Goal: Communication & Community: Answer question/provide support

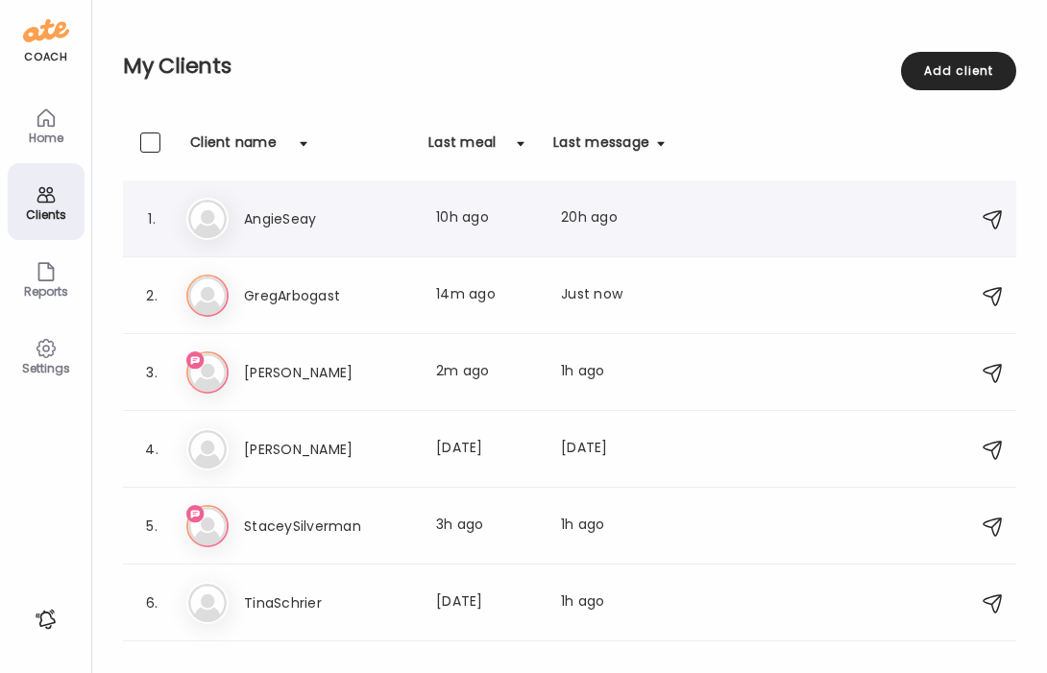
scroll to position [0, 313]
click at [331, 608] on h3 "TinaSchrier" at bounding box center [328, 603] width 169 height 23
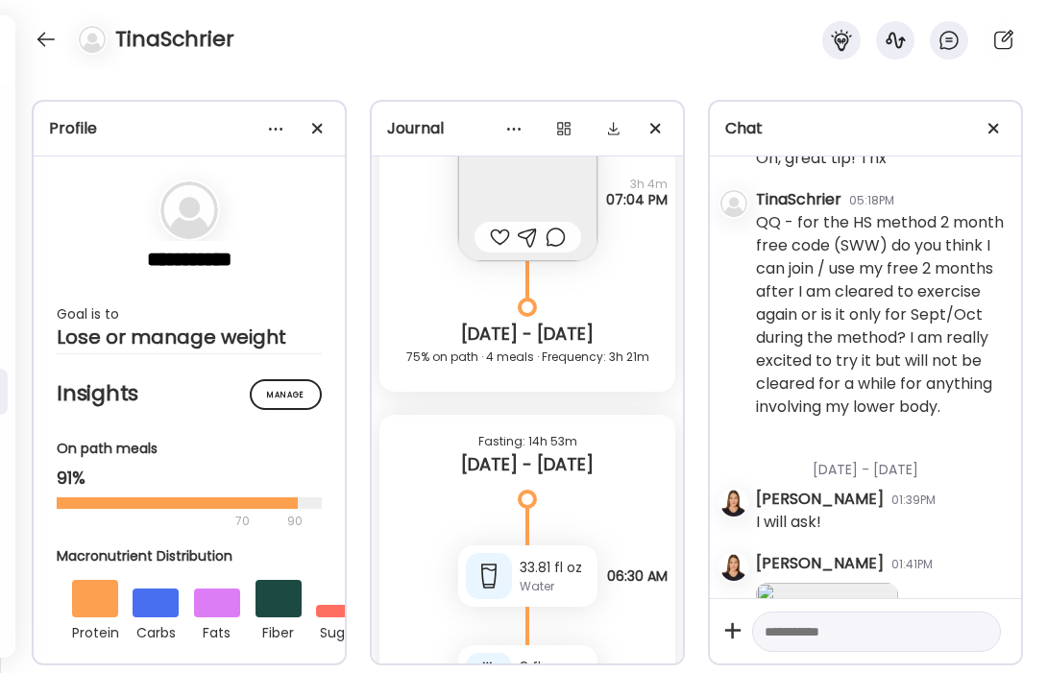
scroll to position [6761, 0]
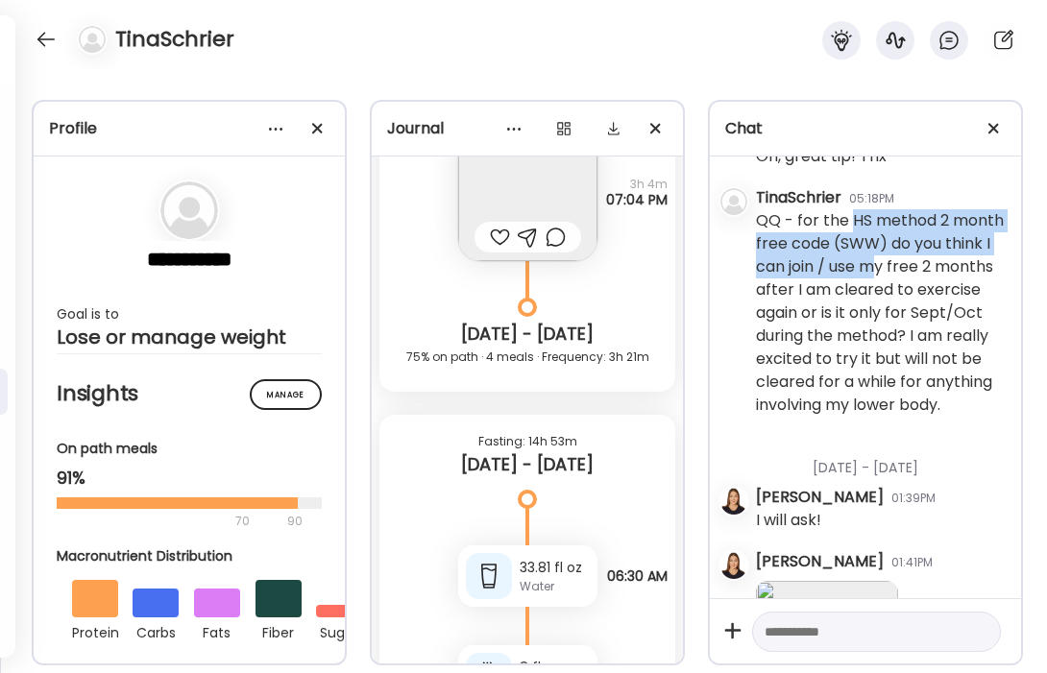
drag, startPoint x: 852, startPoint y: 303, endPoint x: 881, endPoint y: 346, distance: 52.0
click at [881, 346] on div "QQ - for the HS method 2 month free code (SWW) do you think I can join / use my…" at bounding box center [881, 313] width 250 height 208
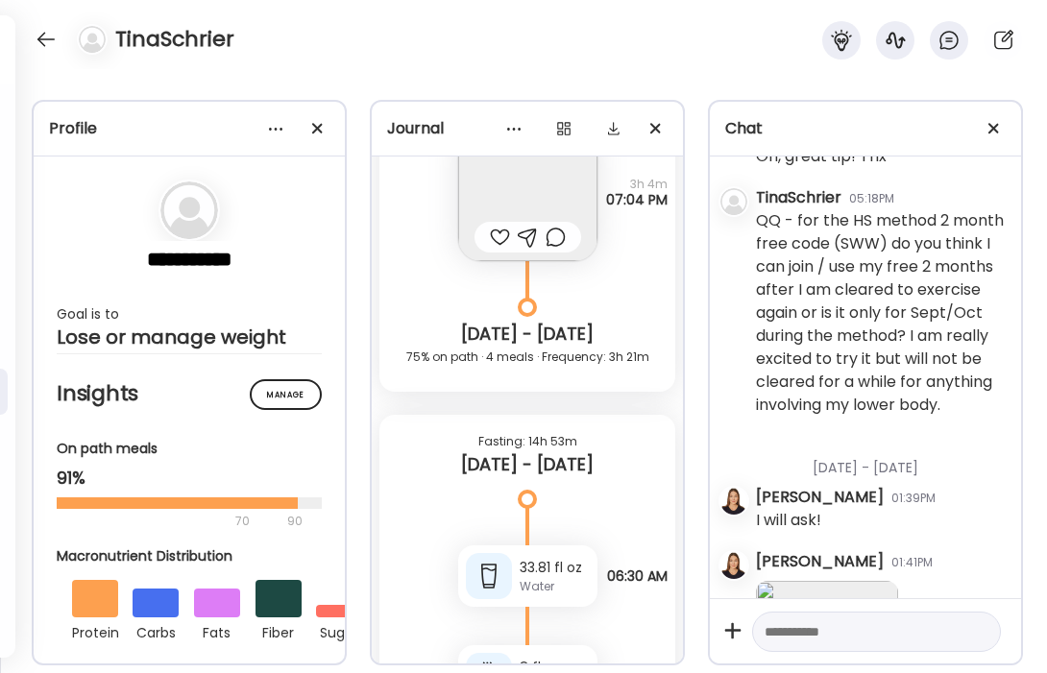
click at [897, 331] on div "QQ - for the HS method 2 month free code (SWW) do you think I can join / use my…" at bounding box center [881, 313] width 250 height 208
drag, startPoint x: 851, startPoint y: 304, endPoint x: 888, endPoint y: 331, distance: 45.3
click at [888, 331] on div "QQ - for the HS method 2 month free code (SWW) do you think I can join / use my…" at bounding box center [881, 313] width 250 height 208
copy div "HS method 2 month free code (SWW)"
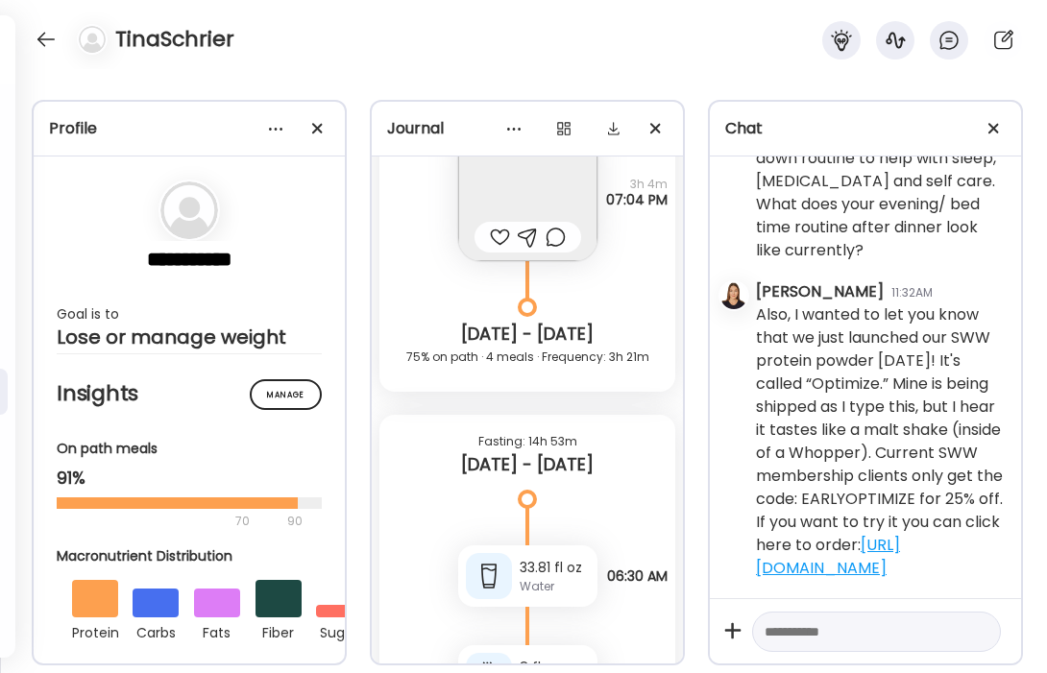
scroll to position [7886, 0]
click at [833, 628] on textarea at bounding box center [859, 632] width 189 height 23
paste textarea "**********"
click at [921, 607] on textarea "**********" at bounding box center [859, 528] width 189 height 231
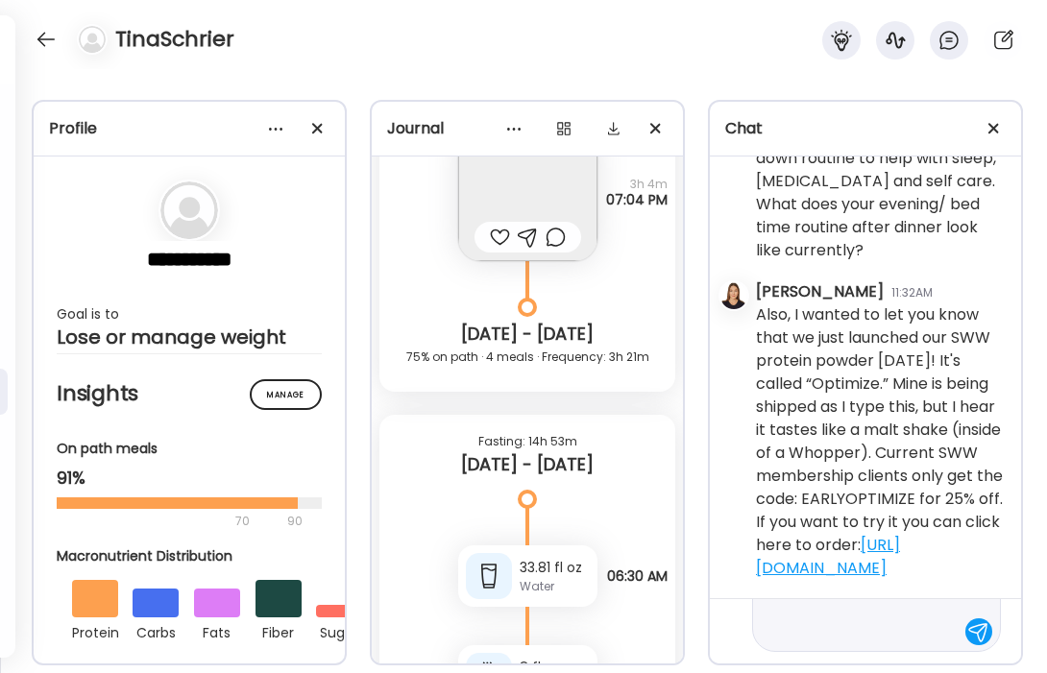
click at [846, 634] on textarea "**********" at bounding box center [859, 528] width 189 height 231
type textarea "**********"
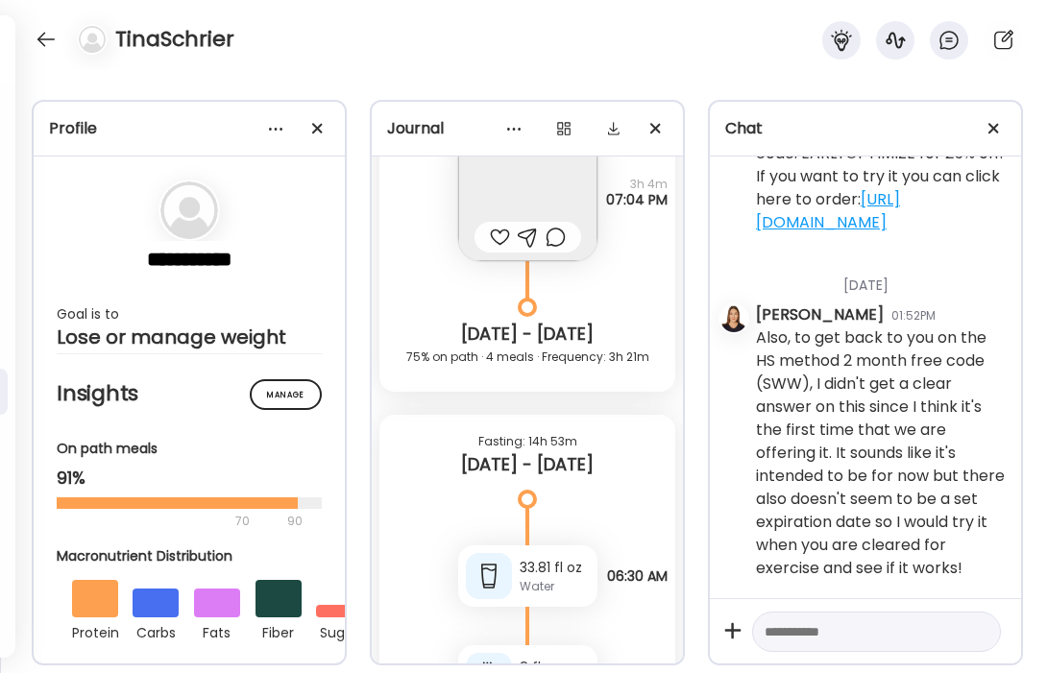
scroll to position [8233, 0]
click at [45, 45] on div at bounding box center [46, 39] width 31 height 31
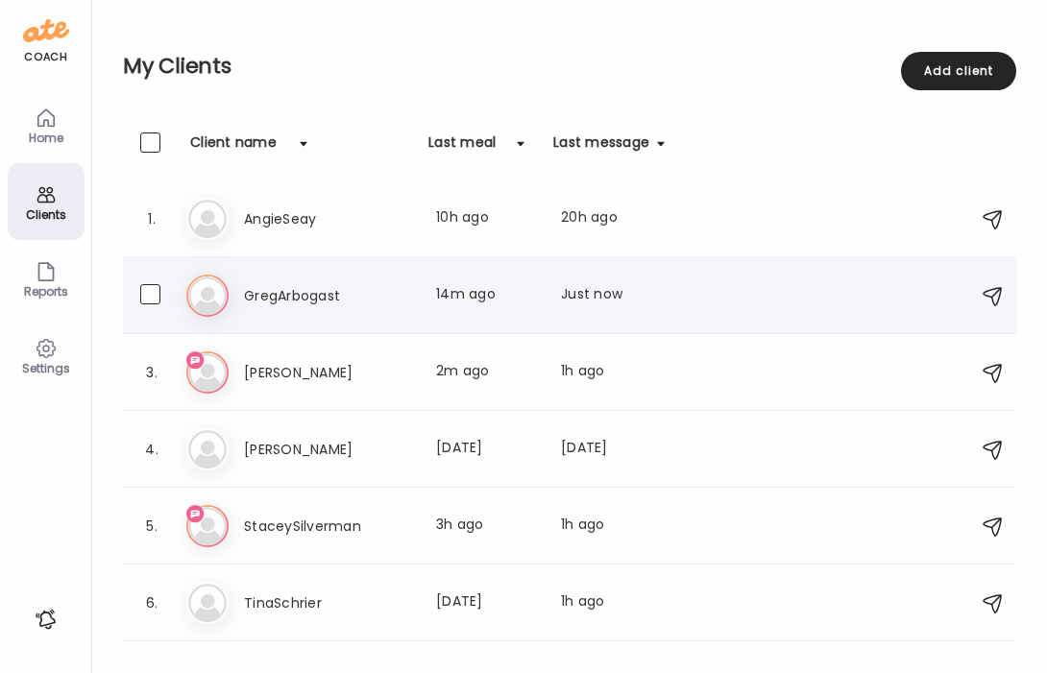
click at [339, 295] on h3 "GregArbogast" at bounding box center [328, 295] width 169 height 23
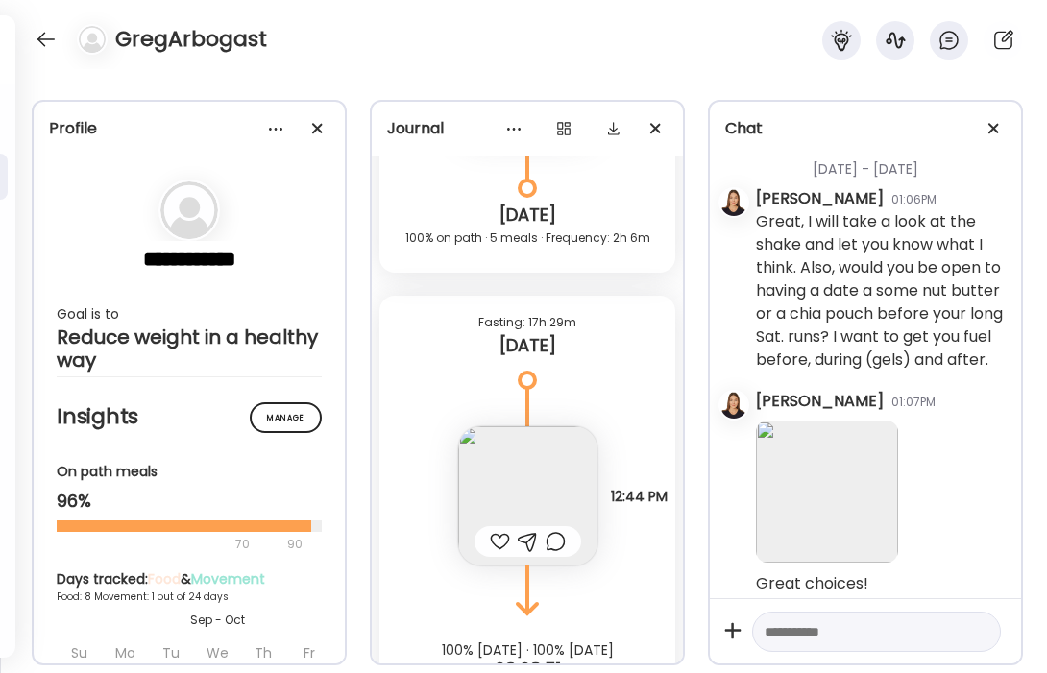
scroll to position [6324, 0]
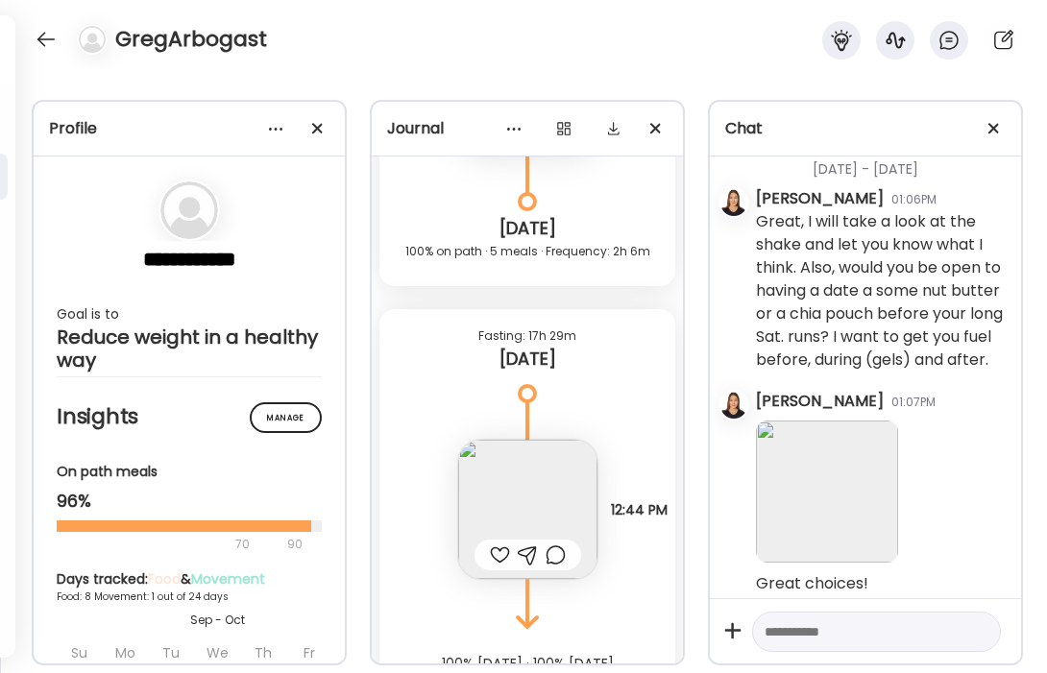
click at [814, 630] on textarea at bounding box center [859, 632] width 189 height 23
type textarea "*"
click at [780, 635] on textarea "*******" at bounding box center [859, 632] width 189 height 23
click at [828, 633] on textarea "*******" at bounding box center [859, 632] width 189 height 23
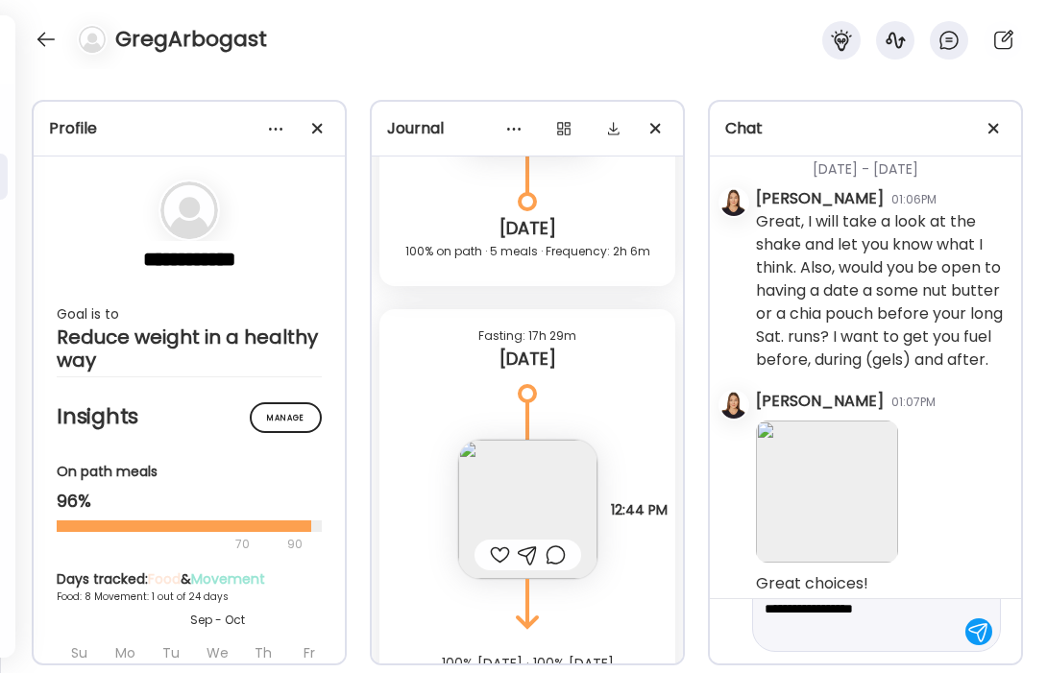
type textarea "**********"
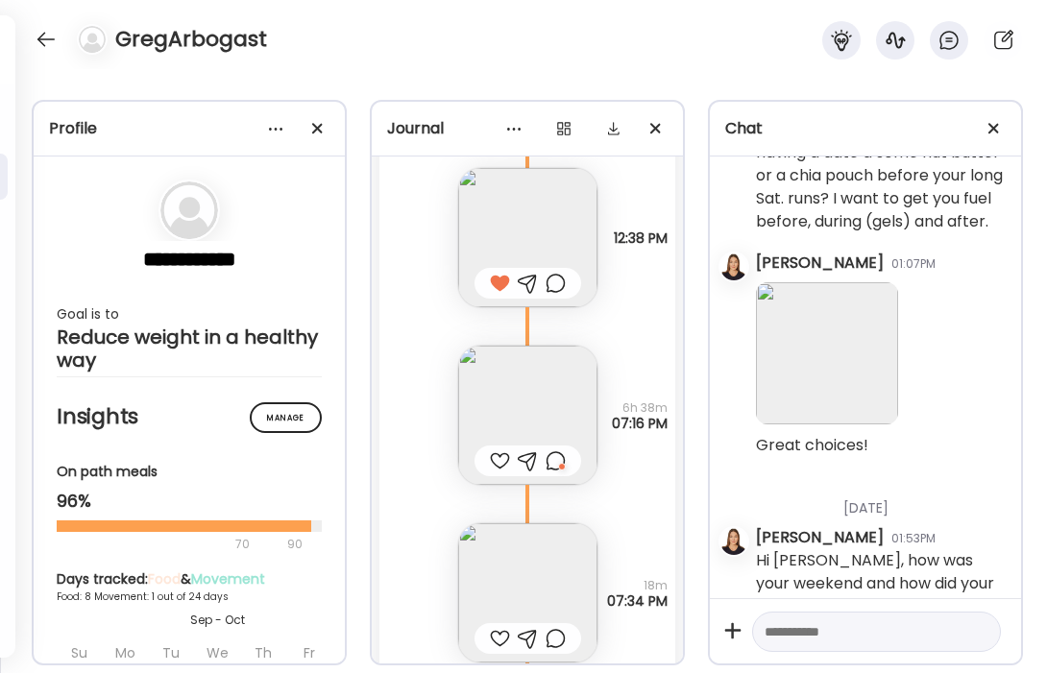
scroll to position [3106, 0]
click at [542, 380] on img at bounding box center [527, 413] width 139 height 139
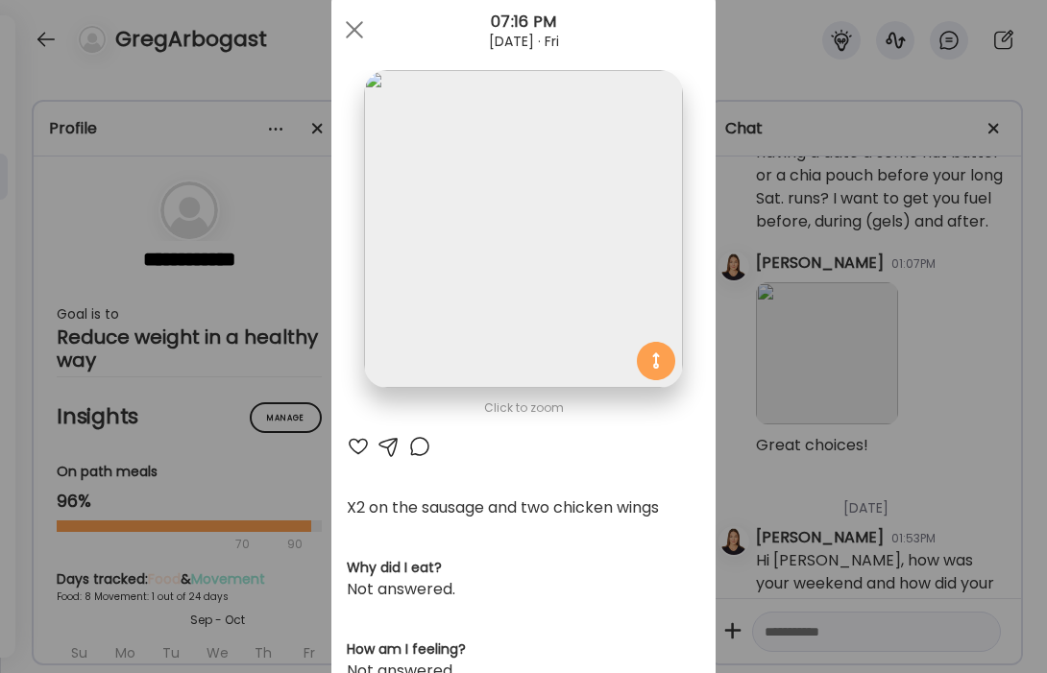
click at [529, 318] on img at bounding box center [523, 229] width 318 height 318
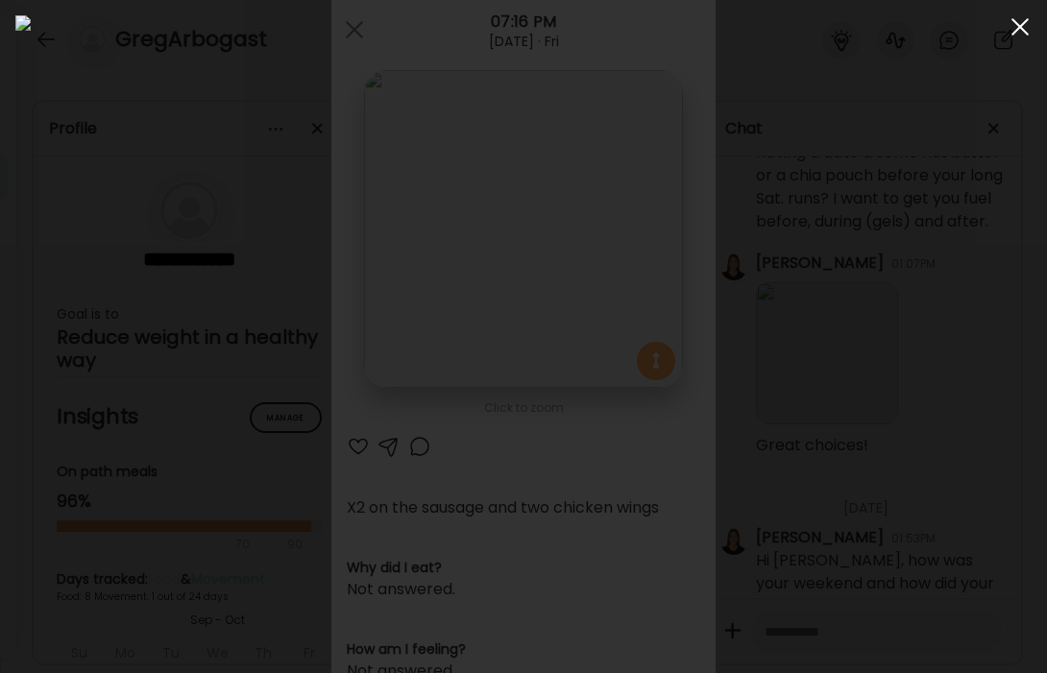
click at [1015, 31] on span at bounding box center [1020, 26] width 17 height 17
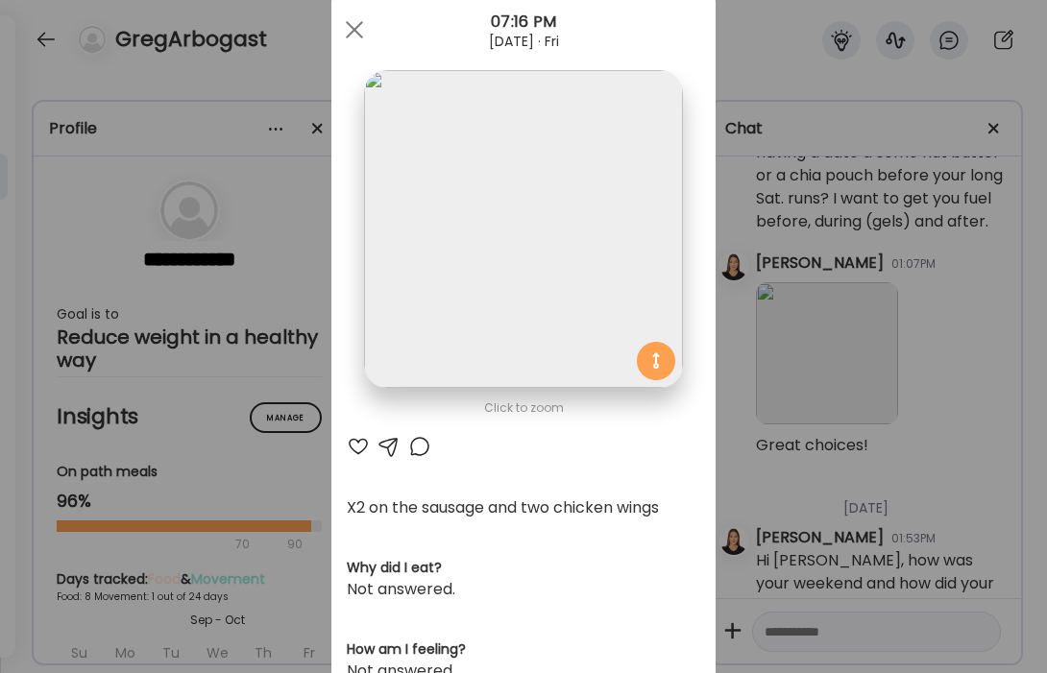
click at [352, 450] on div at bounding box center [358, 446] width 23 height 23
click at [359, 34] on span at bounding box center [354, 29] width 17 height 17
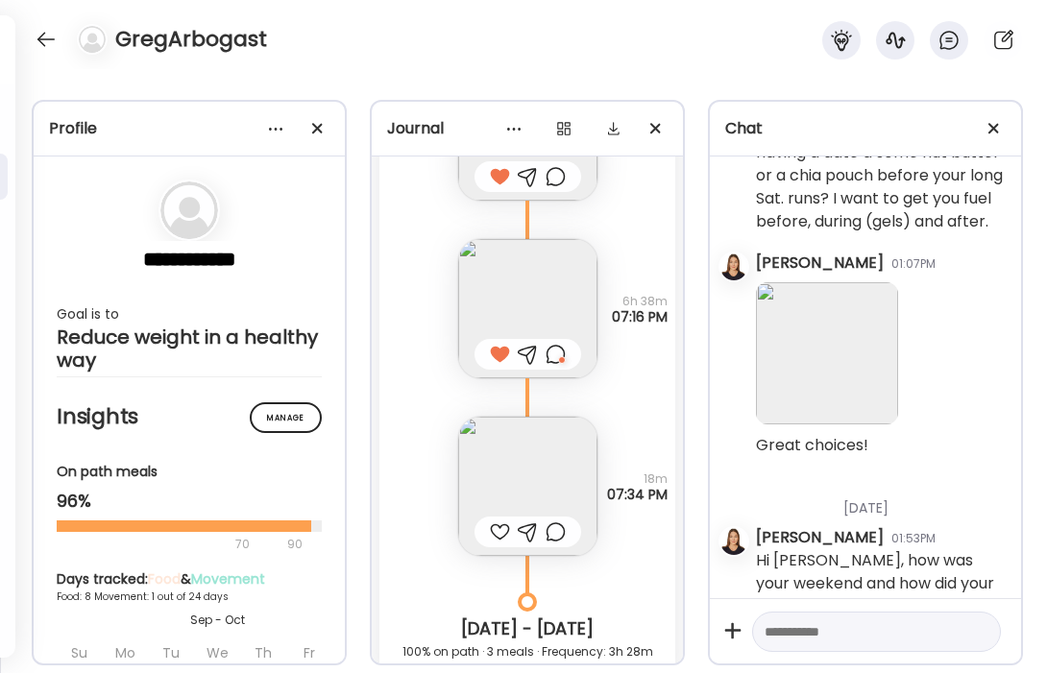
scroll to position [3212, 0]
click at [557, 470] on img at bounding box center [527, 485] width 139 height 139
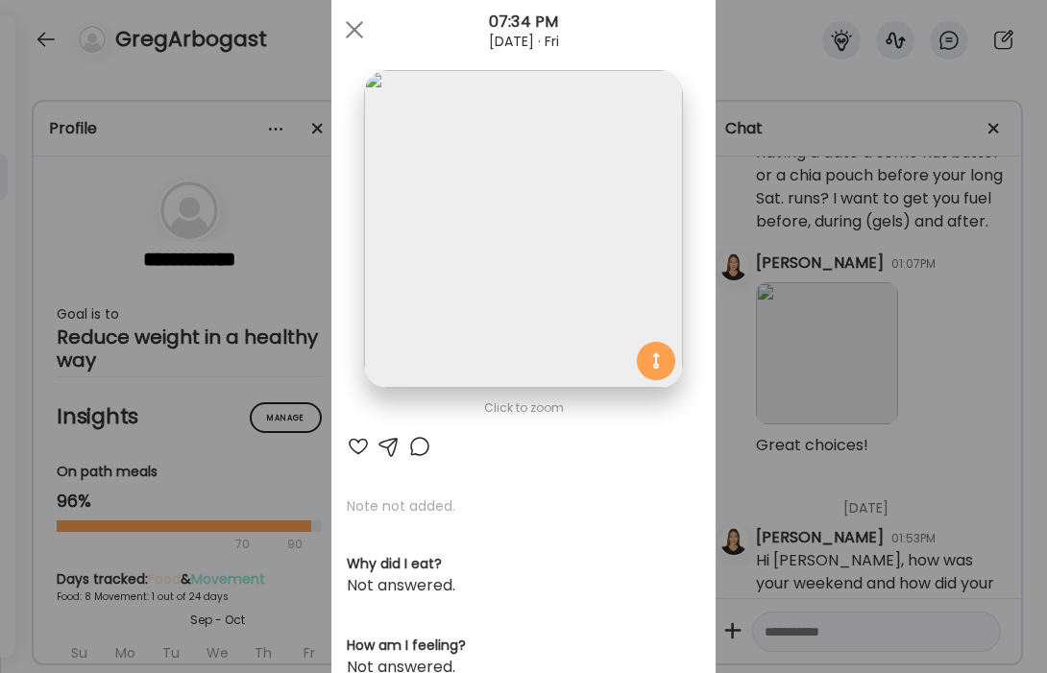
click at [354, 447] on div at bounding box center [358, 446] width 23 height 23
click at [350, 38] on div at bounding box center [354, 30] width 38 height 38
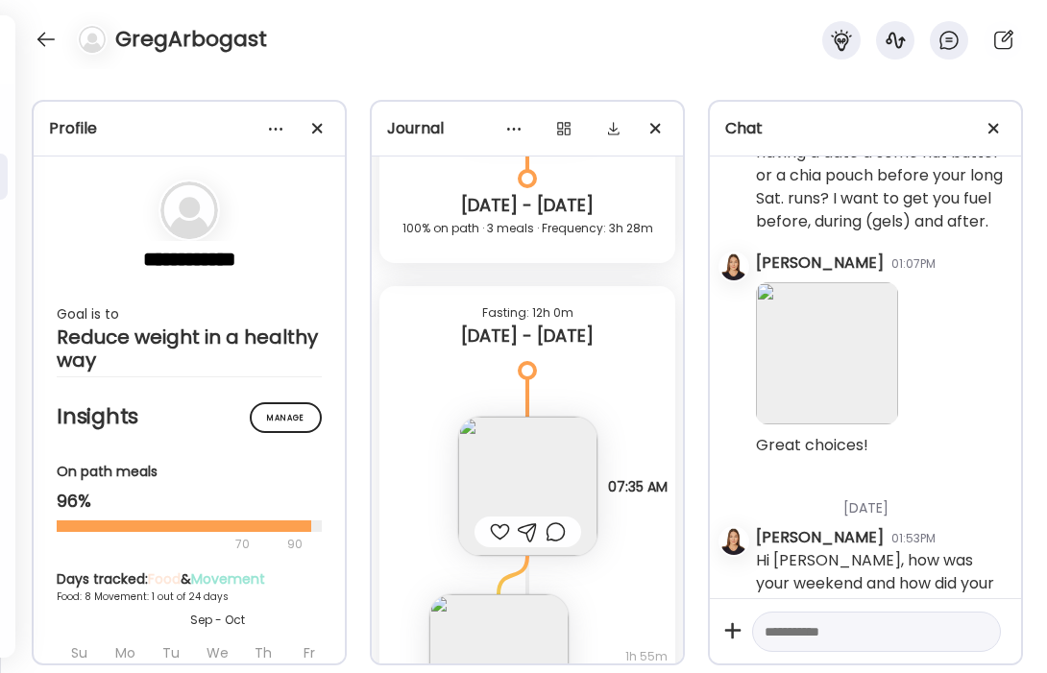
scroll to position [3638, 0]
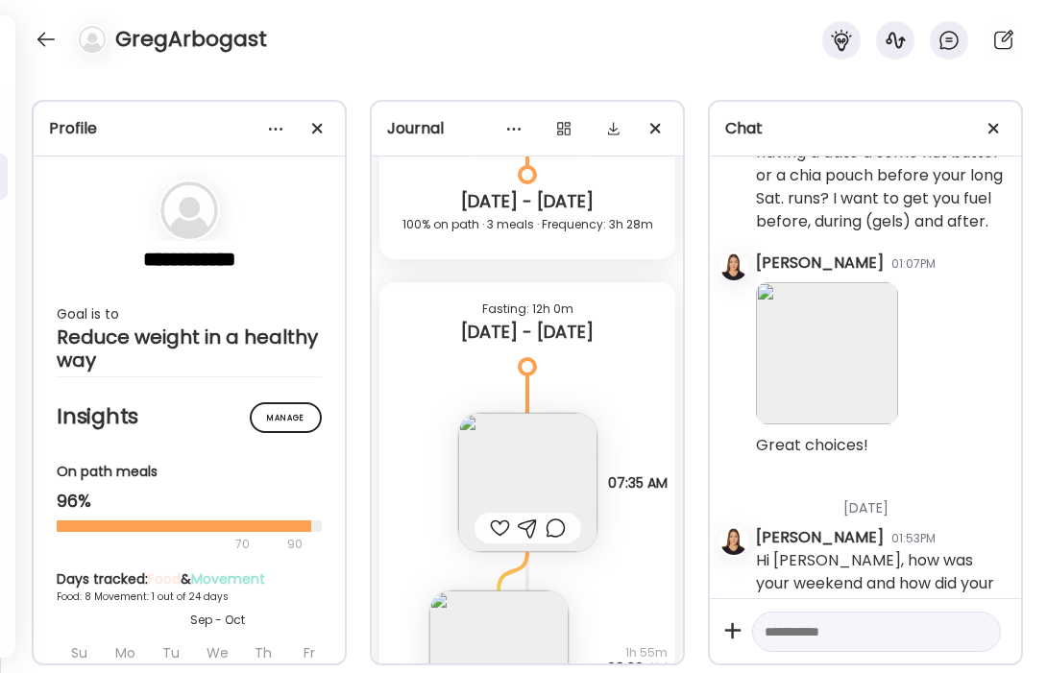
click at [530, 443] on img at bounding box center [527, 482] width 139 height 139
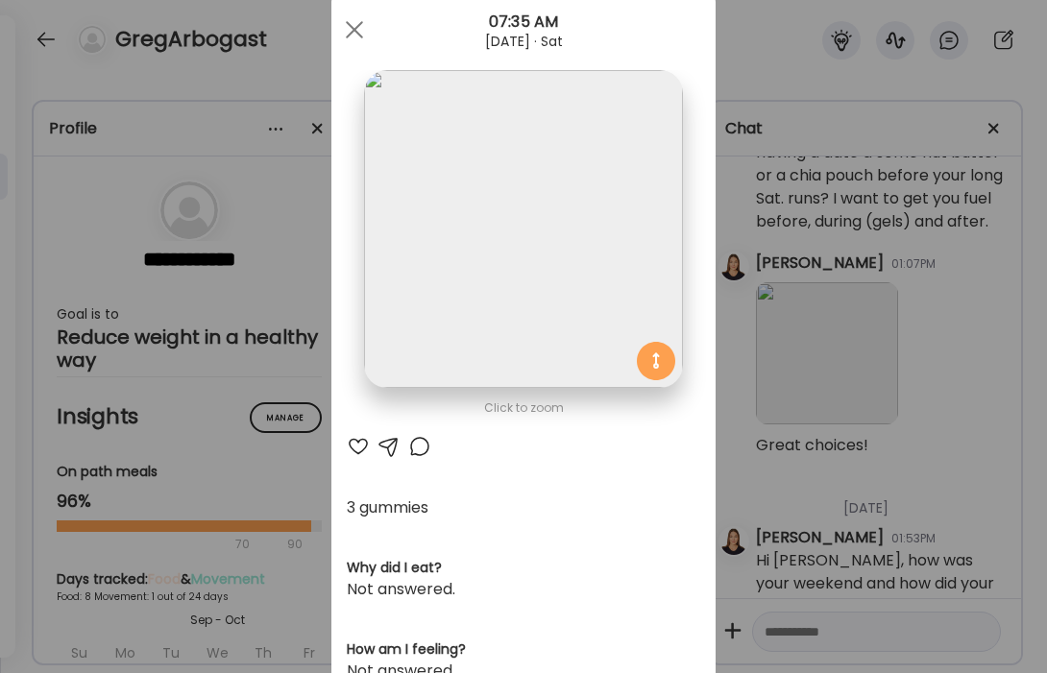
click at [363, 443] on div at bounding box center [358, 446] width 23 height 23
click at [355, 27] on span at bounding box center [354, 29] width 17 height 17
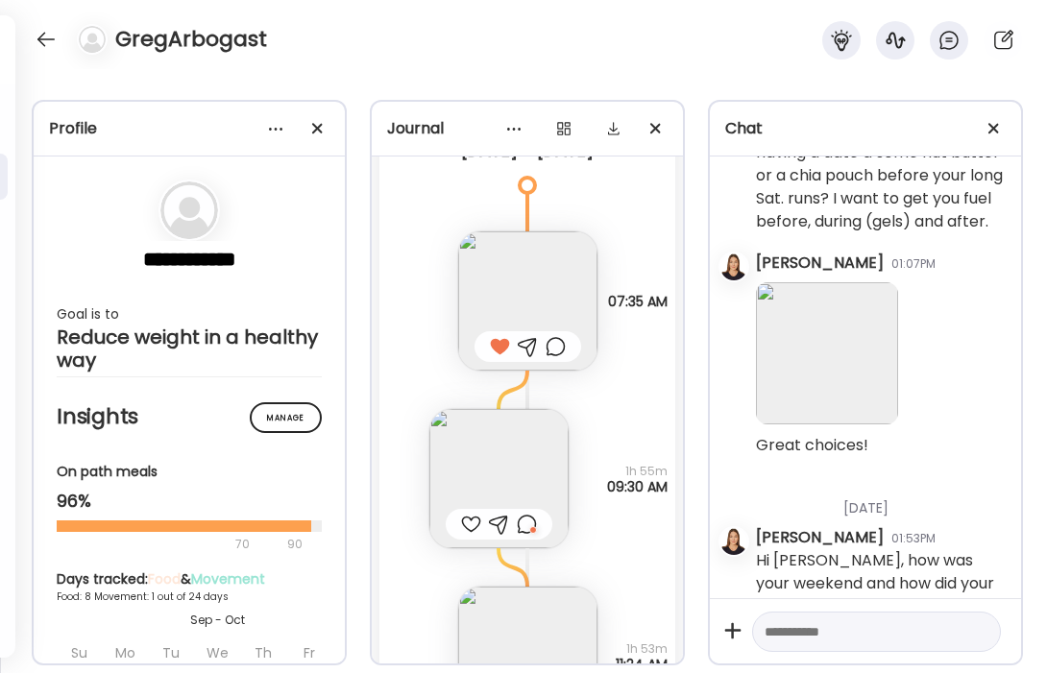
scroll to position [3823, 0]
click at [509, 445] on img at bounding box center [498, 475] width 139 height 139
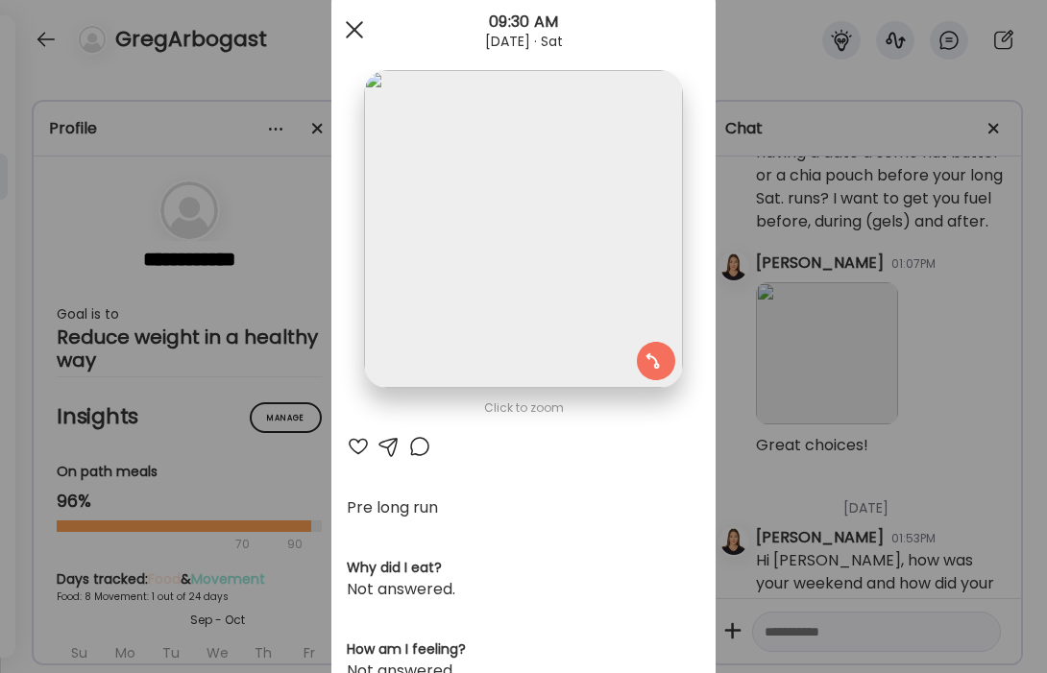
click at [354, 33] on div at bounding box center [354, 30] width 38 height 38
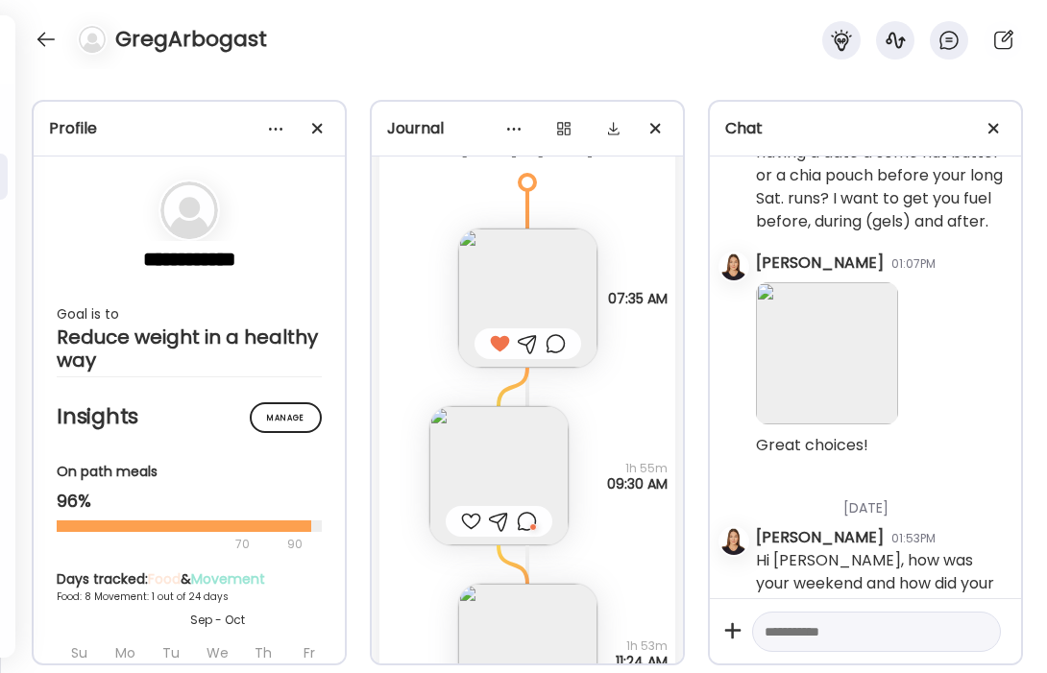
click at [488, 450] on img at bounding box center [498, 475] width 139 height 139
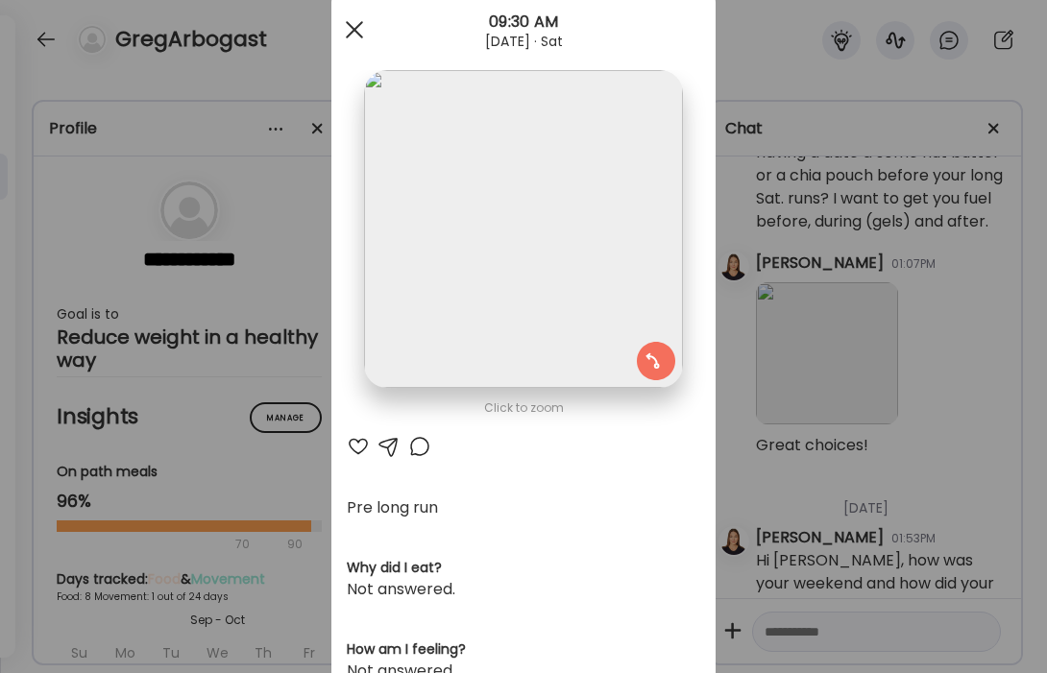
click at [355, 25] on div at bounding box center [354, 30] width 38 height 38
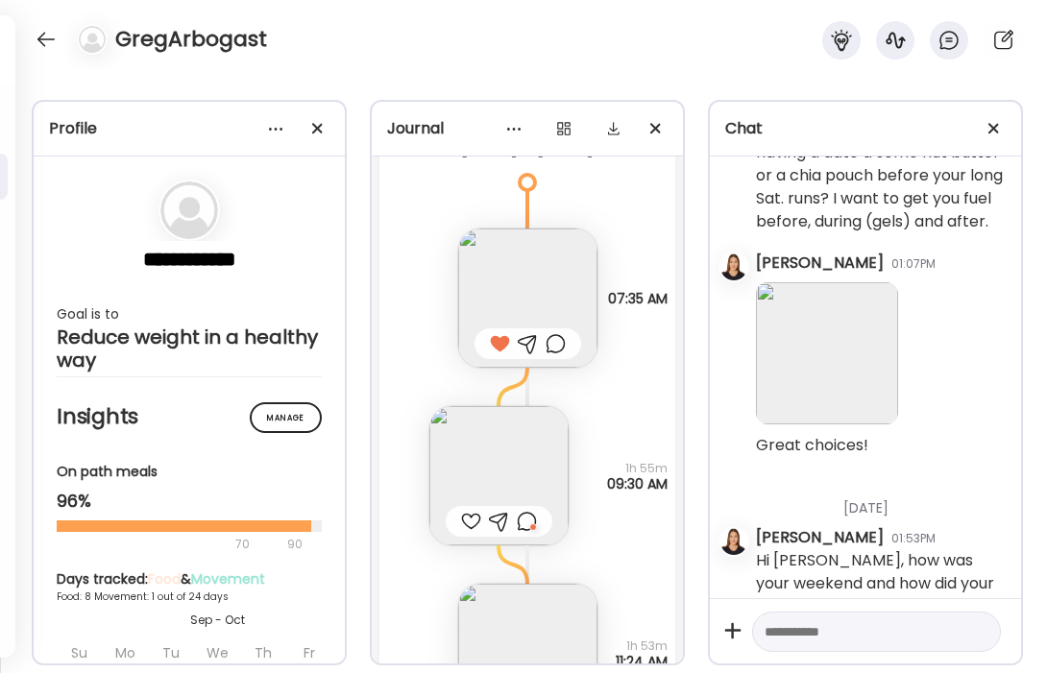
scroll to position [3952, 0]
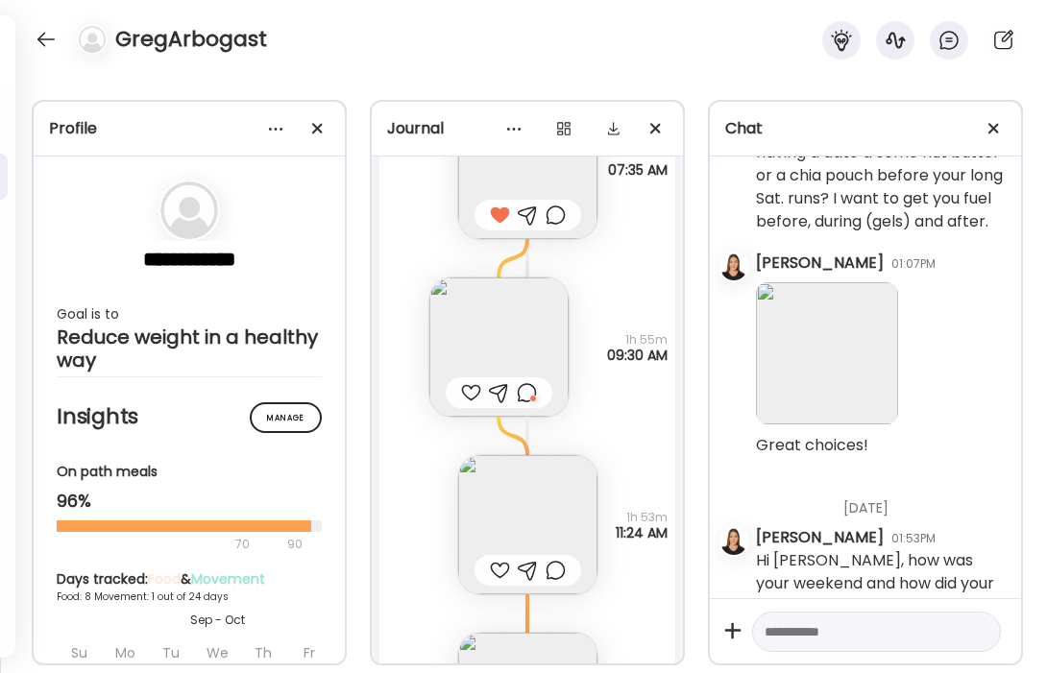
click at [567, 526] on img at bounding box center [527, 524] width 139 height 139
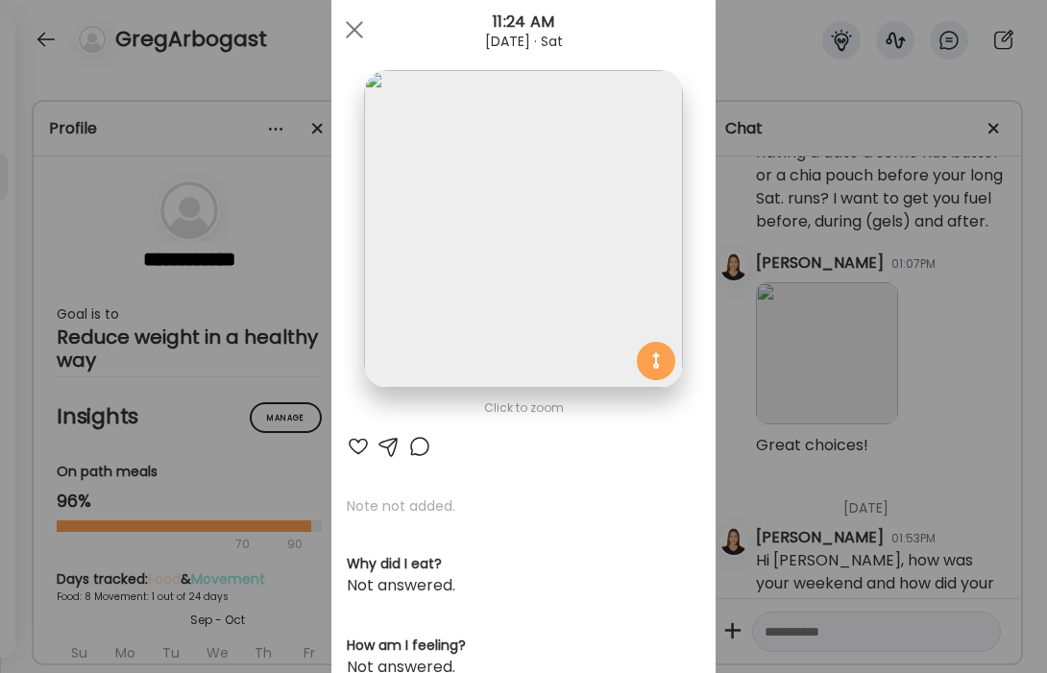
click at [356, 442] on div at bounding box center [358, 446] width 23 height 23
click at [353, 25] on div at bounding box center [354, 30] width 38 height 38
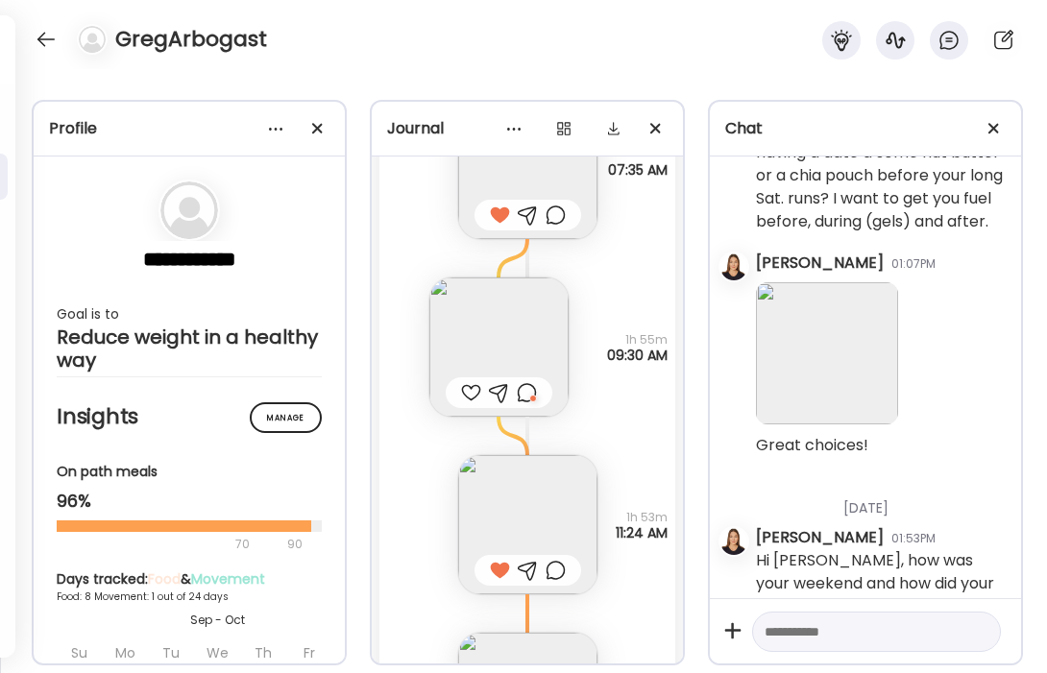
scroll to position [4149, 0]
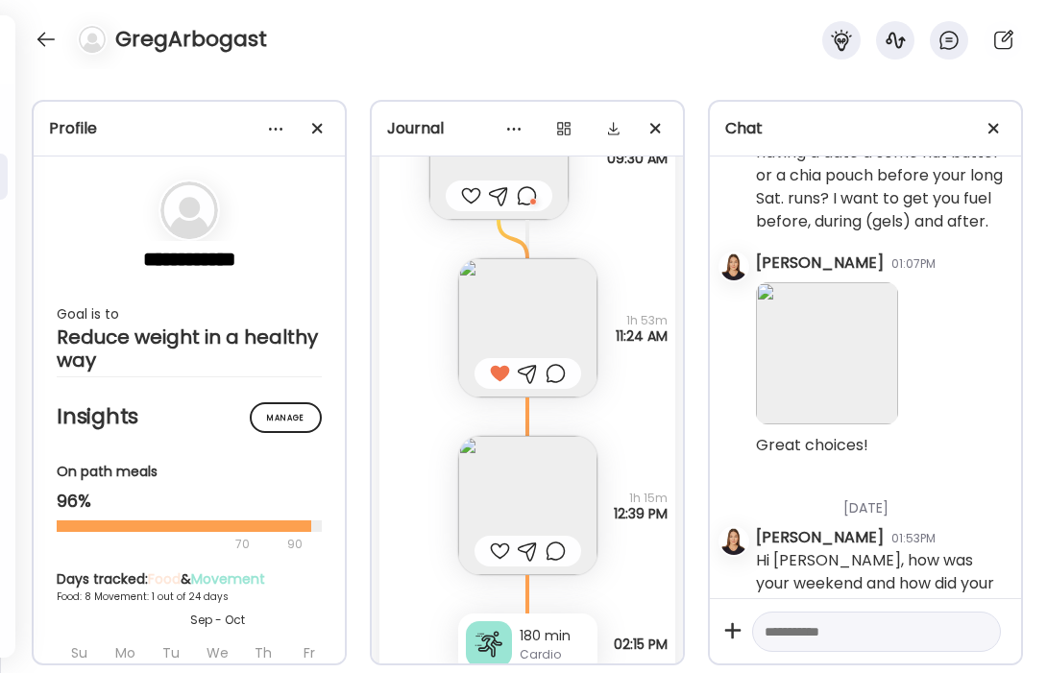
click at [495, 557] on div at bounding box center [500, 551] width 20 height 23
click at [528, 488] on img at bounding box center [527, 505] width 139 height 139
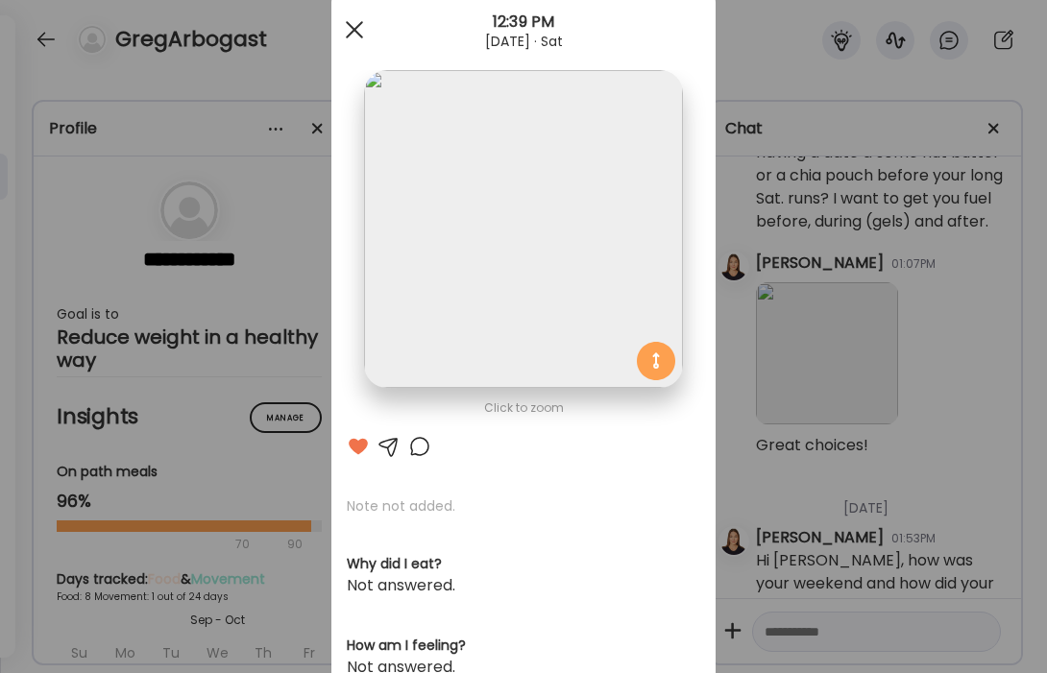
click at [350, 36] on div at bounding box center [354, 30] width 38 height 38
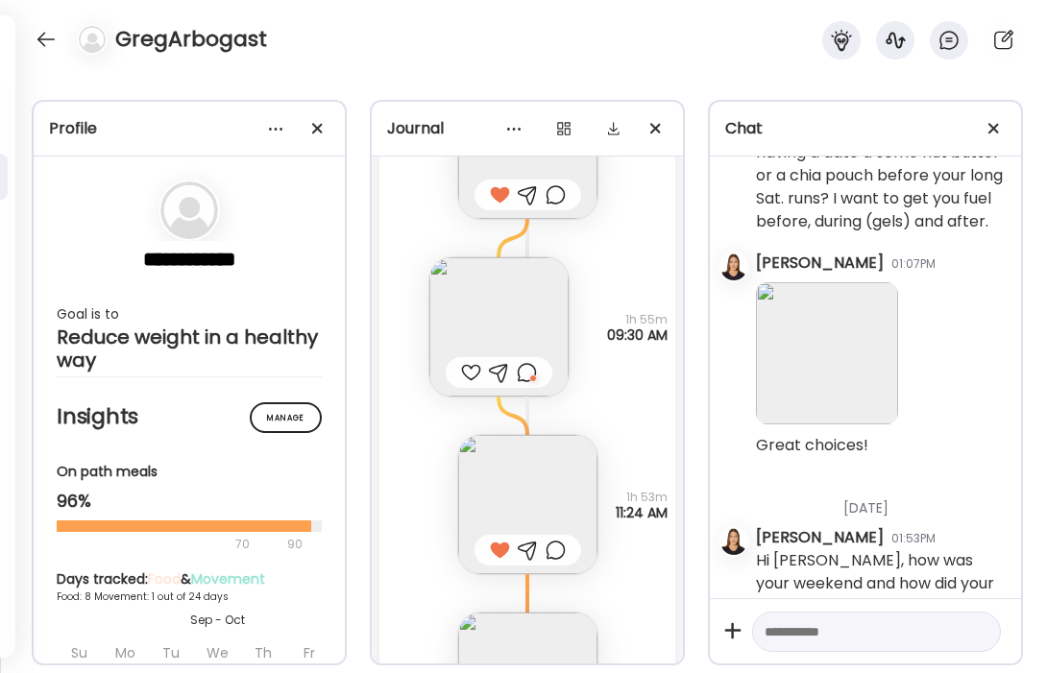
scroll to position [3960, 0]
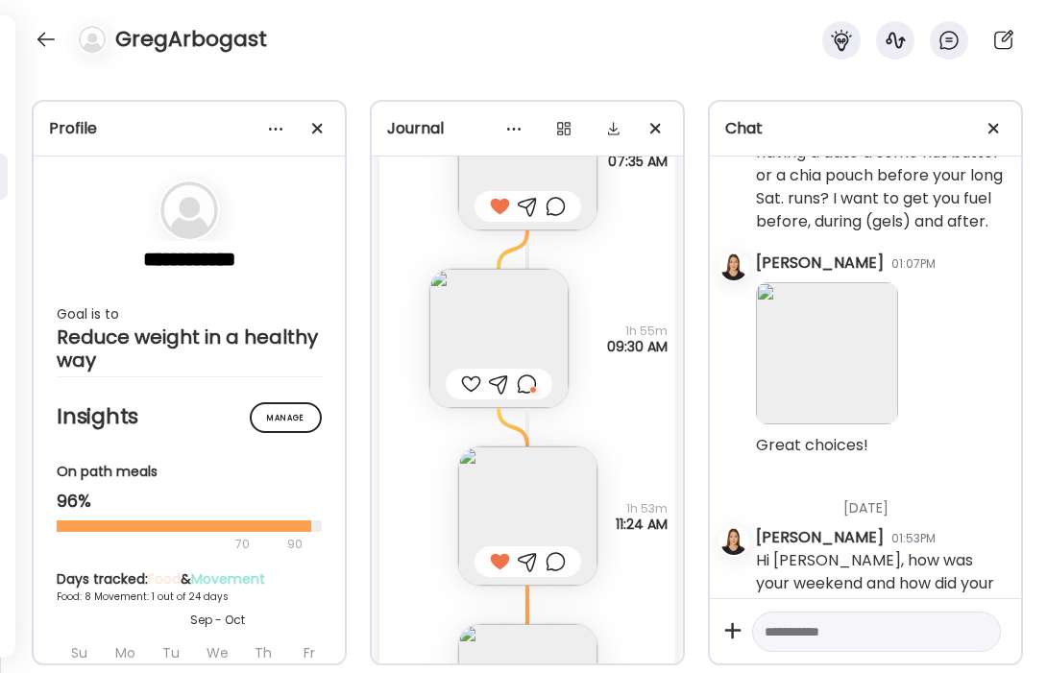
click at [527, 328] on img at bounding box center [498, 338] width 139 height 139
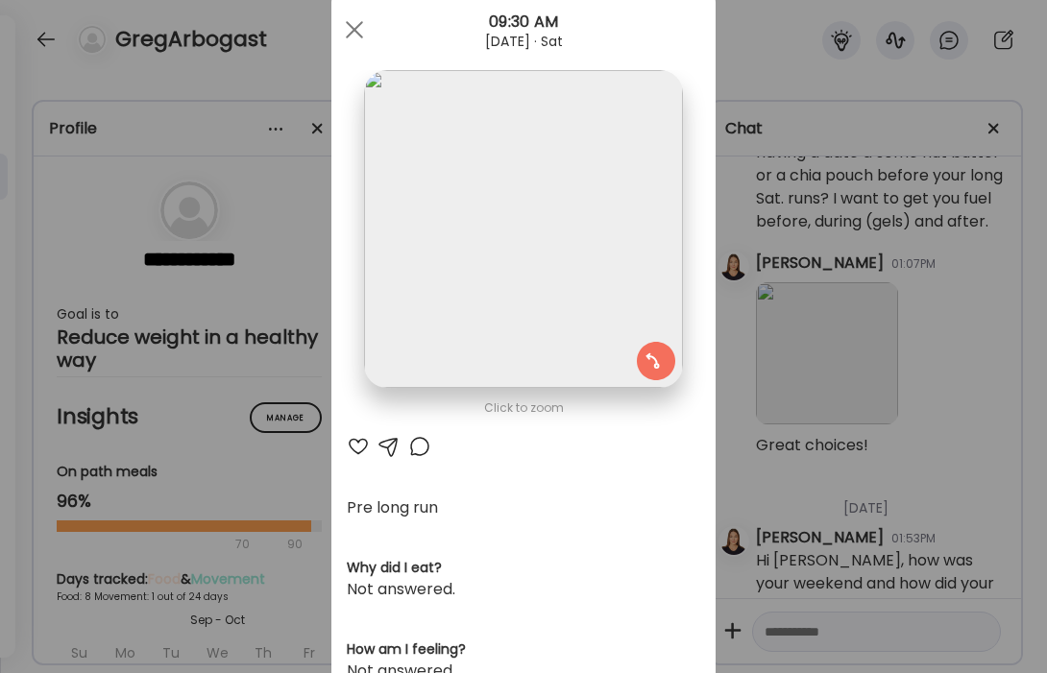
click at [392, 442] on div at bounding box center [389, 446] width 23 height 23
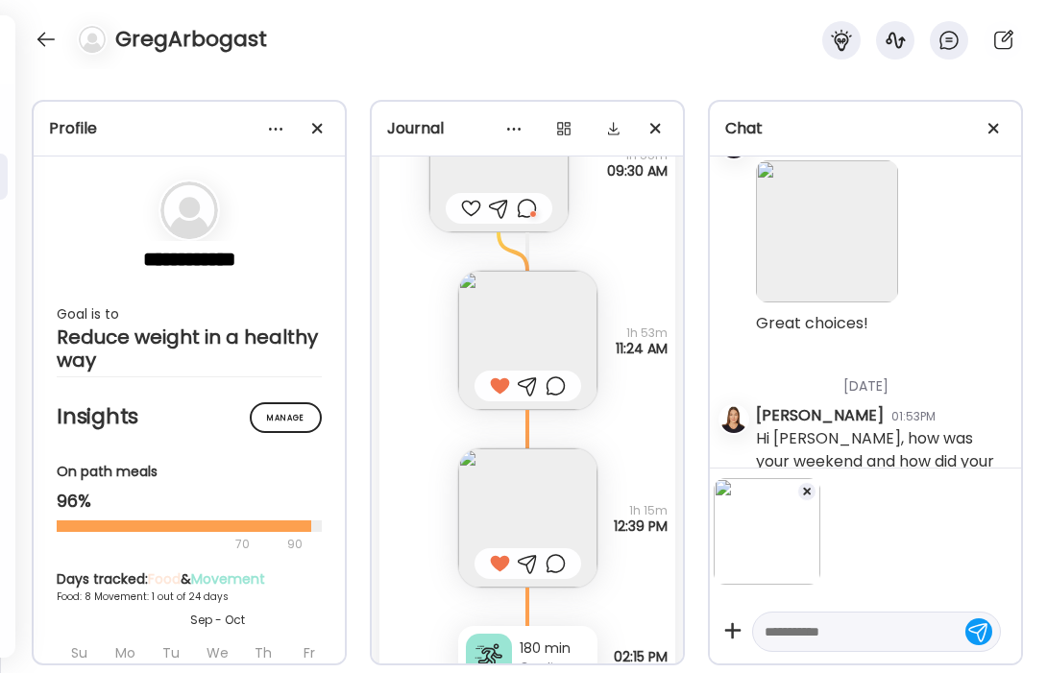
scroll to position [4109, 0]
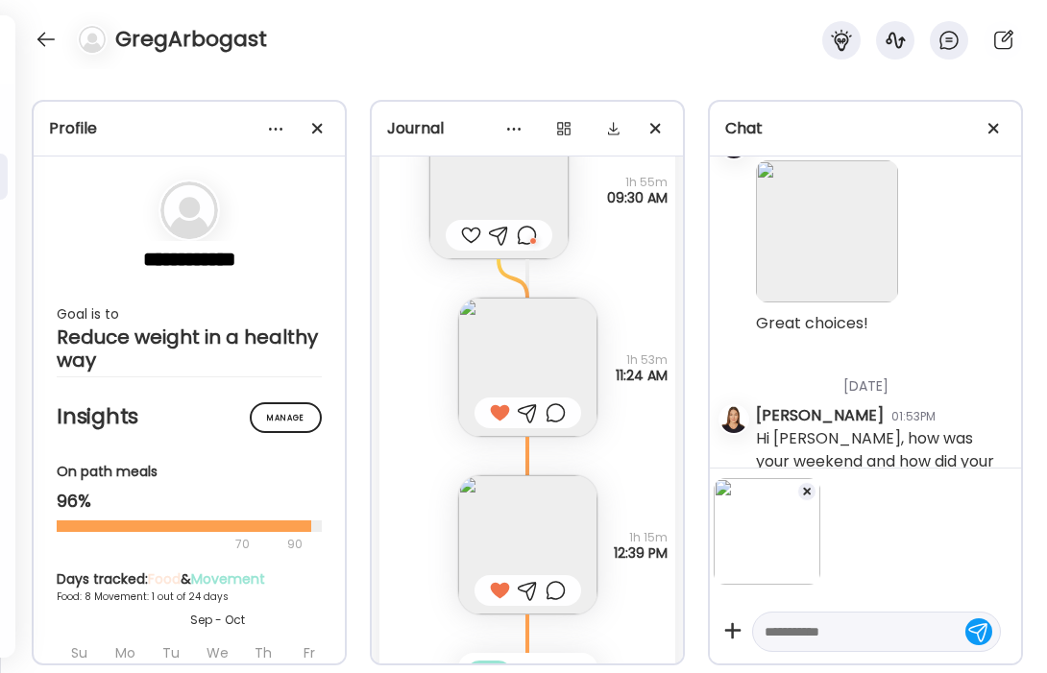
click at [532, 233] on div at bounding box center [527, 235] width 20 height 23
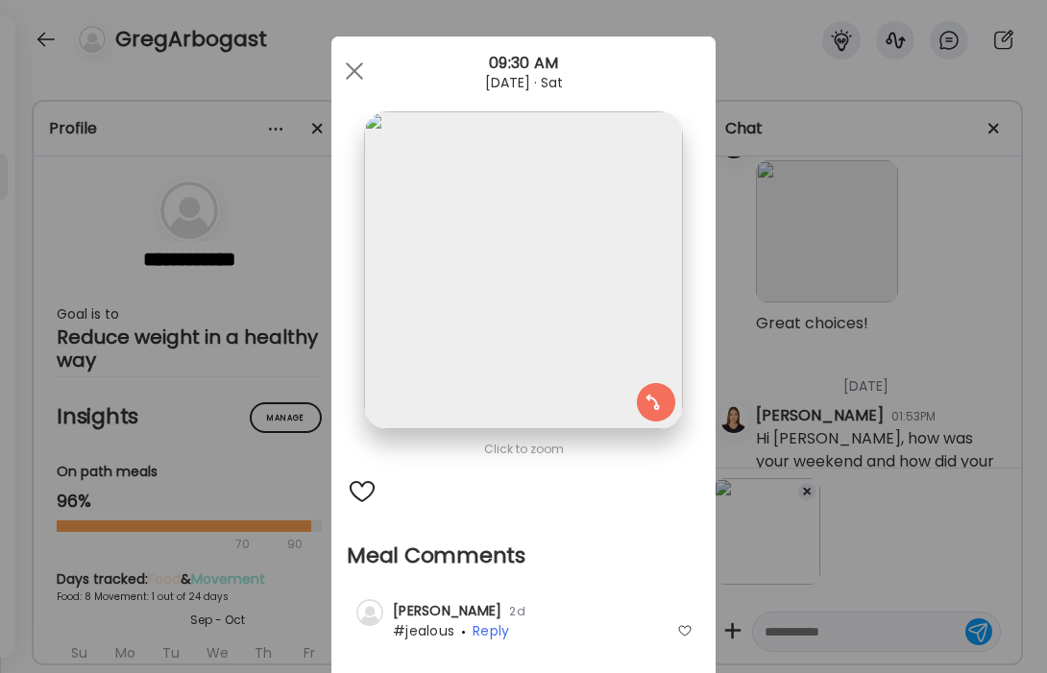
scroll to position [0, 0]
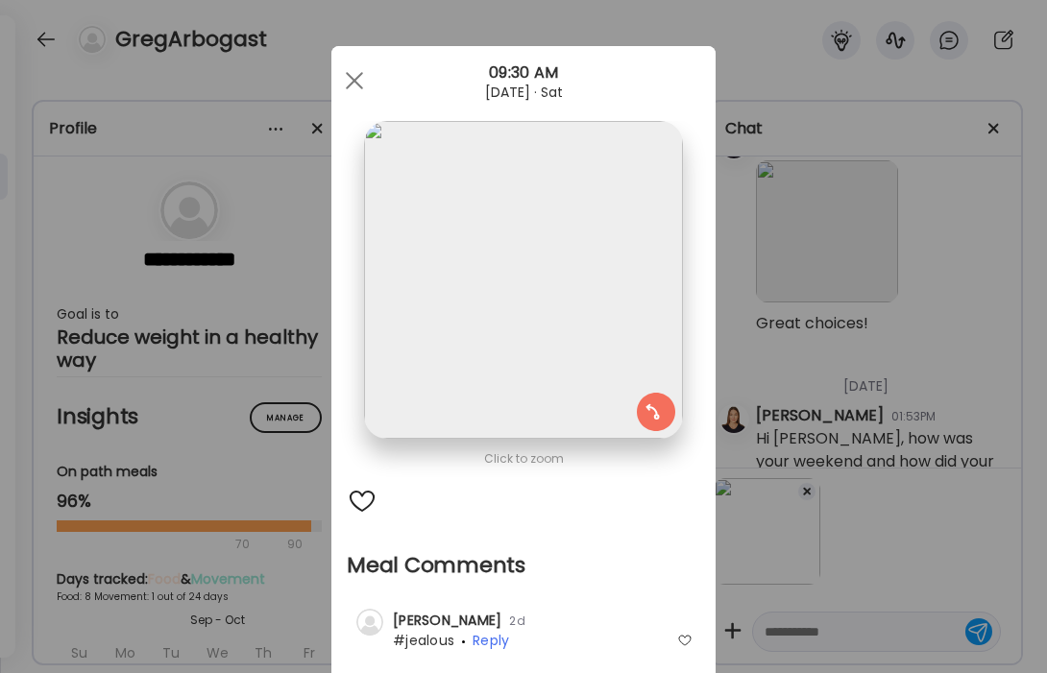
click at [686, 646] on div at bounding box center [684, 640] width 15 height 15
click at [363, 83] on div at bounding box center [354, 80] width 38 height 38
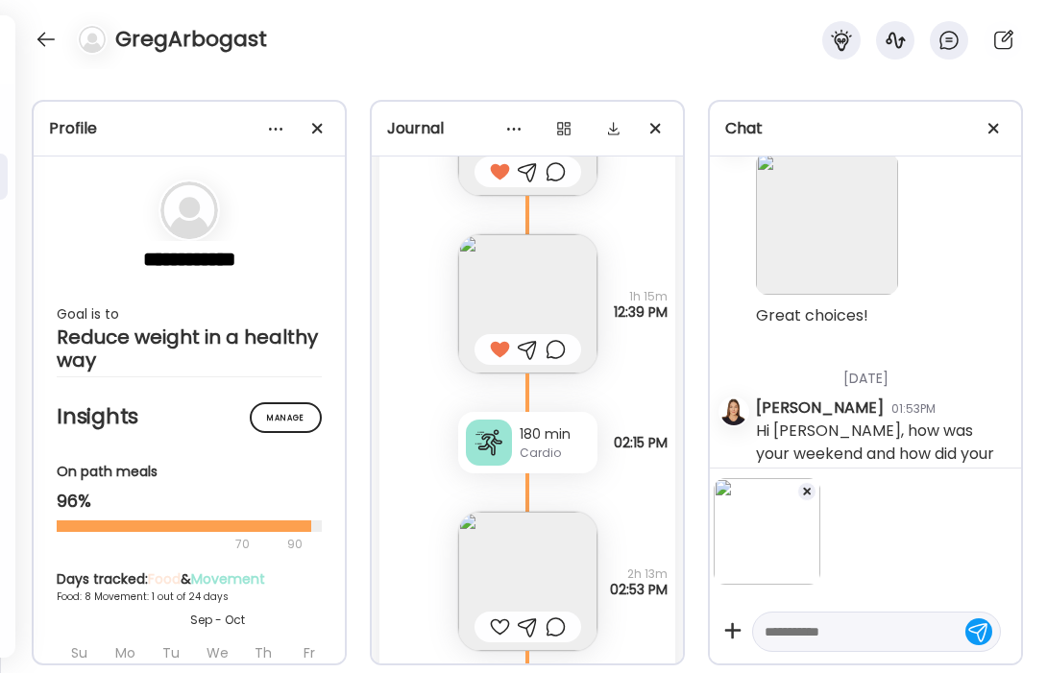
scroll to position [4470, 0]
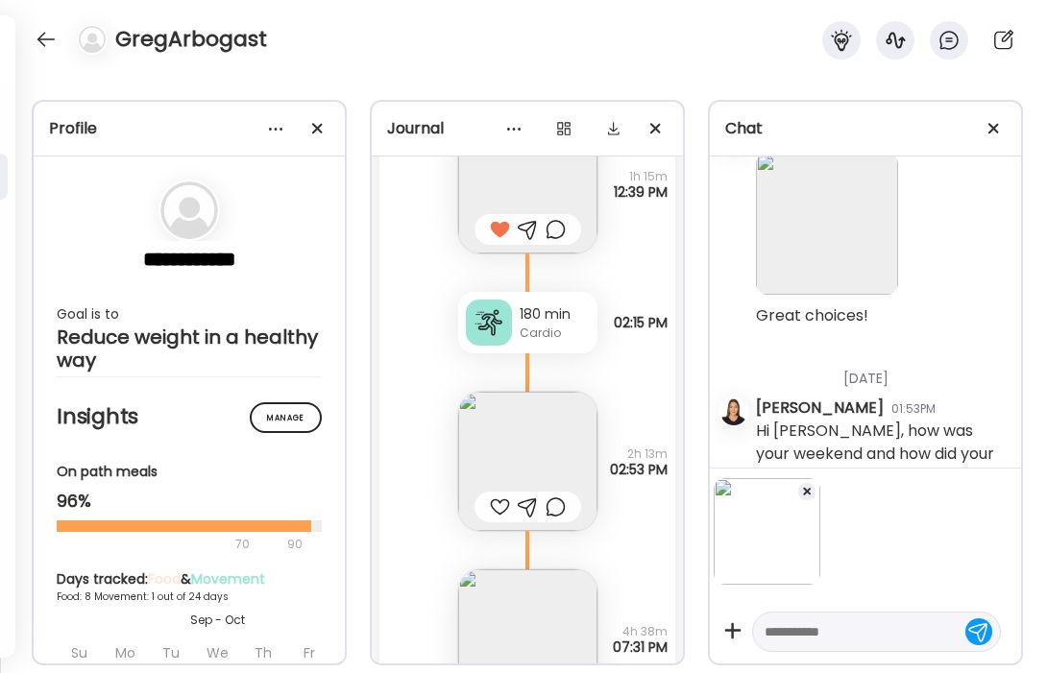
click at [536, 460] on img at bounding box center [527, 461] width 139 height 139
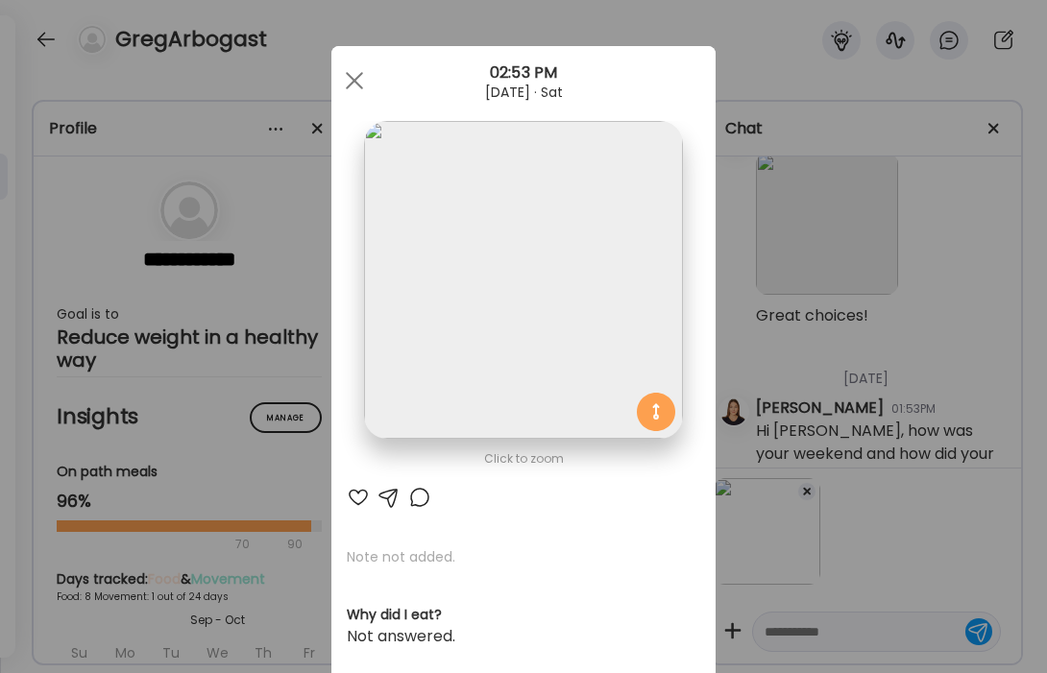
click at [354, 498] on div at bounding box center [358, 497] width 23 height 23
click at [349, 78] on div at bounding box center [354, 80] width 38 height 38
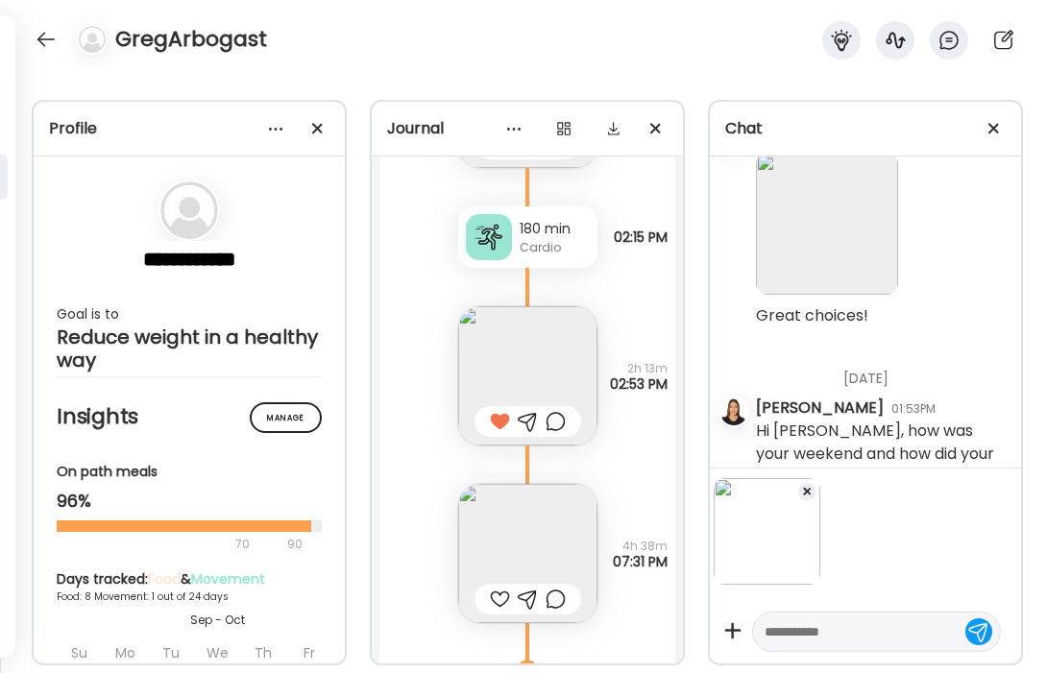
scroll to position [4558, 0]
click at [868, 640] on textarea at bounding box center [859, 632] width 189 height 23
drag, startPoint x: 797, startPoint y: 626, endPoint x: 762, endPoint y: 626, distance: 35.5
click at [762, 626] on div "*" at bounding box center [876, 632] width 249 height 40
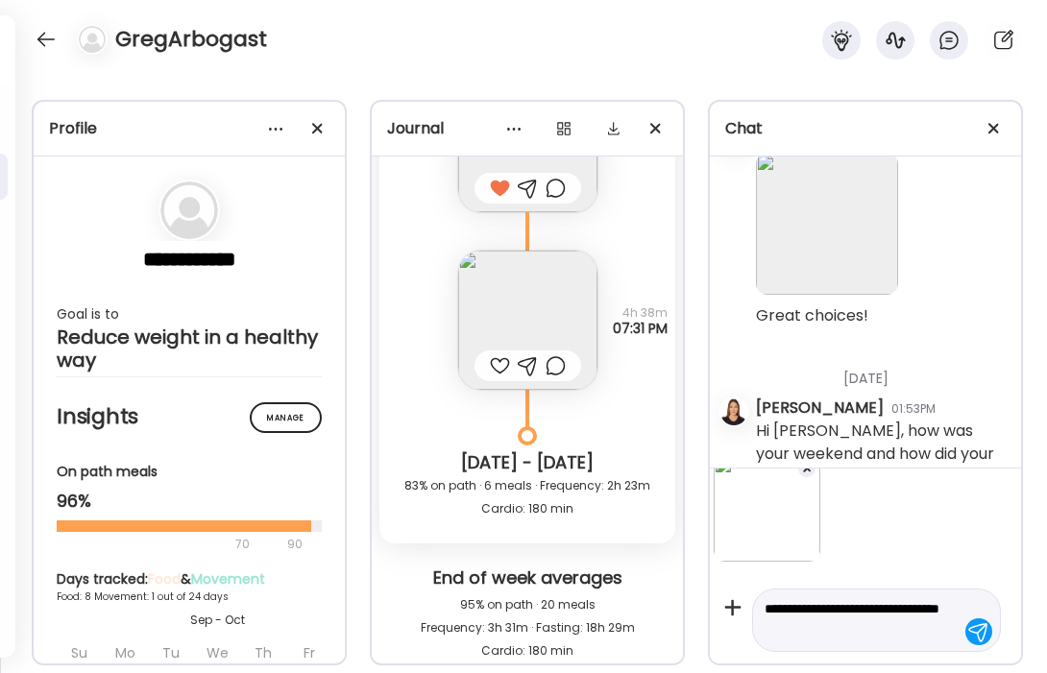
scroll to position [4813, 0]
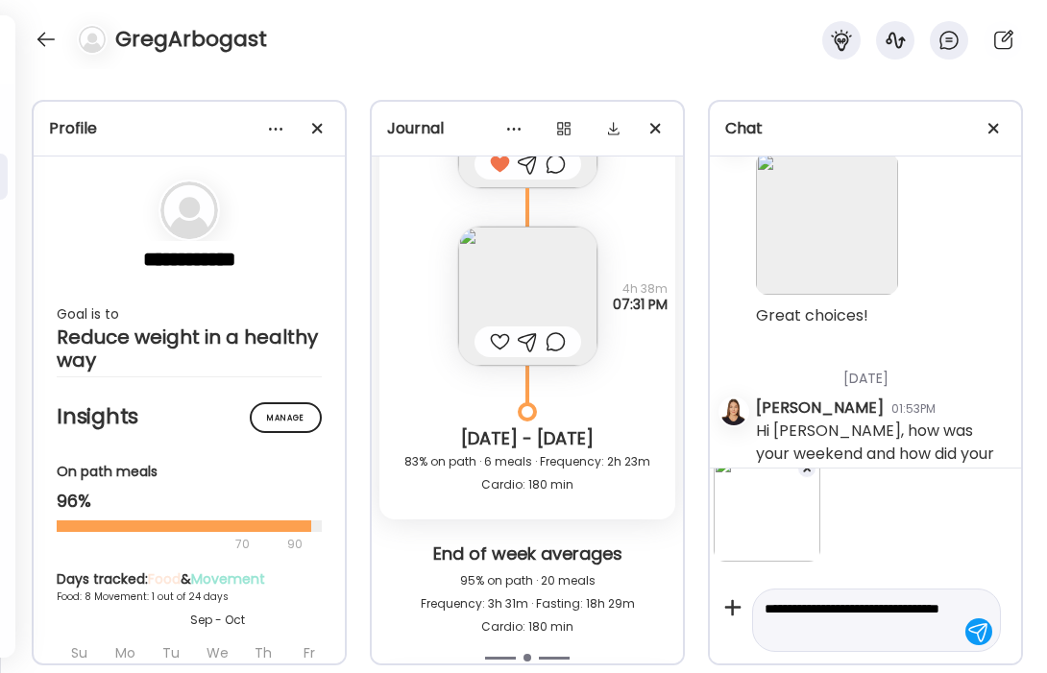
click at [537, 284] on img at bounding box center [527, 296] width 139 height 139
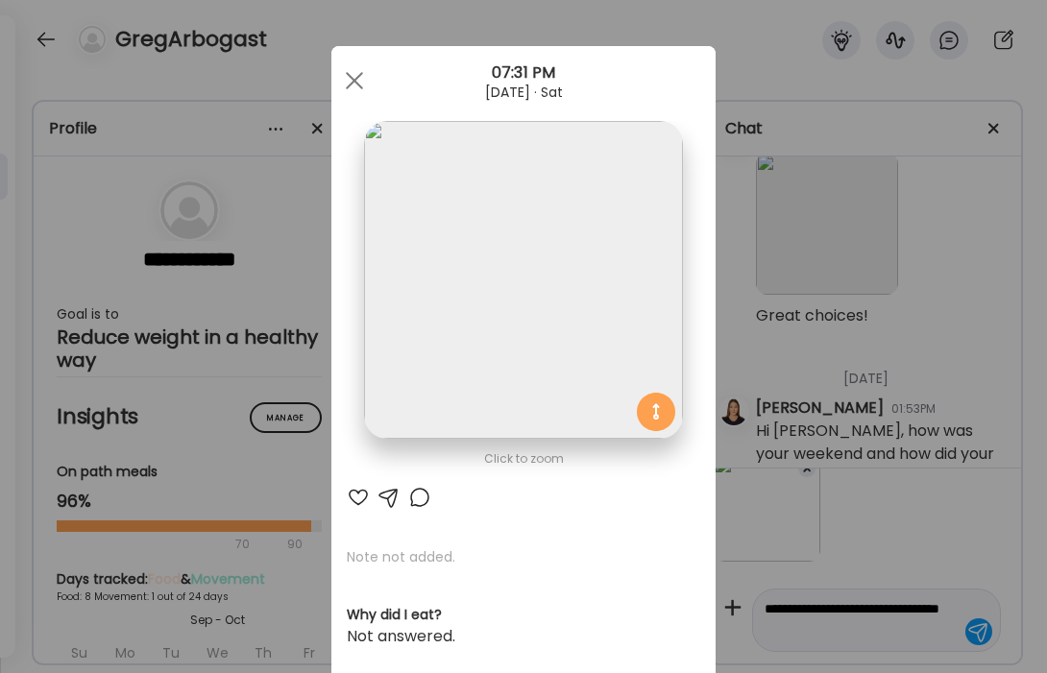
click at [588, 293] on img at bounding box center [523, 280] width 318 height 318
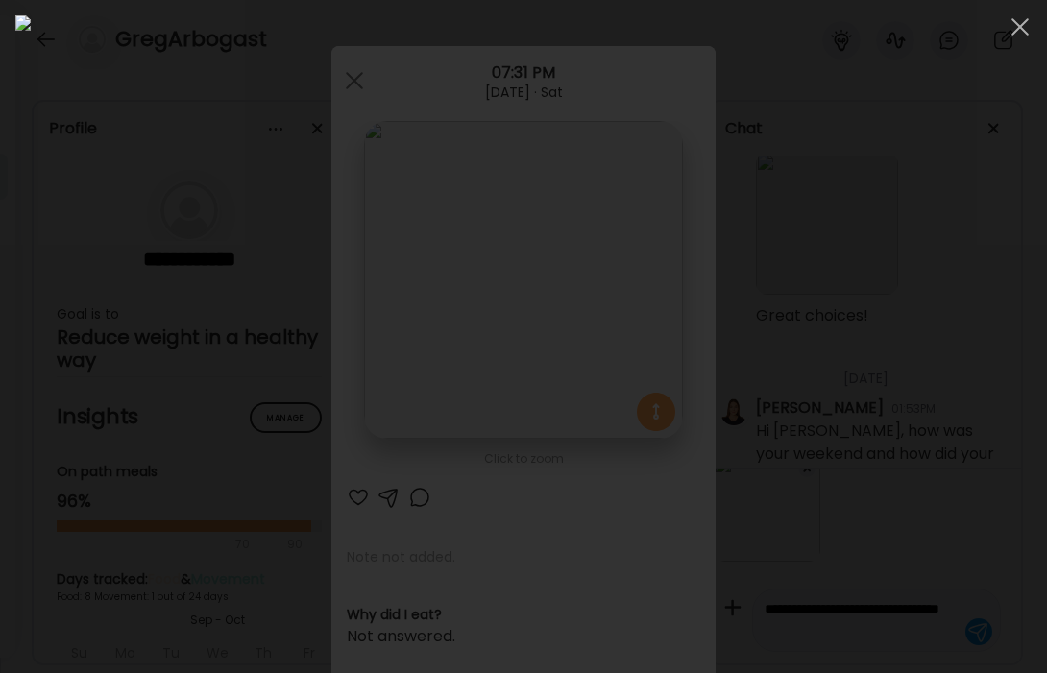
type textarea "**********"
click at [159, 233] on div at bounding box center [523, 336] width 1016 height 643
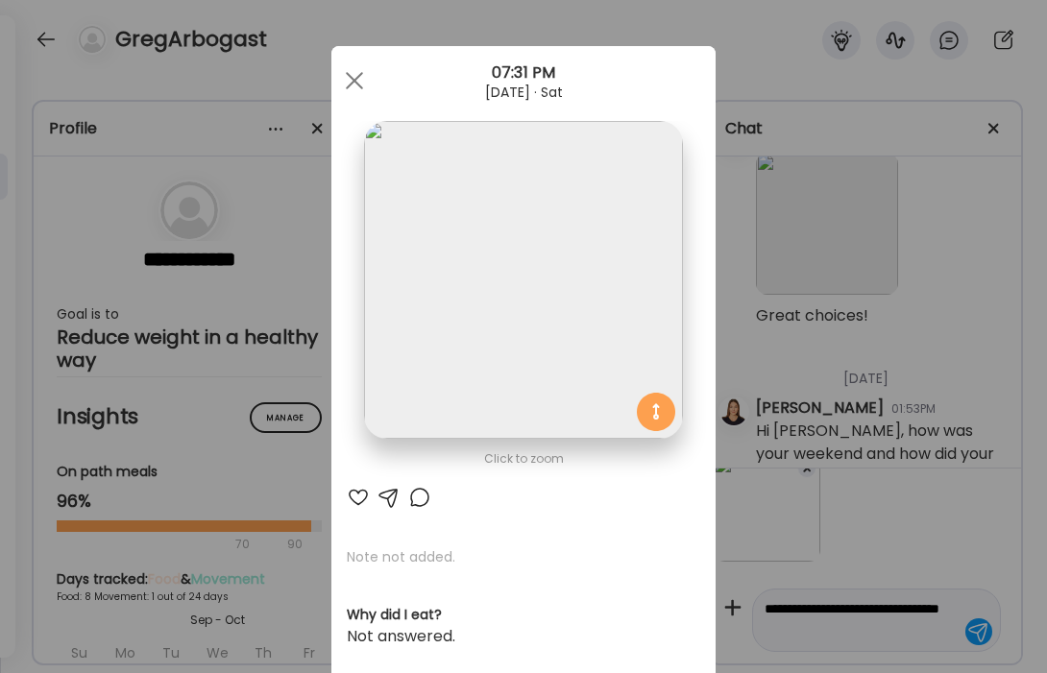
click at [357, 496] on div at bounding box center [358, 497] width 23 height 23
click at [357, 80] on div at bounding box center [354, 80] width 38 height 38
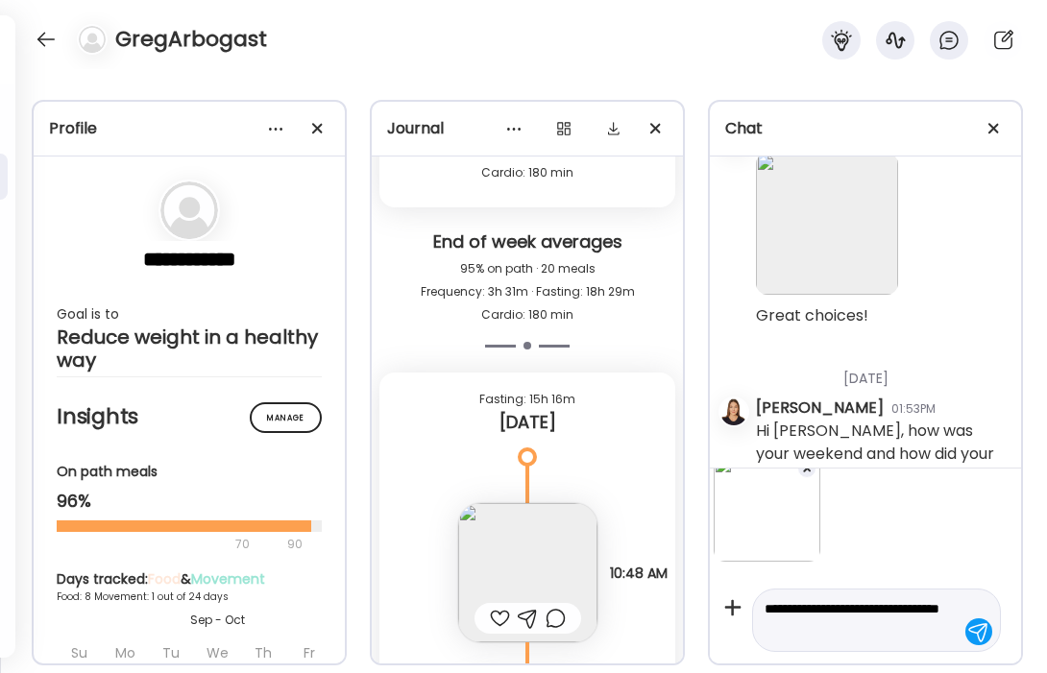
scroll to position [5253, 0]
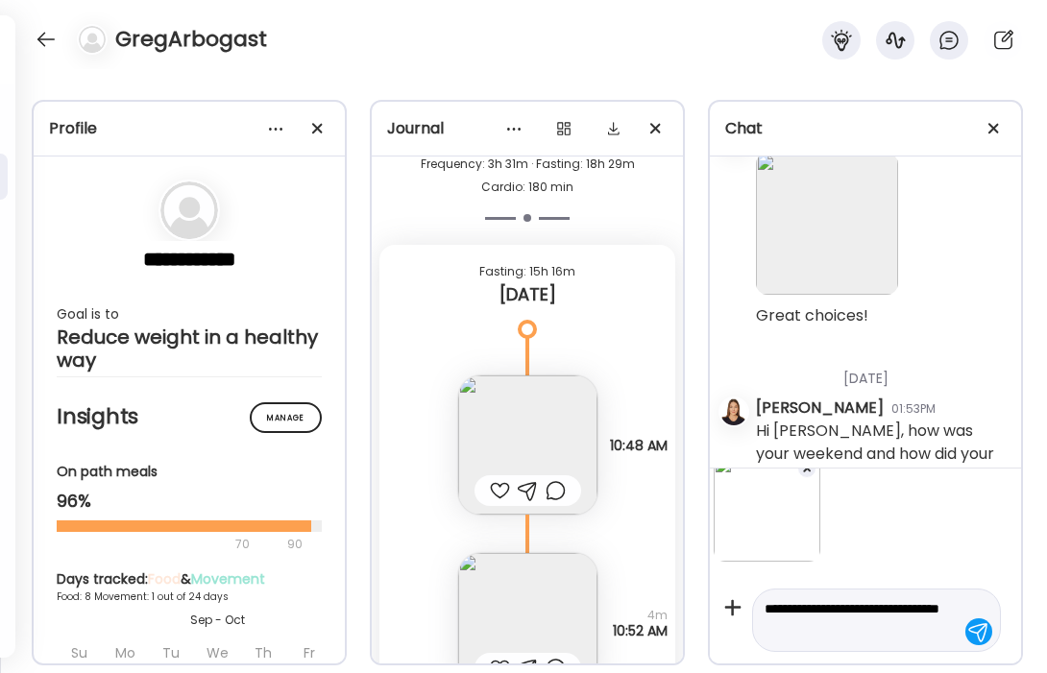
click at [531, 404] on img at bounding box center [527, 445] width 139 height 139
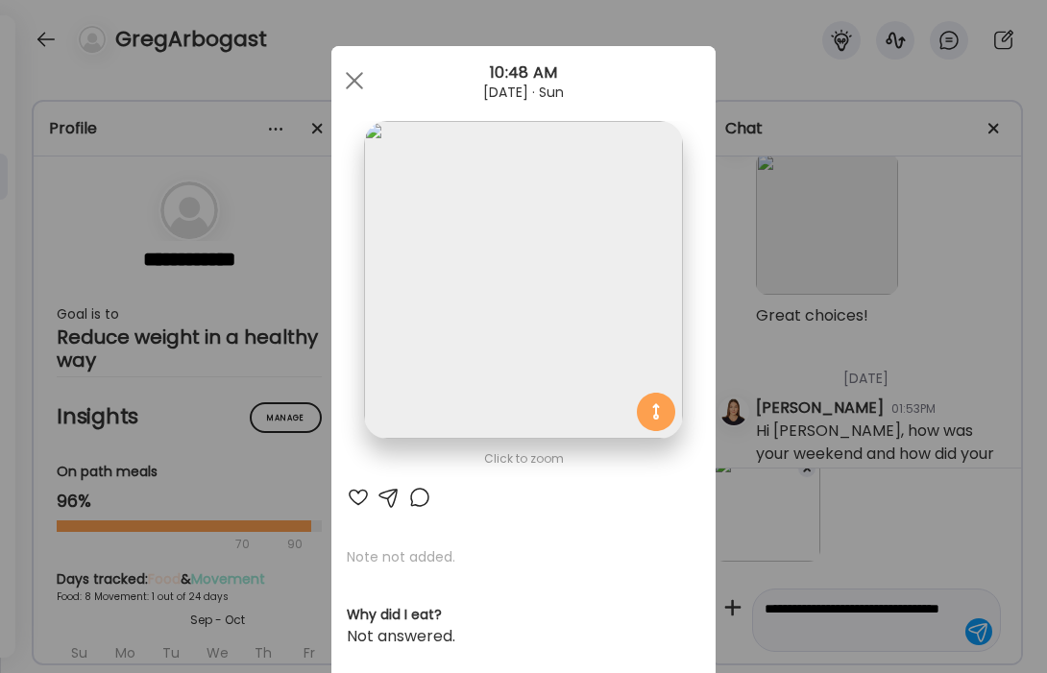
click at [354, 497] on div at bounding box center [358, 497] width 23 height 23
click at [356, 85] on div at bounding box center [354, 80] width 38 height 38
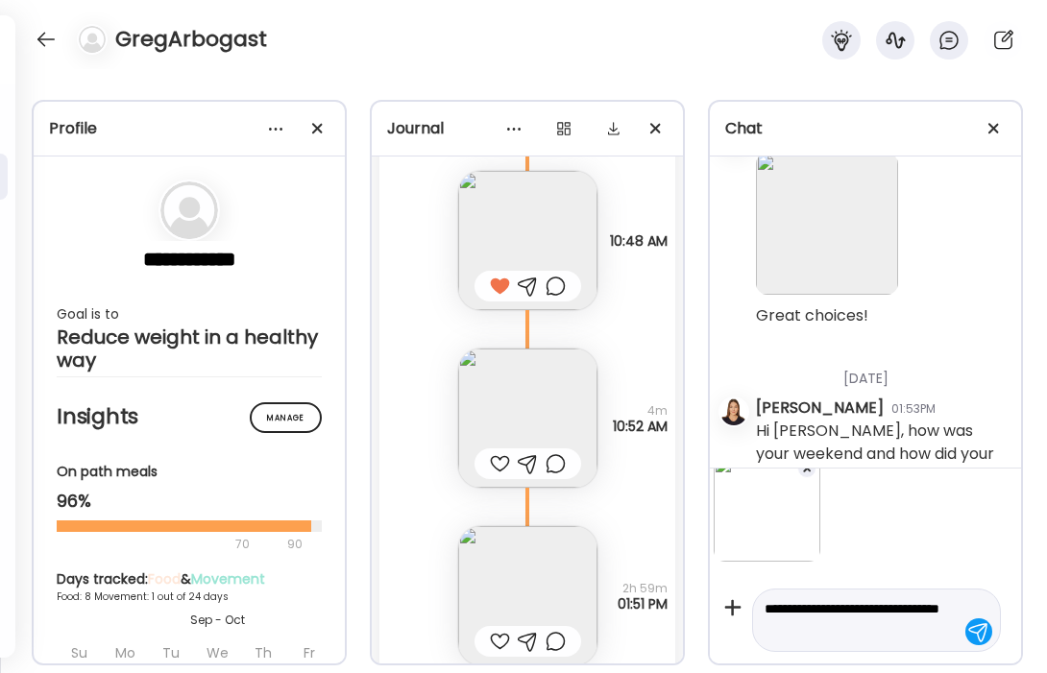
scroll to position [5486, 0]
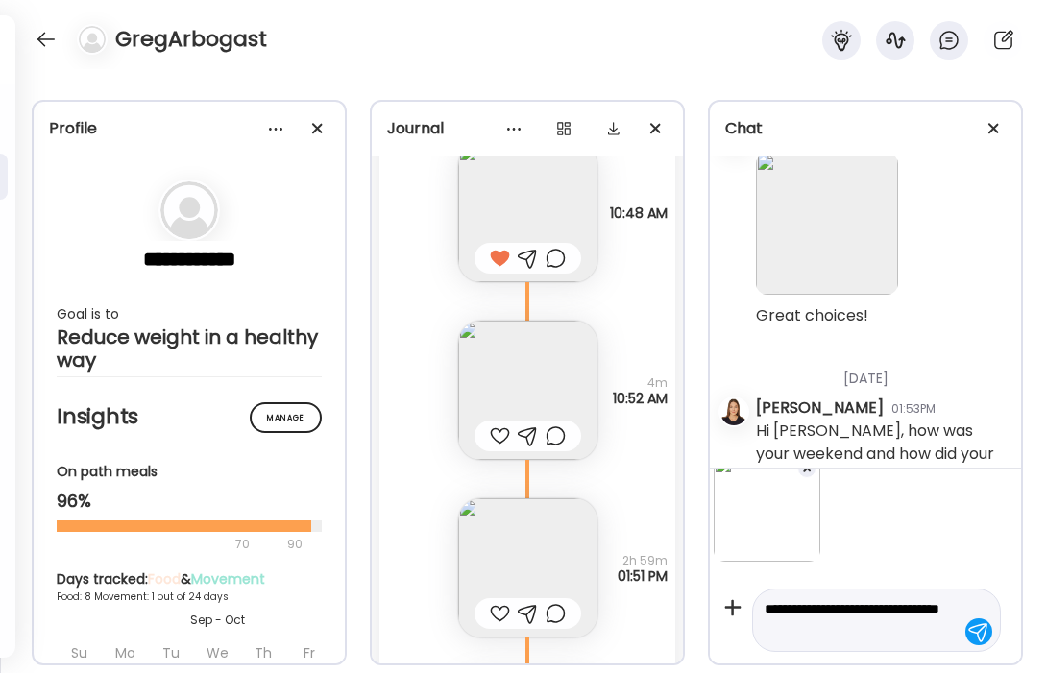
click at [545, 385] on img at bounding box center [527, 390] width 139 height 139
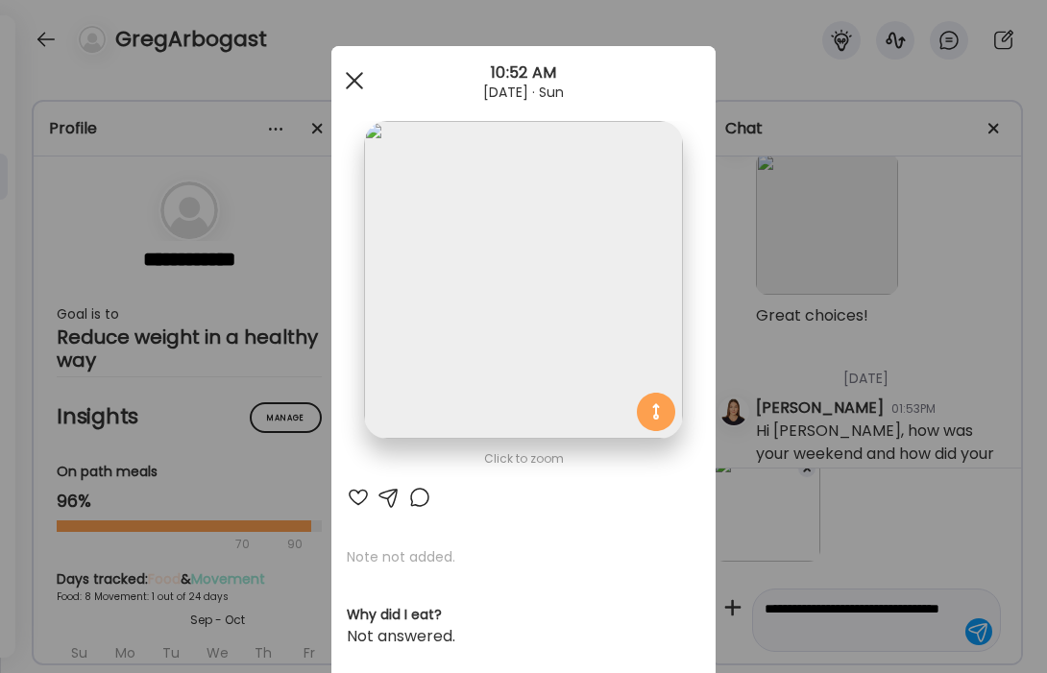
click at [353, 84] on div at bounding box center [354, 80] width 38 height 38
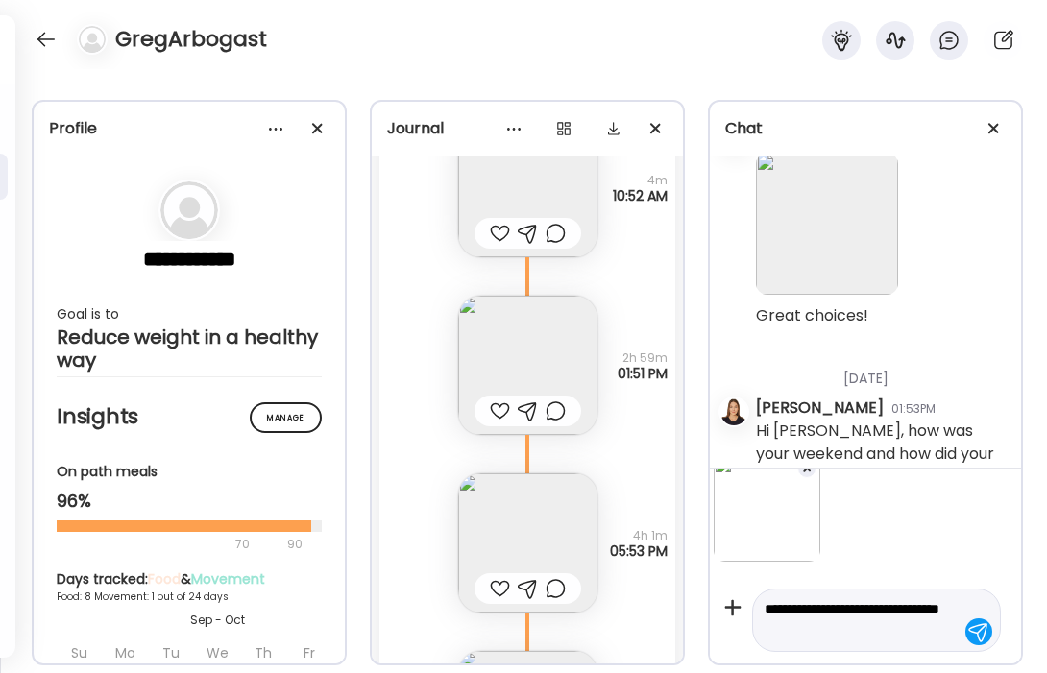
scroll to position [5690, 0]
click at [555, 363] on img at bounding box center [527, 364] width 139 height 139
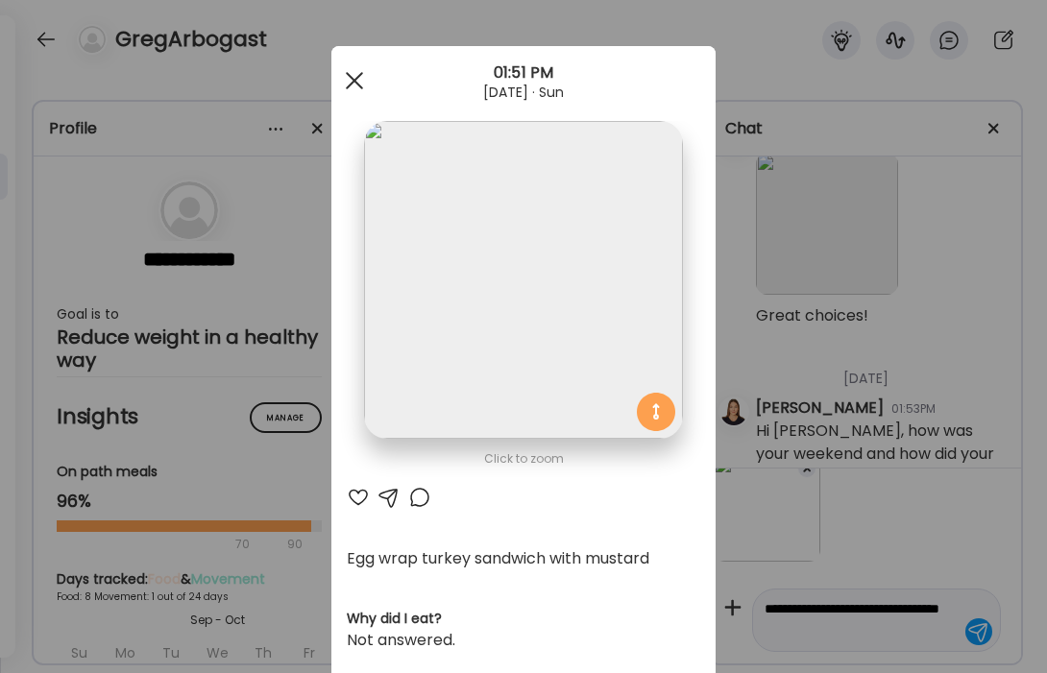
click at [360, 85] on div at bounding box center [354, 80] width 38 height 38
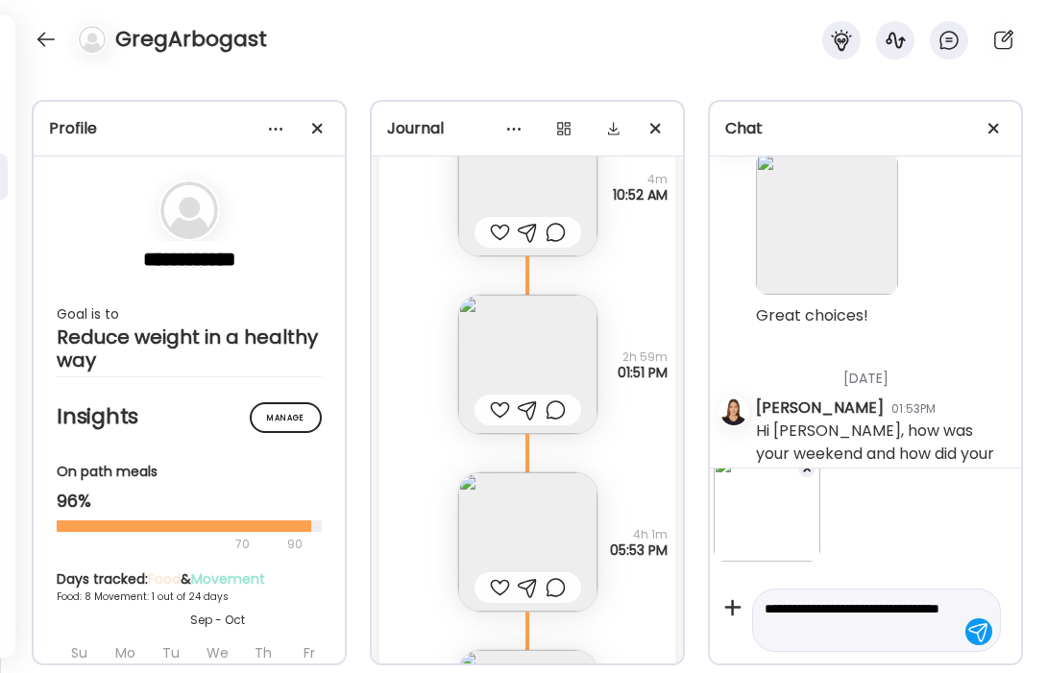
click at [862, 625] on textarea "**********" at bounding box center [859, 621] width 189 height 46
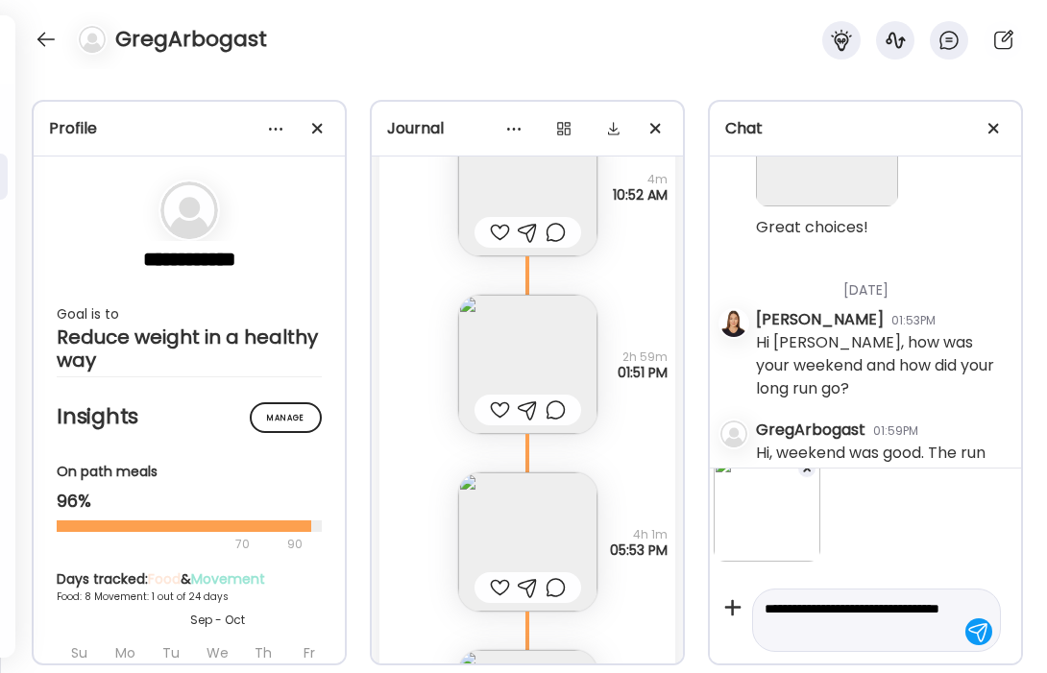
scroll to position [3332, 0]
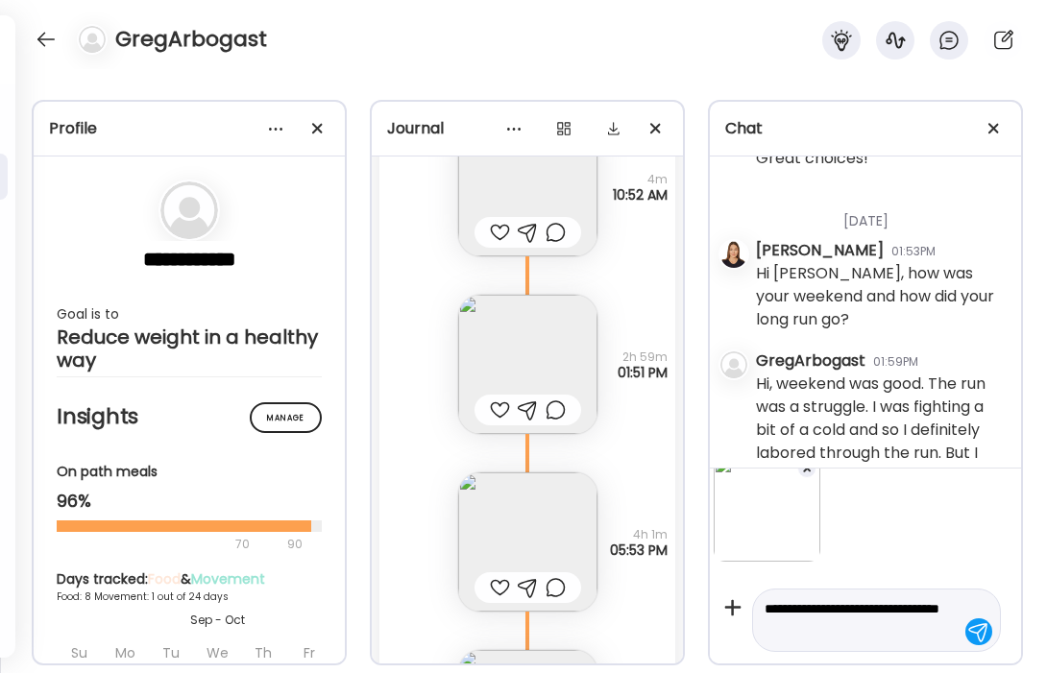
click at [808, 474] on div at bounding box center [806, 468] width 19 height 19
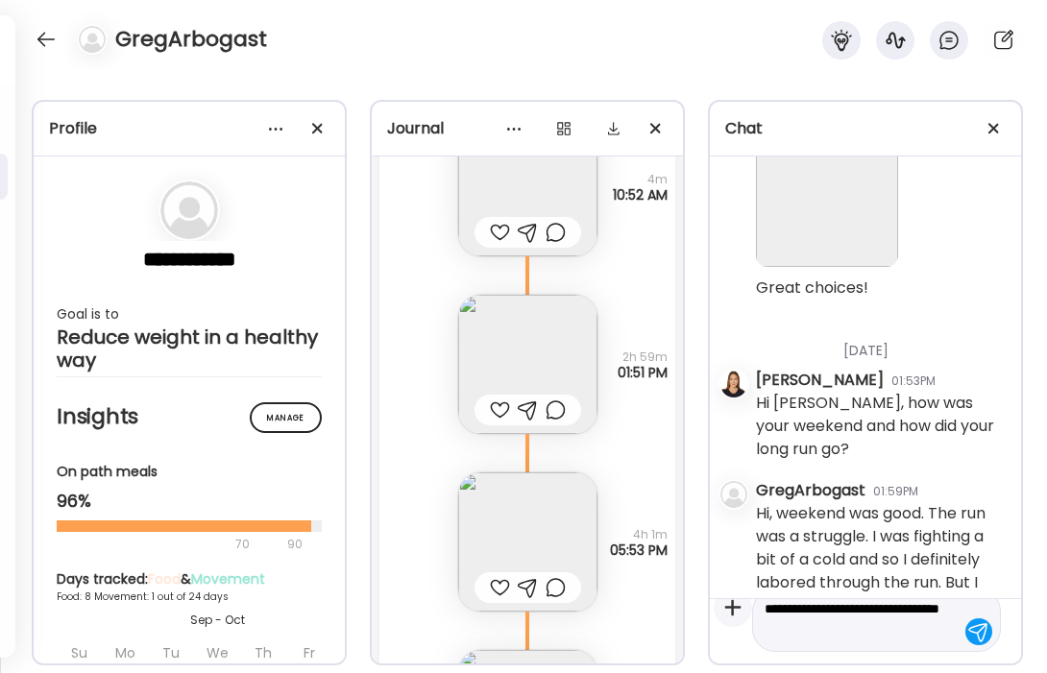
scroll to position [1, 0]
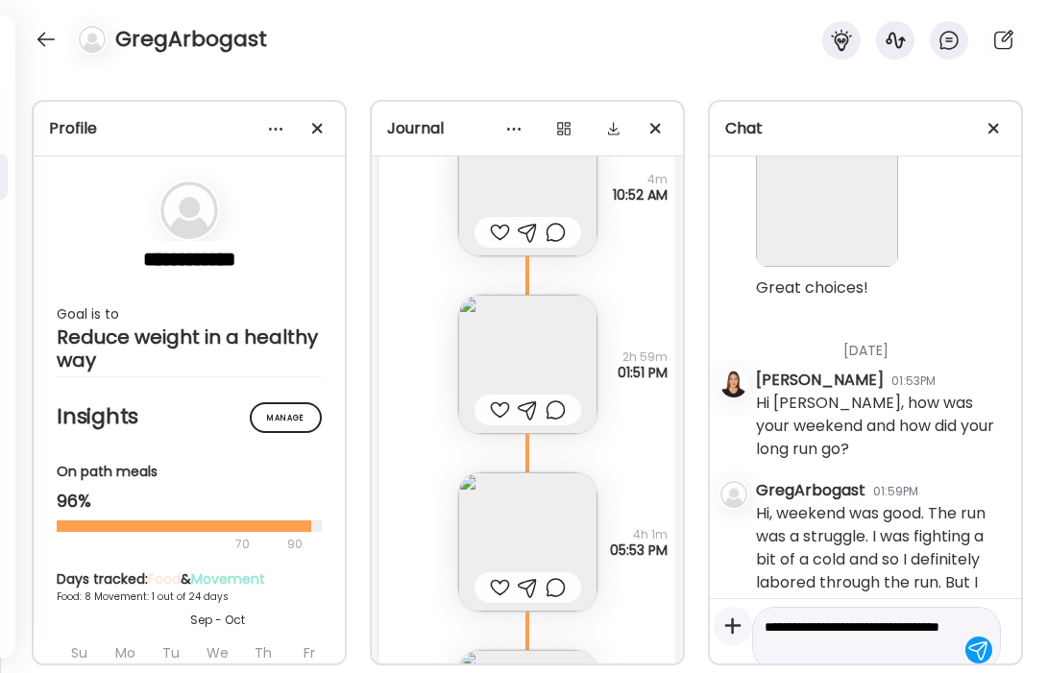
drag, startPoint x: 846, startPoint y: 630, endPoint x: 745, endPoint y: 606, distance: 104.6
click at [745, 606] on div "**********" at bounding box center [865, 631] width 311 height 65
drag, startPoint x: 808, startPoint y: 628, endPoint x: 764, endPoint y: 628, distance: 44.2
click at [764, 628] on div "******" at bounding box center [876, 632] width 249 height 41
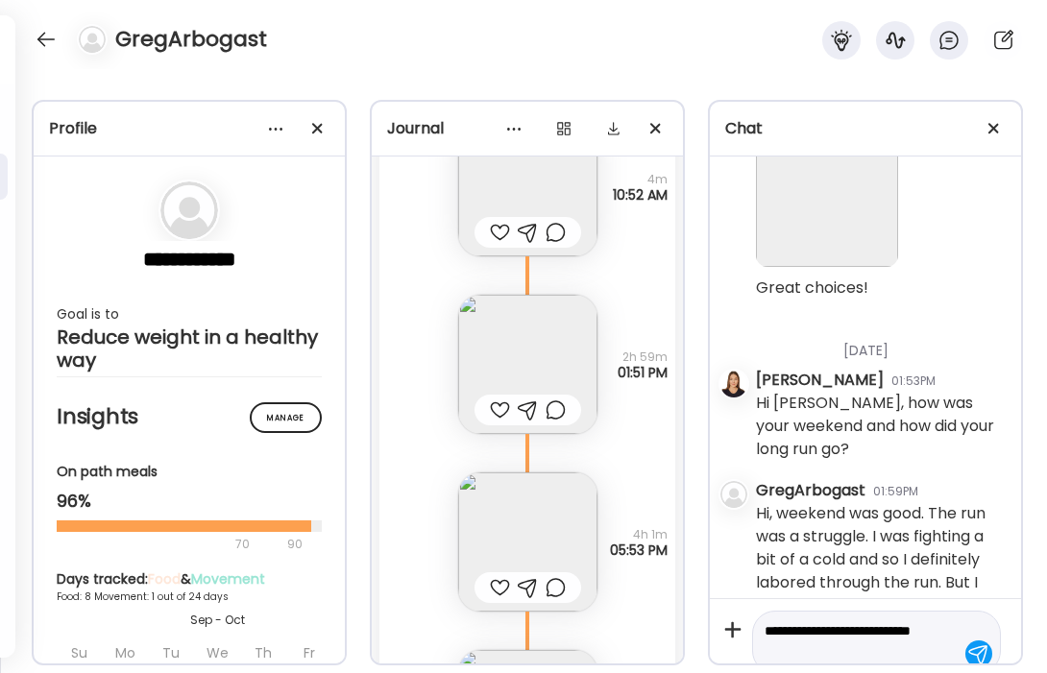
scroll to position [22, 0]
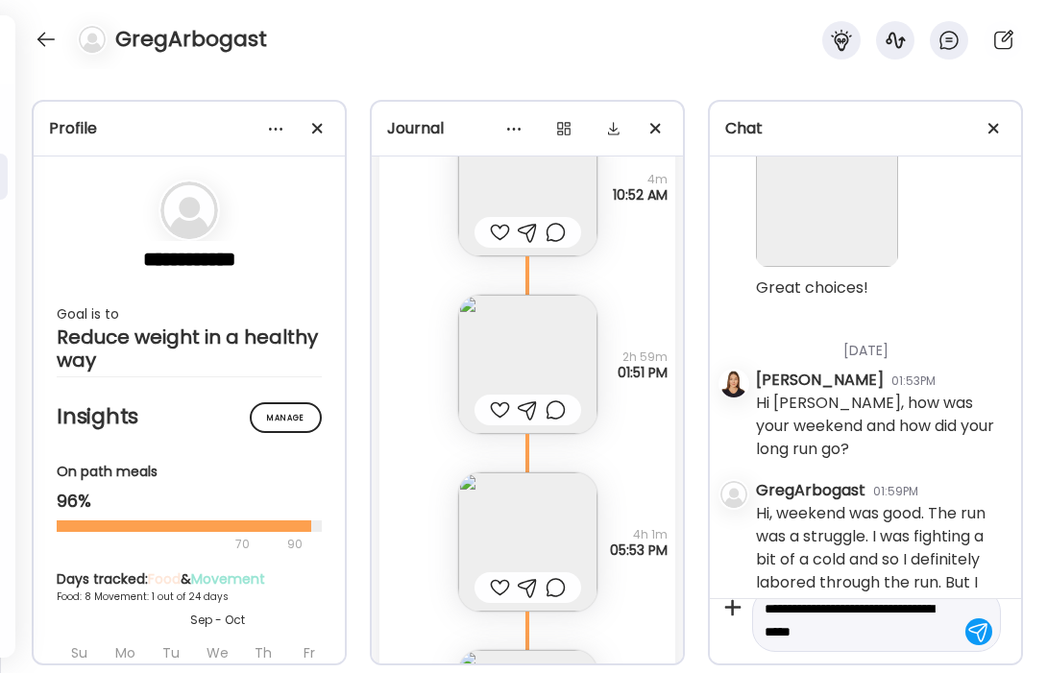
type textarea "**********"
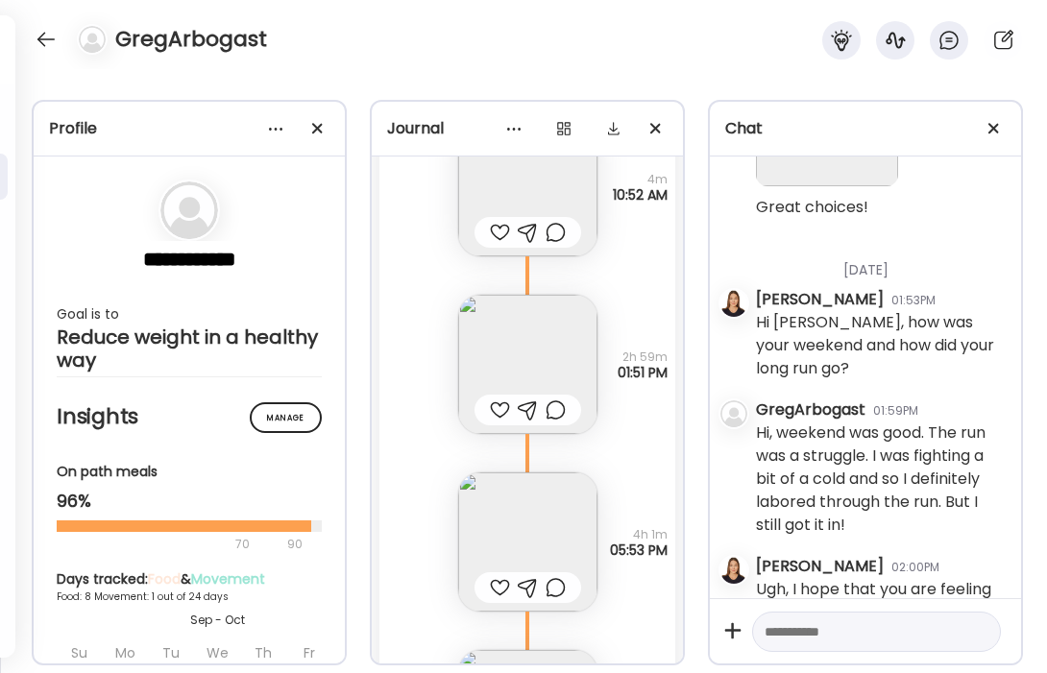
scroll to position [3290, 0]
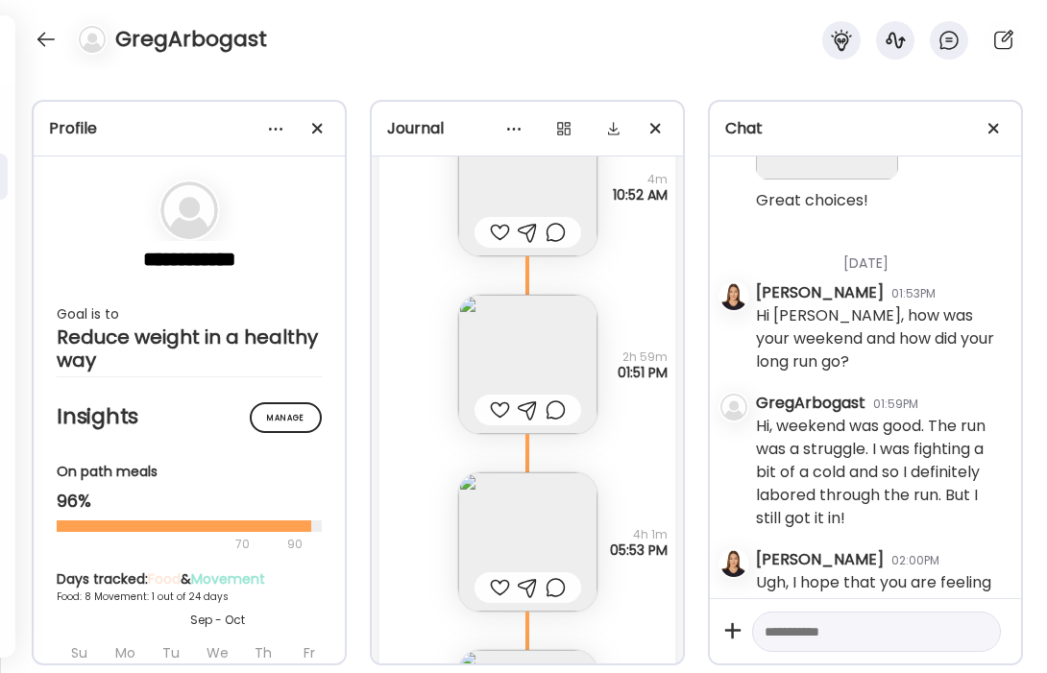
click at [810, 632] on textarea at bounding box center [859, 632] width 189 height 23
click at [916, 633] on textarea "**********" at bounding box center [859, 621] width 189 height 46
click at [865, 628] on textarea "**********" at bounding box center [859, 621] width 189 height 46
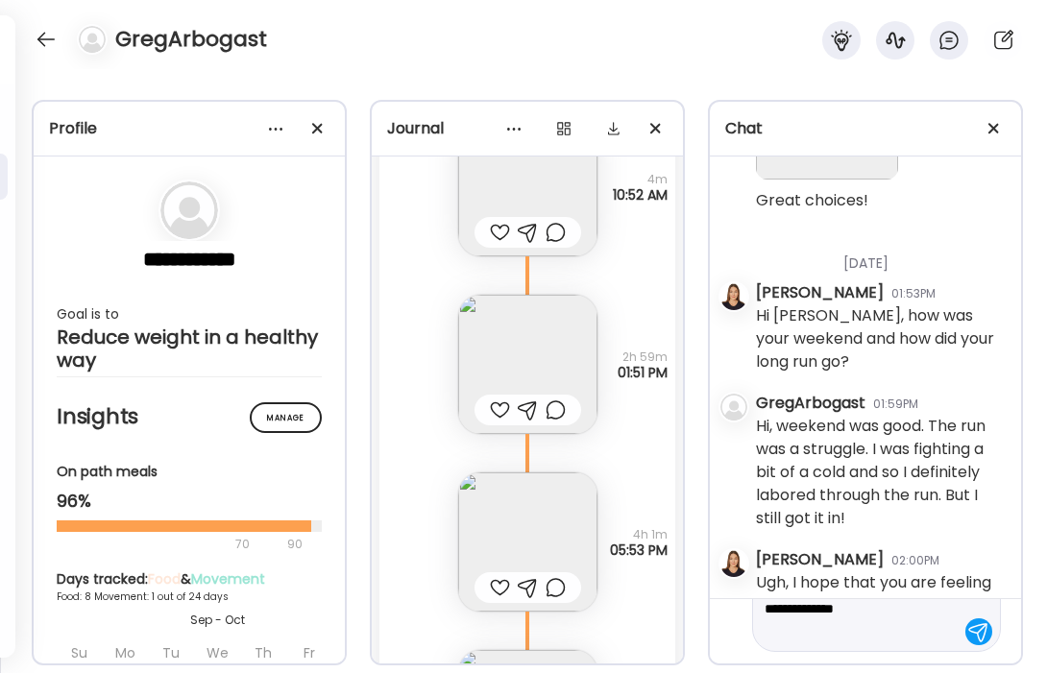
click at [852, 636] on textarea "**********" at bounding box center [859, 609] width 189 height 69
drag, startPoint x: 842, startPoint y: 634, endPoint x: 817, endPoint y: 631, distance: 25.1
click at [817, 631] on textarea "**********" at bounding box center [859, 611] width 189 height 115
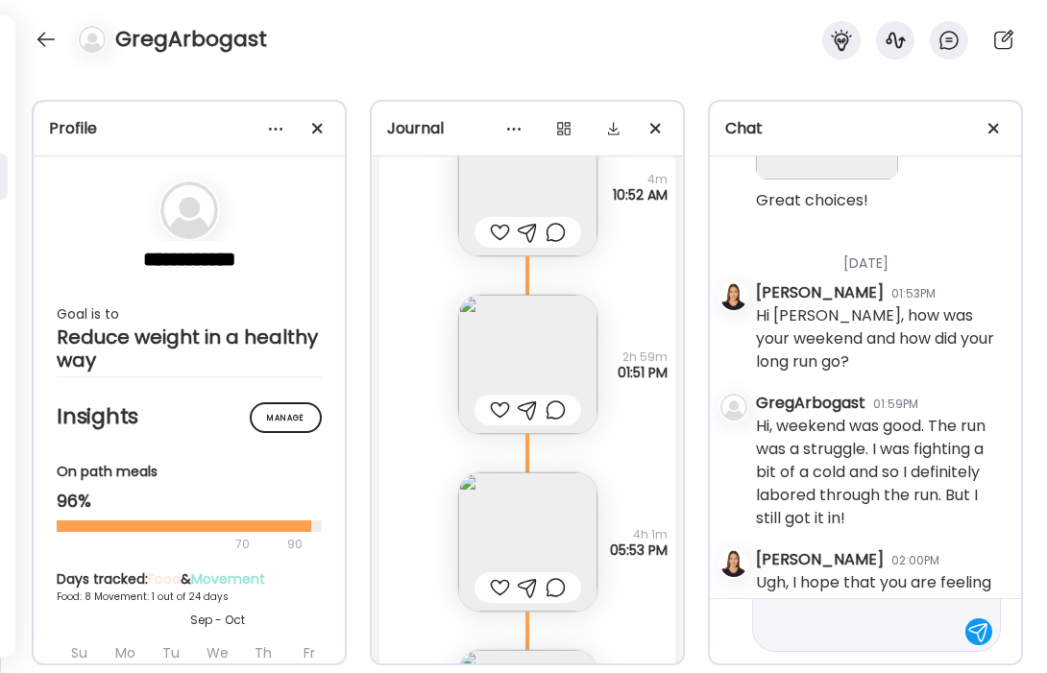
click at [894, 633] on textarea "**********" at bounding box center [859, 585] width 189 height 115
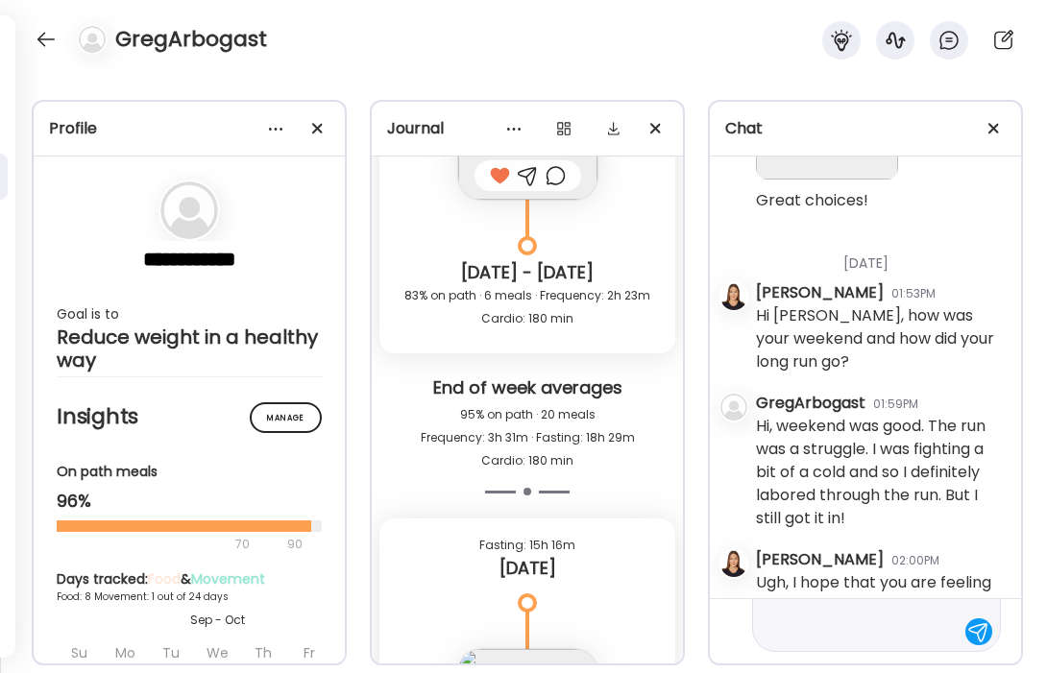
scroll to position [4978, 0]
type textarea "**********"
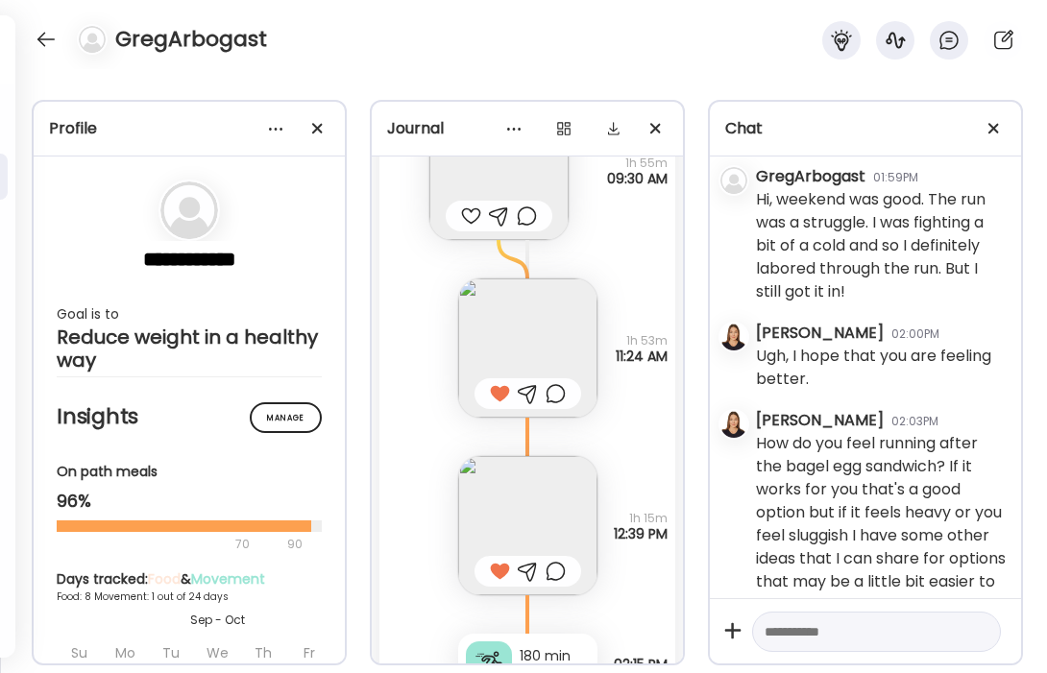
scroll to position [4172, 0]
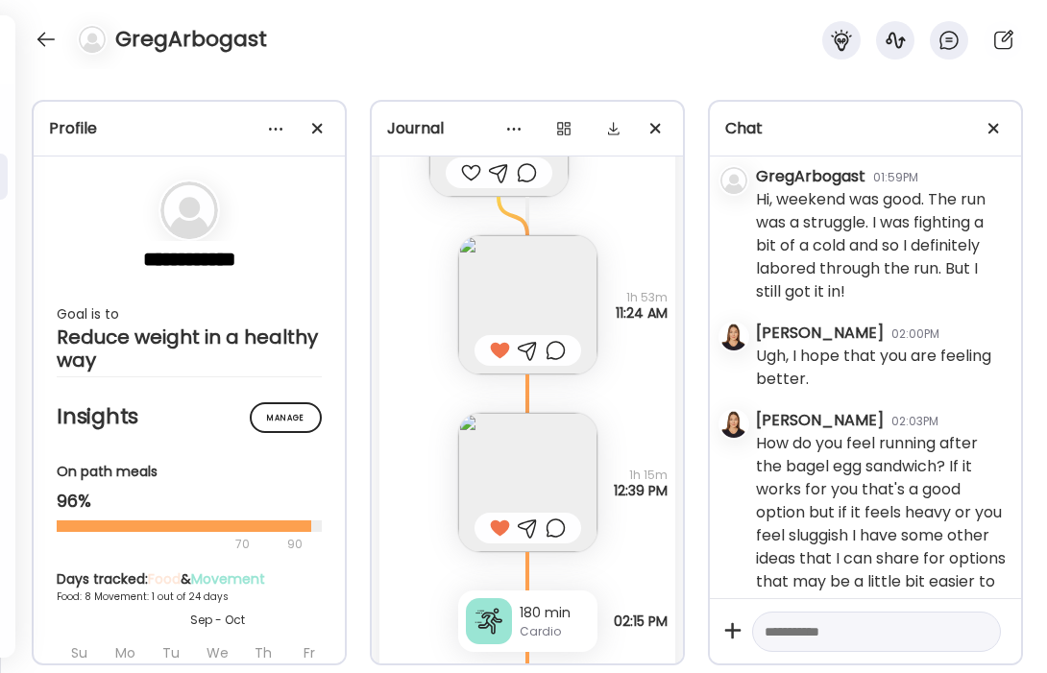
click at [547, 453] on img at bounding box center [527, 482] width 139 height 139
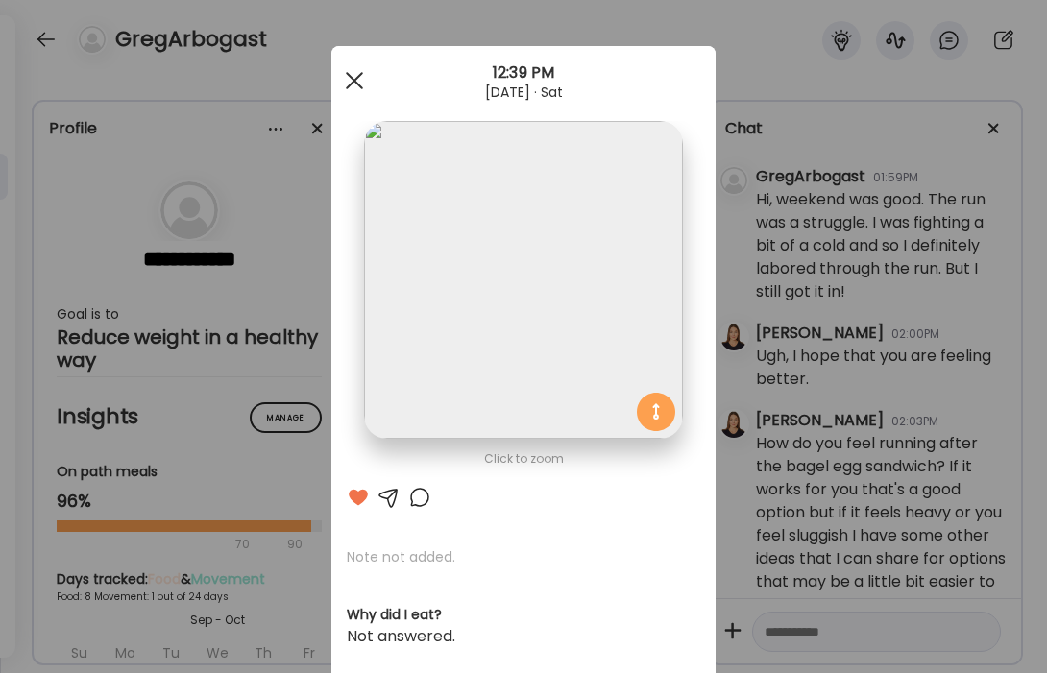
click at [356, 78] on span at bounding box center [354, 80] width 17 height 17
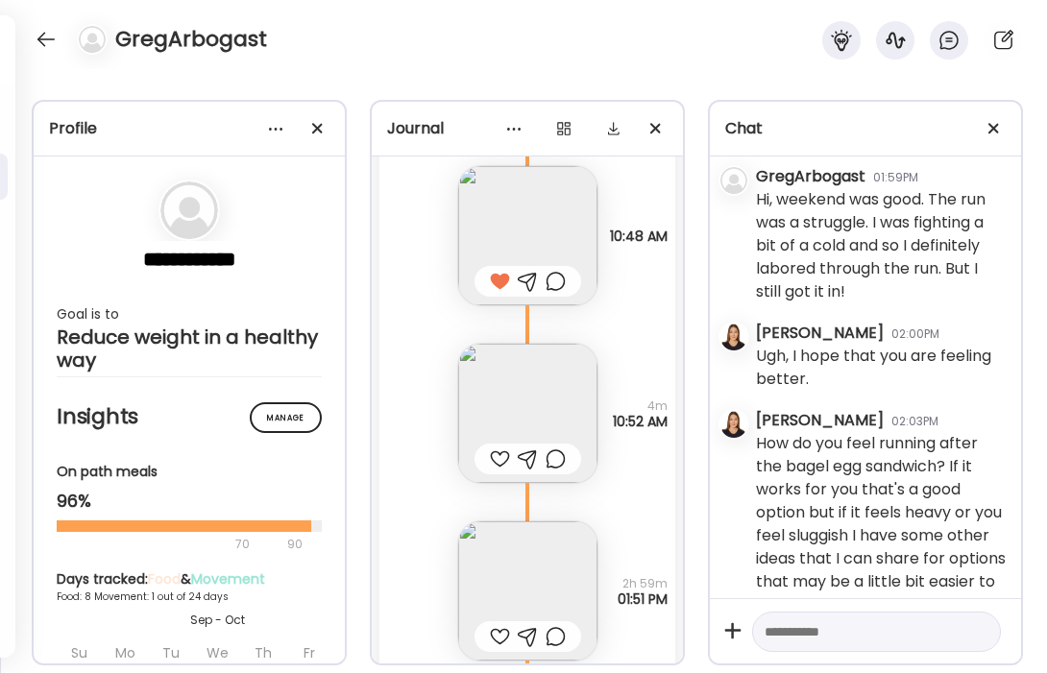
scroll to position [5464, 0]
click at [545, 383] on img at bounding box center [527, 412] width 139 height 139
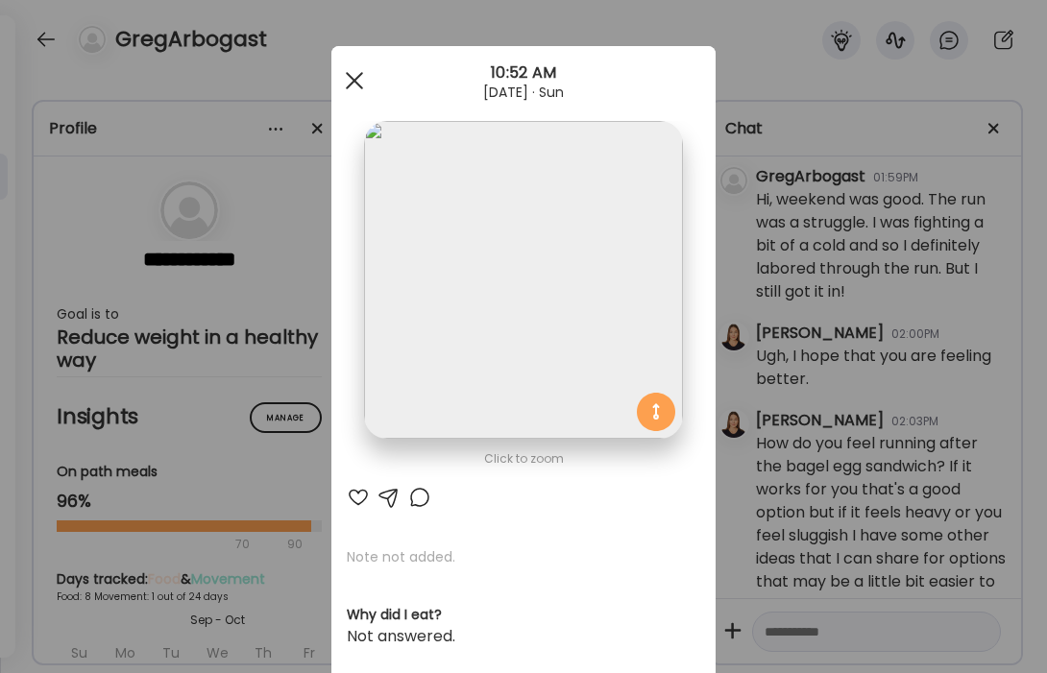
click at [354, 80] on span at bounding box center [354, 80] width 17 height 17
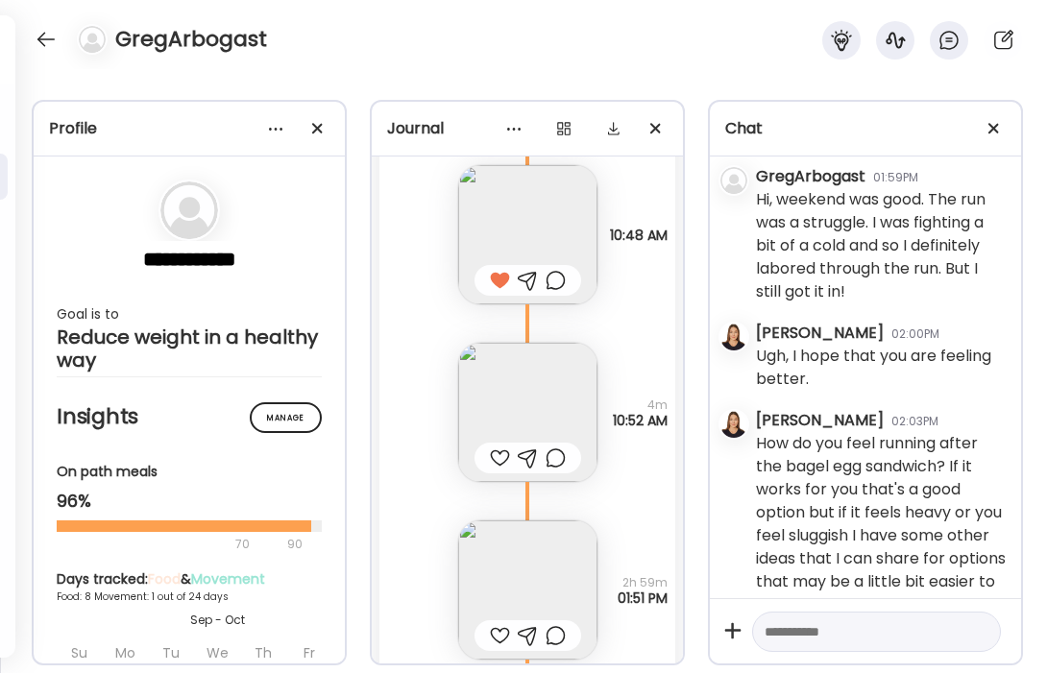
click at [497, 458] on div at bounding box center [500, 458] width 20 height 23
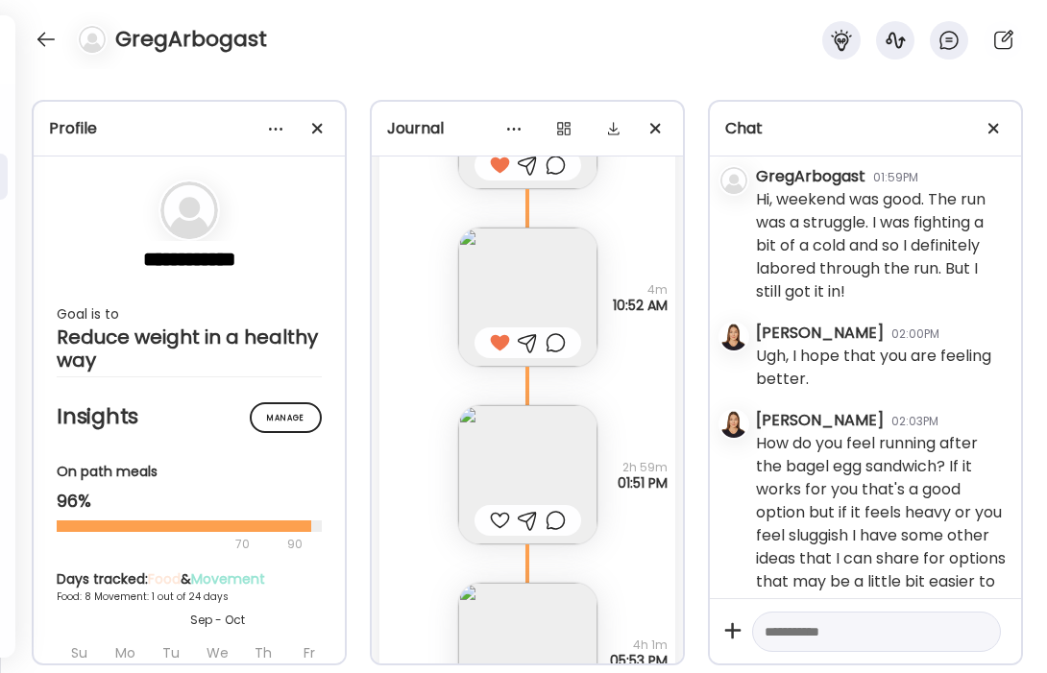
scroll to position [5580, 0]
click at [523, 462] on img at bounding box center [527, 473] width 139 height 139
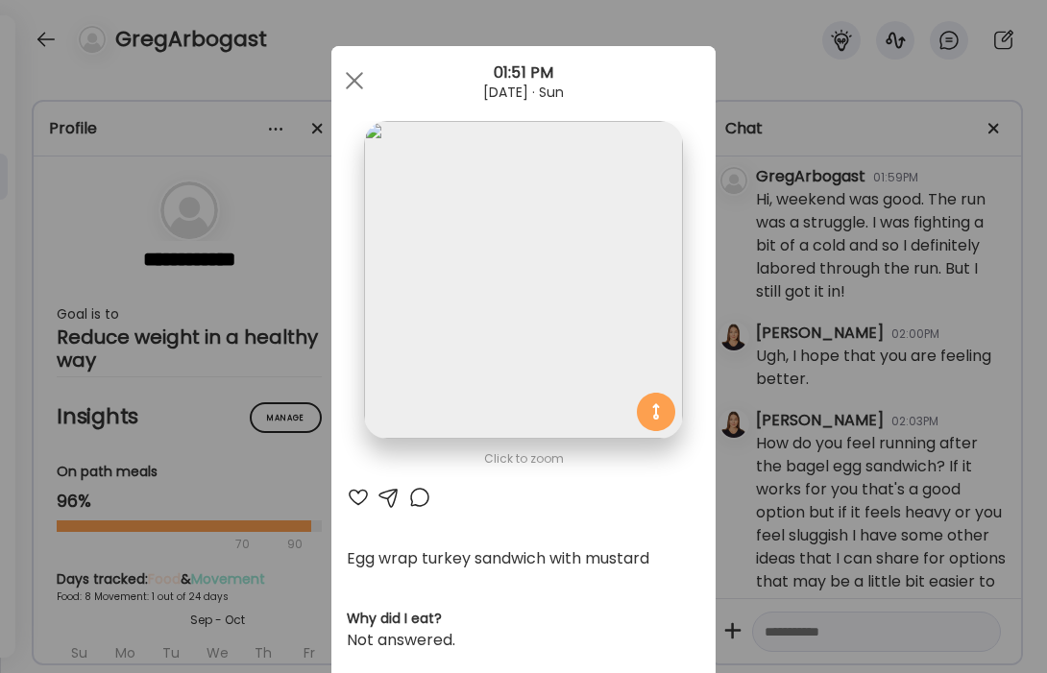
click at [524, 302] on img at bounding box center [523, 280] width 318 height 318
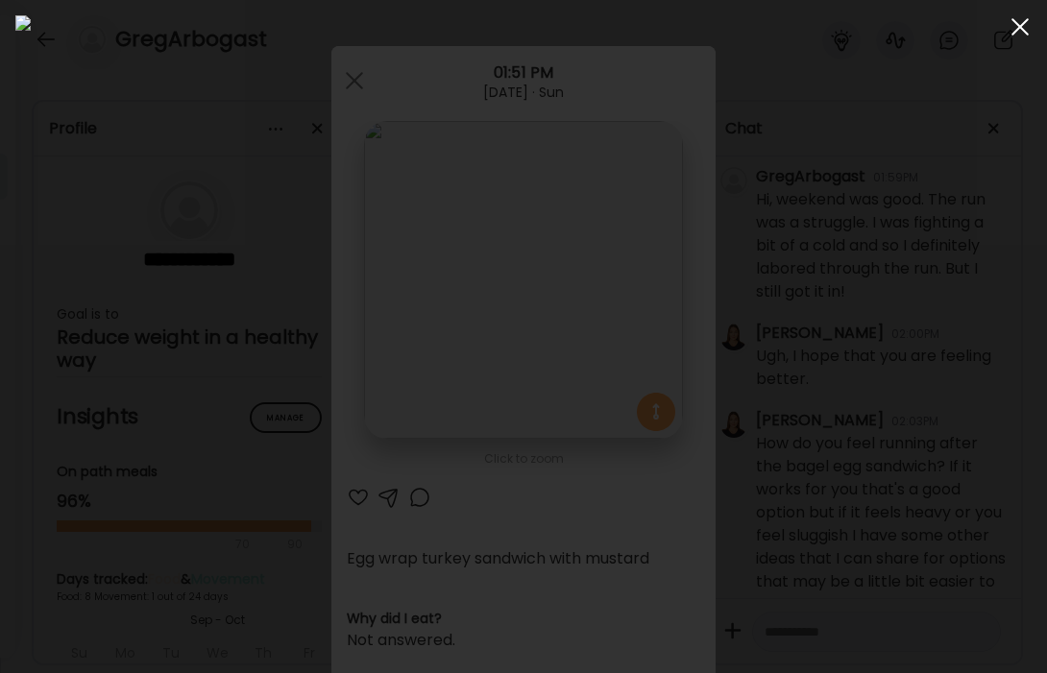
click at [1012, 31] on div at bounding box center [1020, 27] width 38 height 38
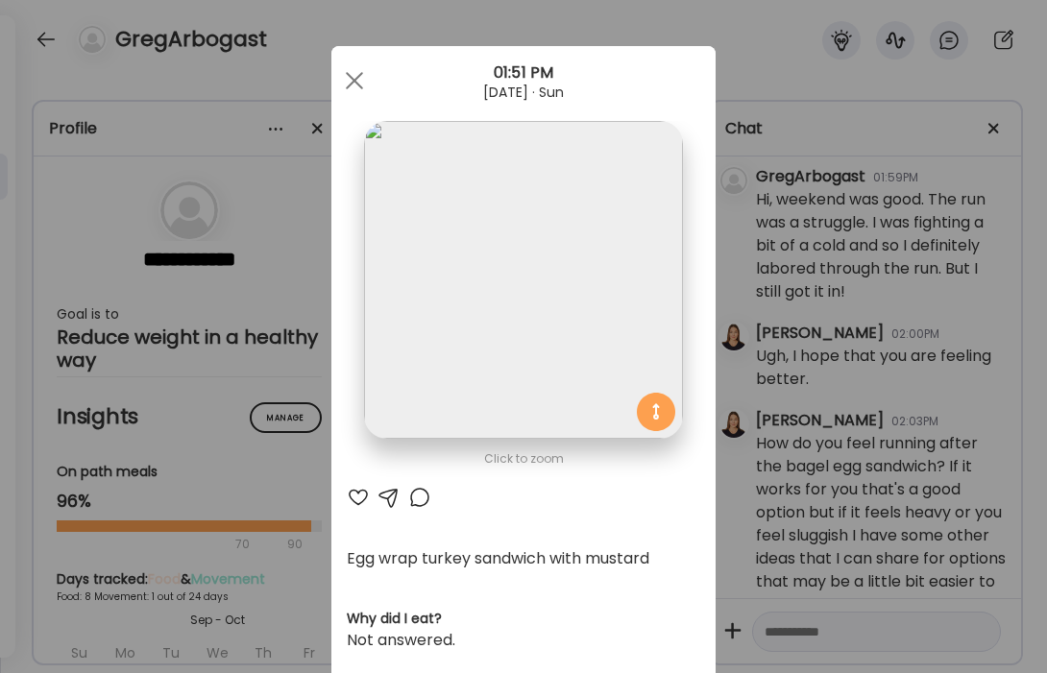
click at [355, 500] on div at bounding box center [358, 497] width 23 height 23
click at [363, 90] on div at bounding box center [354, 80] width 38 height 38
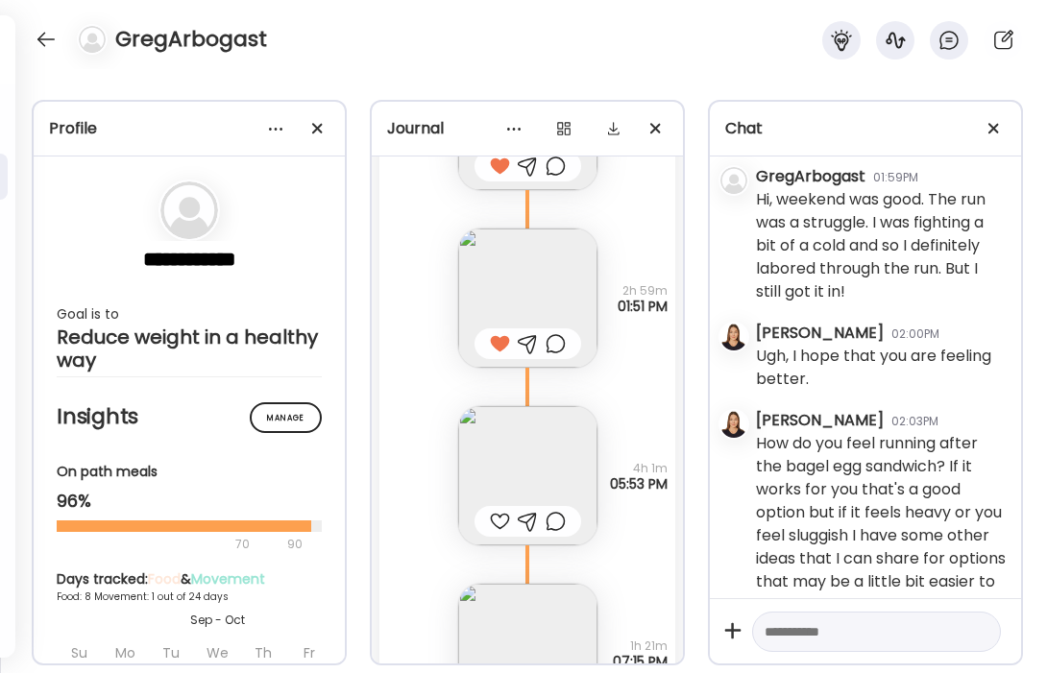
scroll to position [5762, 0]
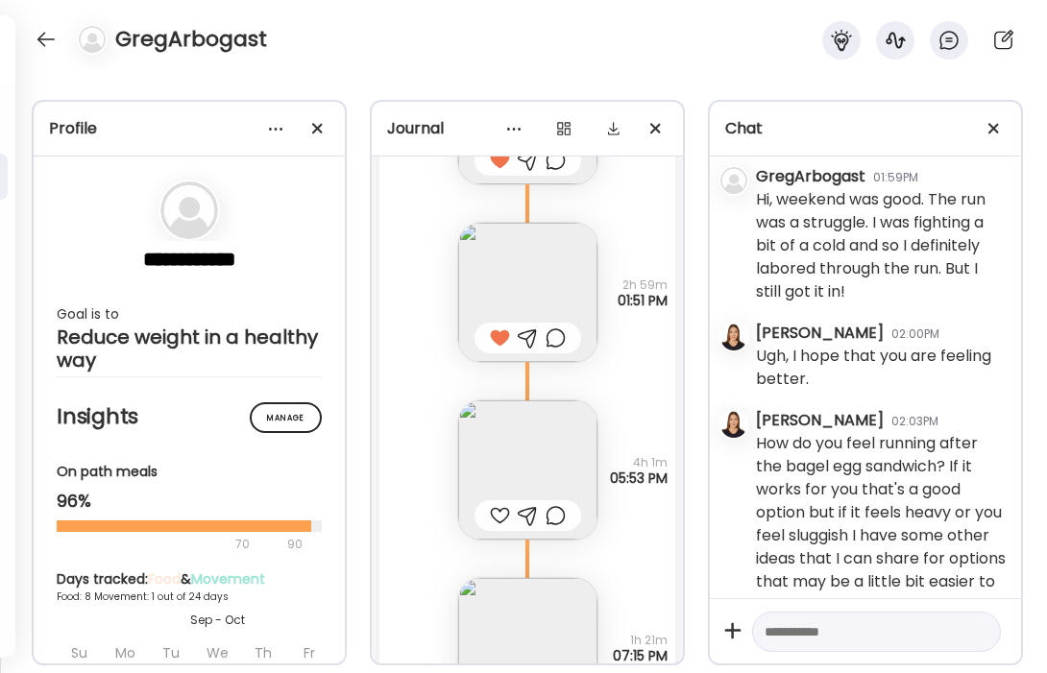
click at [534, 290] on img at bounding box center [527, 292] width 139 height 139
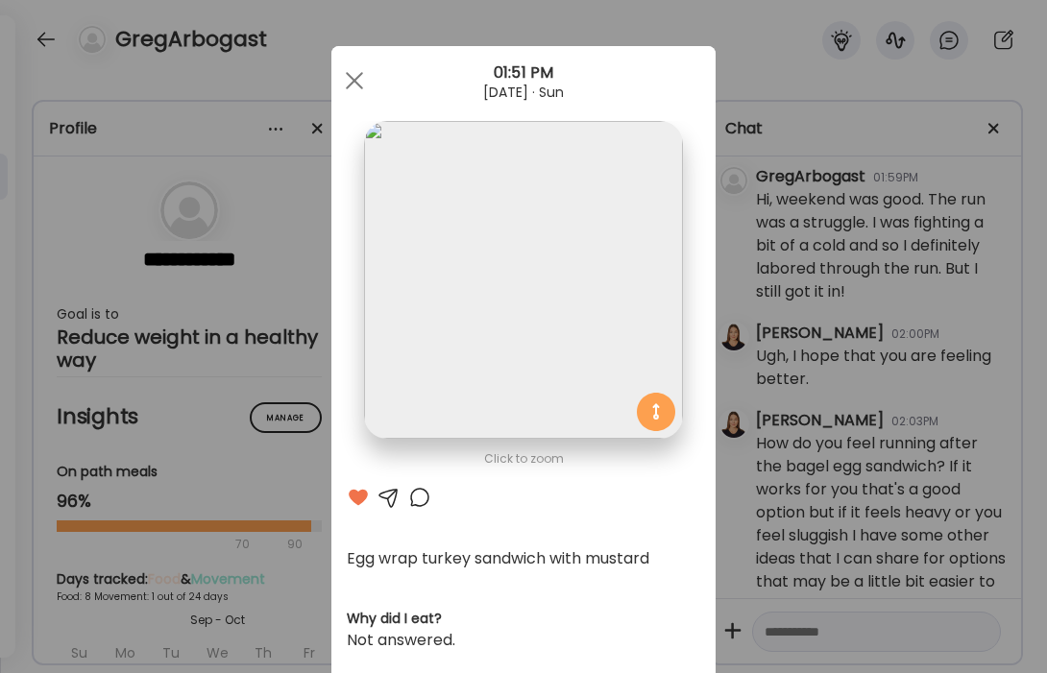
click at [551, 310] on img at bounding box center [523, 280] width 318 height 318
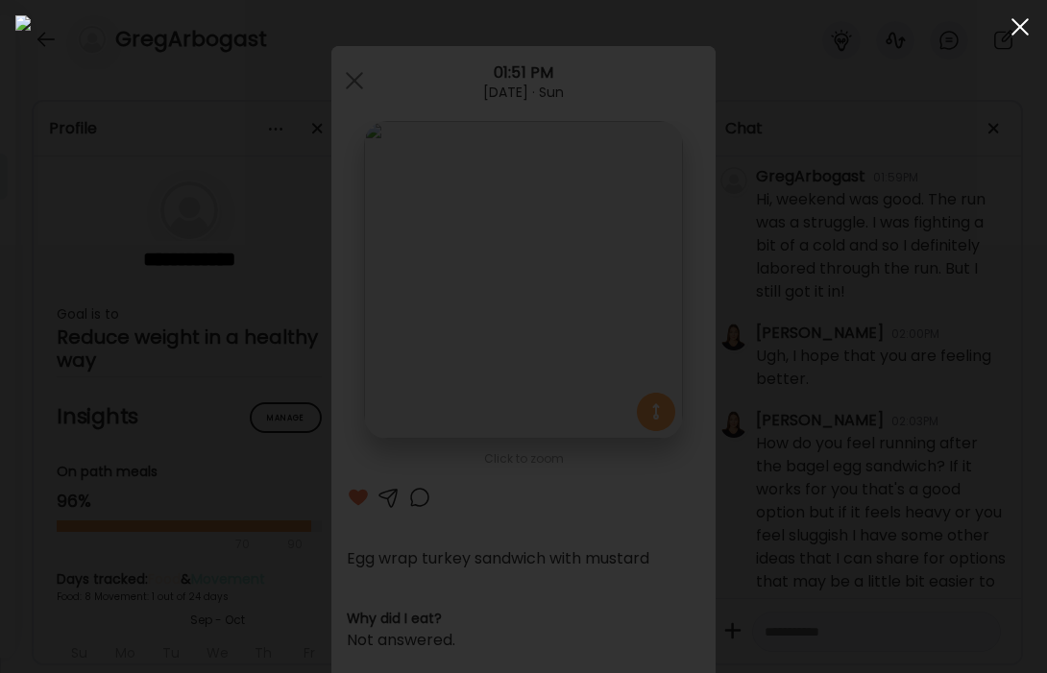
click at [1019, 32] on div at bounding box center [1020, 27] width 38 height 38
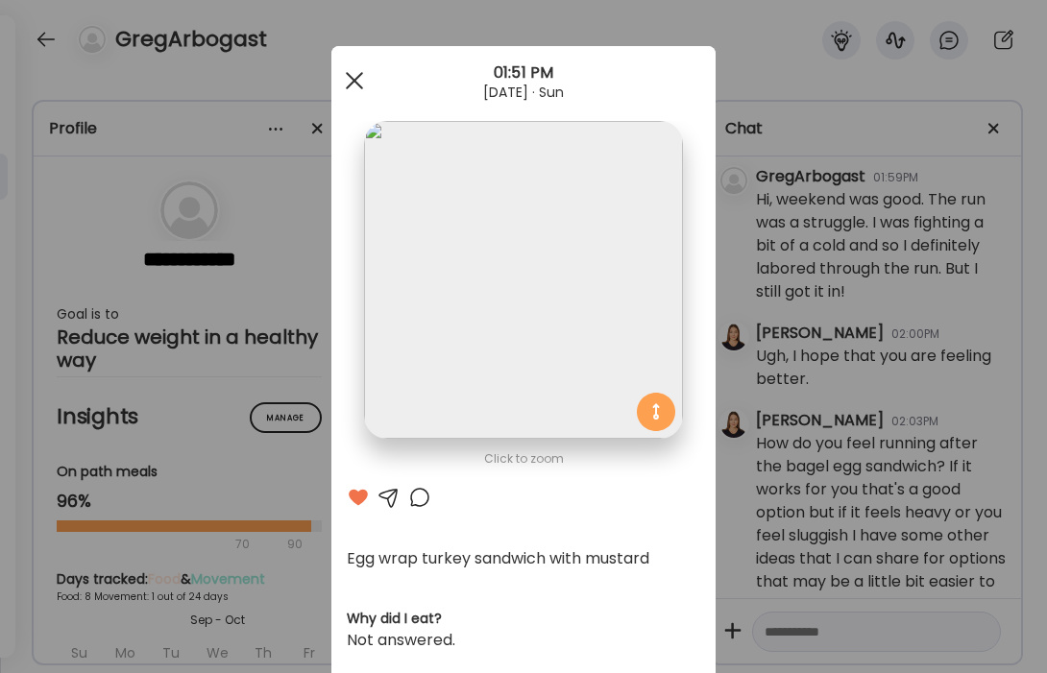
click at [358, 88] on div at bounding box center [354, 80] width 38 height 38
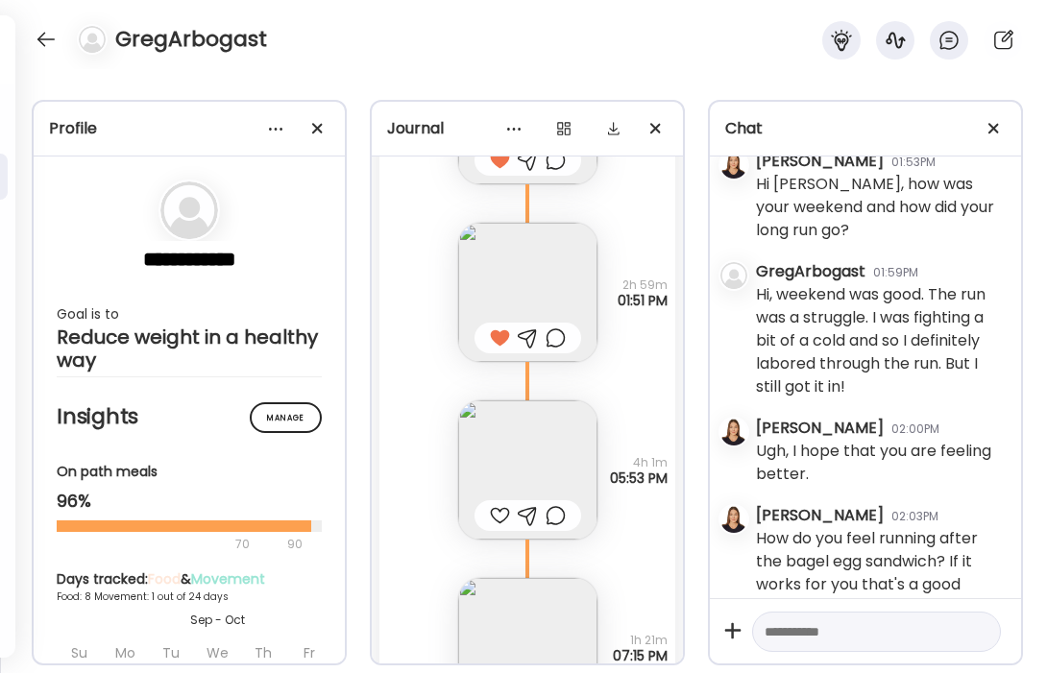
scroll to position [3516, 0]
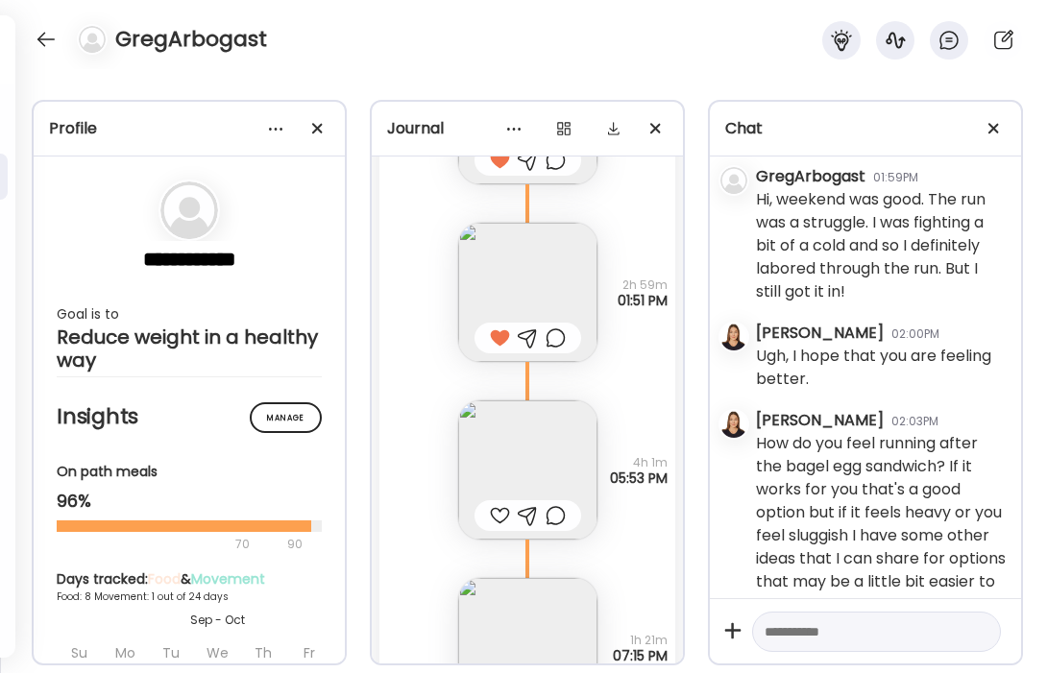
click at [547, 452] on img at bounding box center [527, 470] width 139 height 139
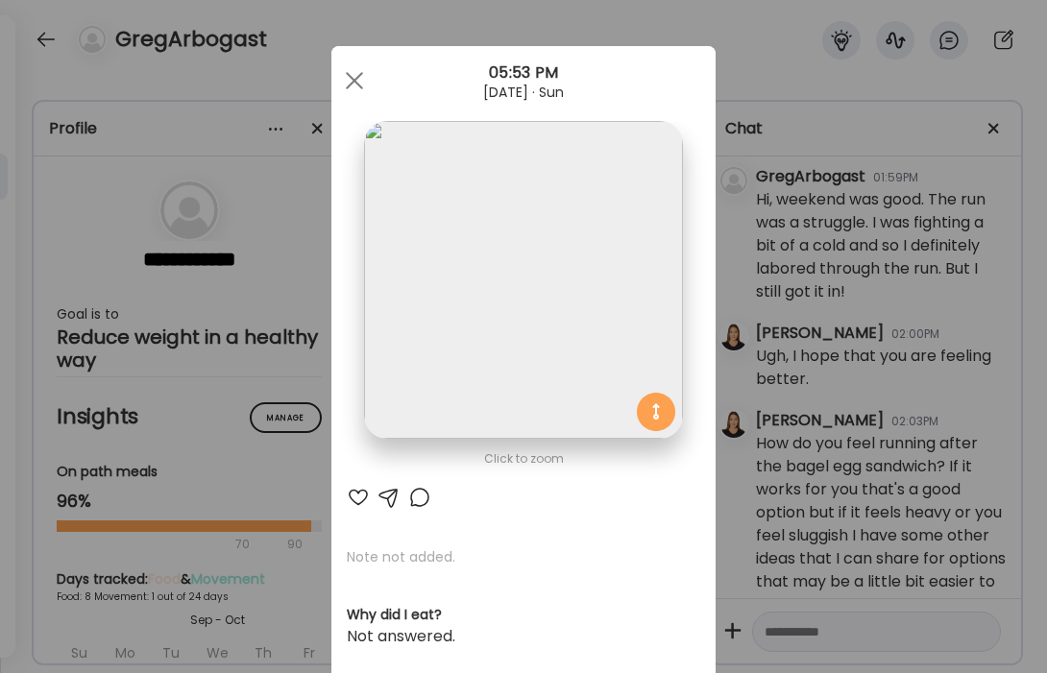
click at [365, 498] on div at bounding box center [358, 497] width 23 height 23
click at [348, 69] on div at bounding box center [354, 80] width 38 height 38
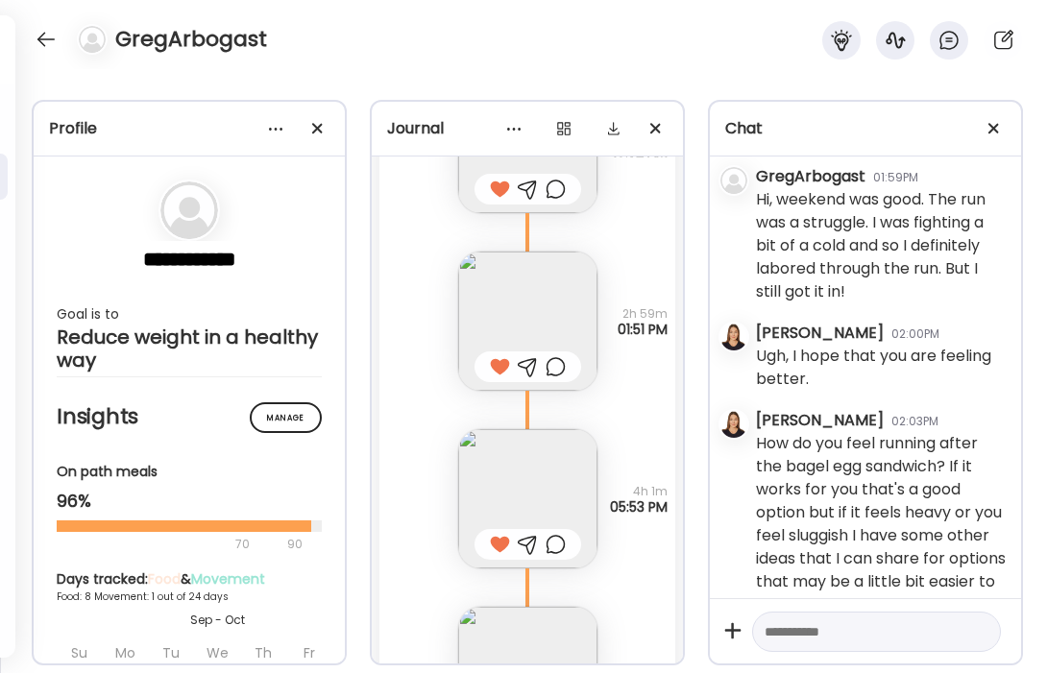
scroll to position [5731, 0]
click at [527, 367] on div at bounding box center [528, 368] width 20 height 23
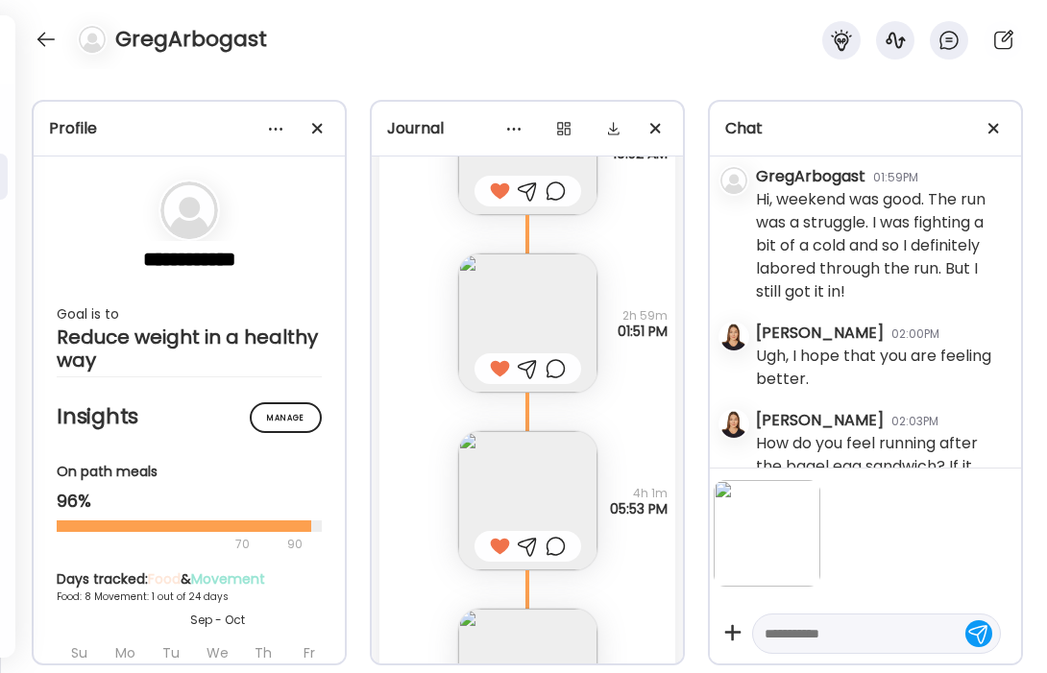
scroll to position [3638, 0]
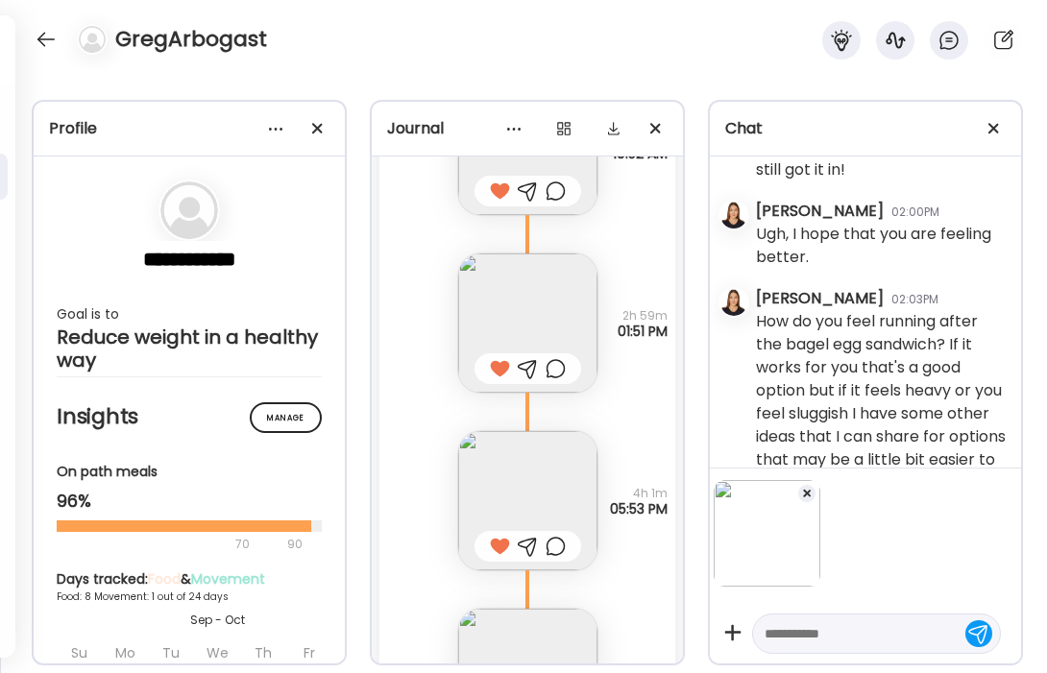
click at [842, 639] on textarea at bounding box center [859, 634] width 189 height 23
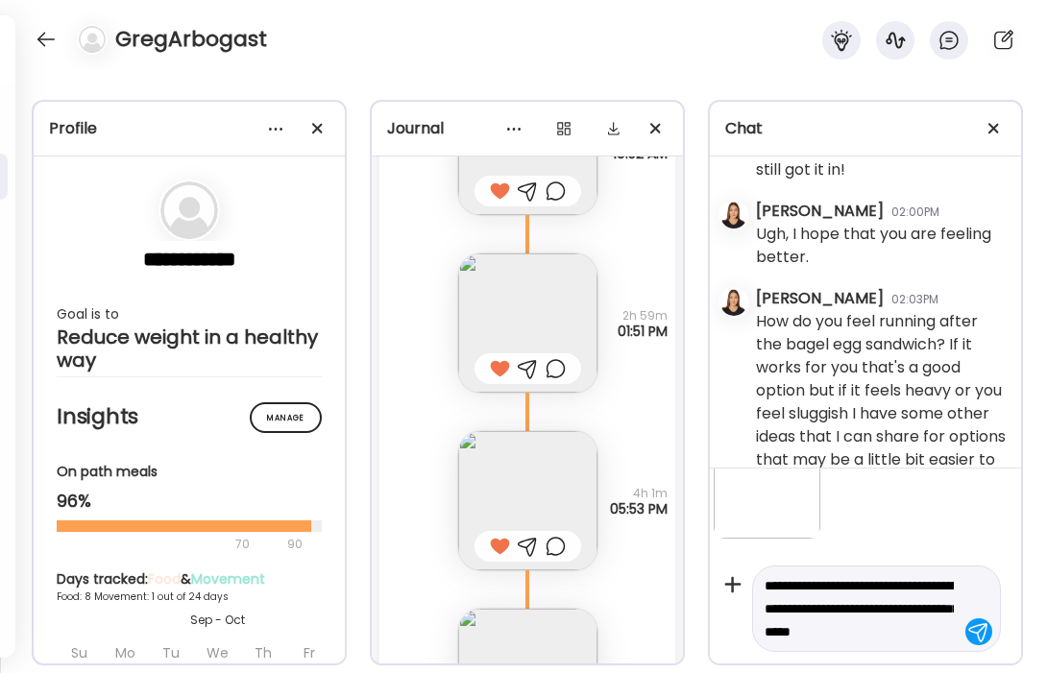
scroll to position [71, 0]
click at [554, 316] on img at bounding box center [527, 323] width 139 height 139
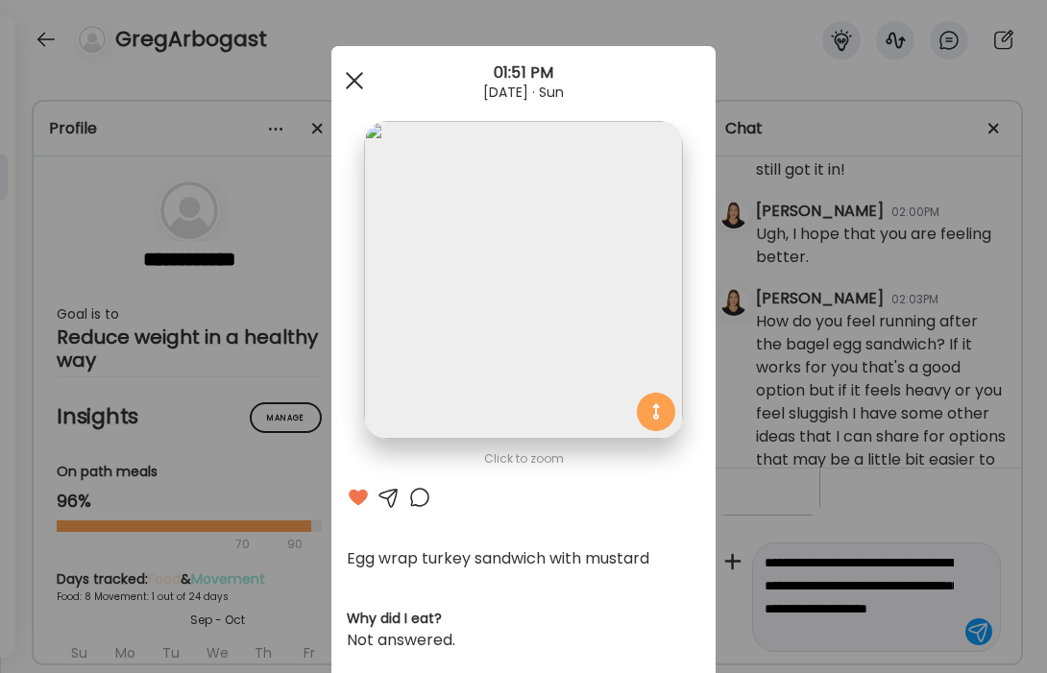
click at [355, 89] on div at bounding box center [354, 80] width 38 height 38
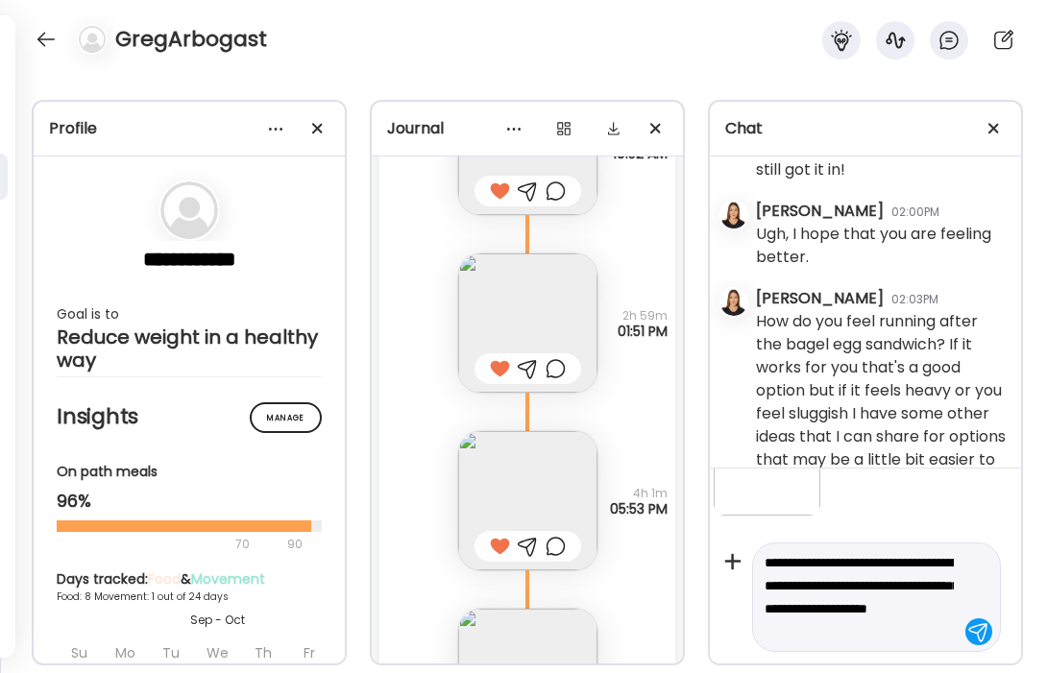
click at [893, 612] on textarea "**********" at bounding box center [859, 597] width 189 height 92
type textarea "**********"
click at [974, 637] on div at bounding box center [979, 632] width 27 height 27
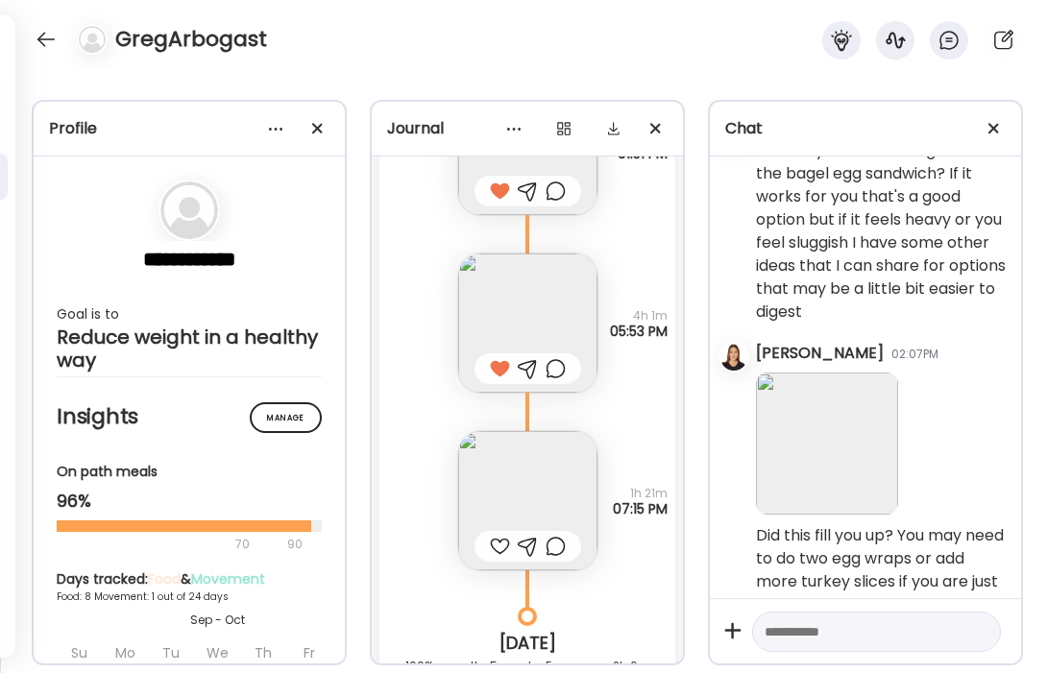
scroll to position [5912, 0]
click at [535, 479] on img at bounding box center [527, 498] width 139 height 139
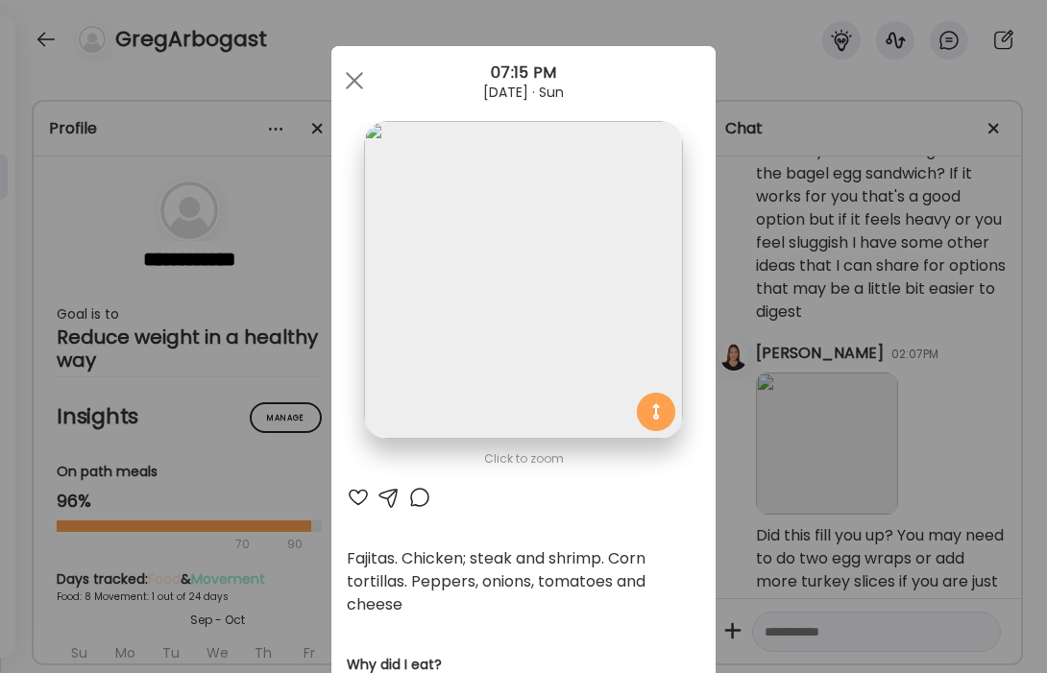
click at [356, 499] on div at bounding box center [358, 497] width 23 height 23
click at [355, 84] on div at bounding box center [354, 80] width 38 height 38
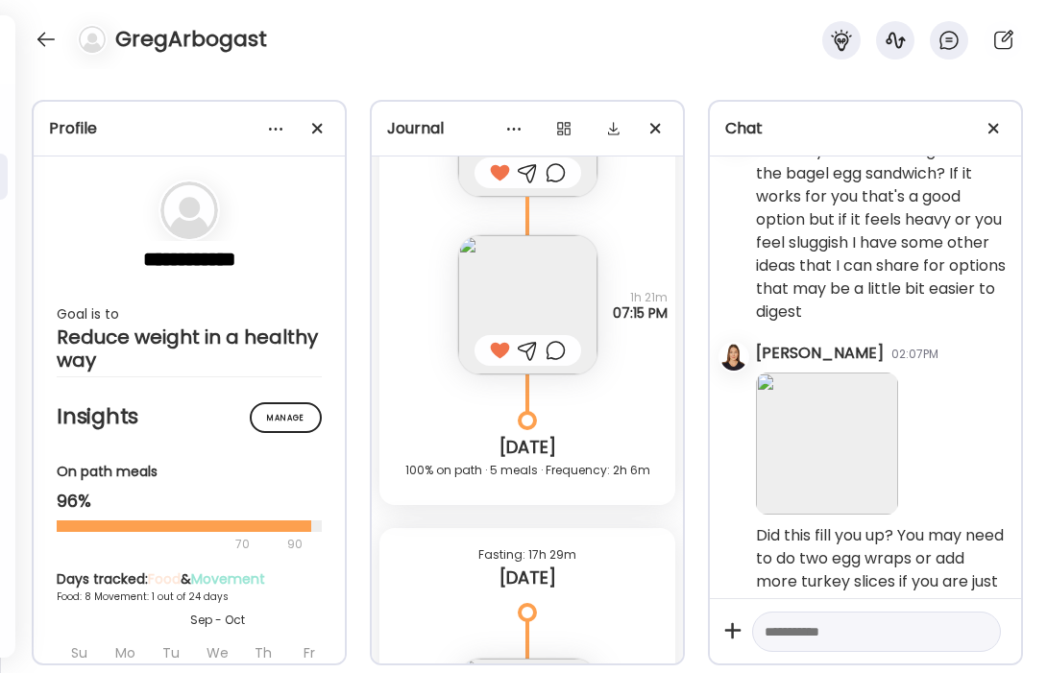
scroll to position [6401, 0]
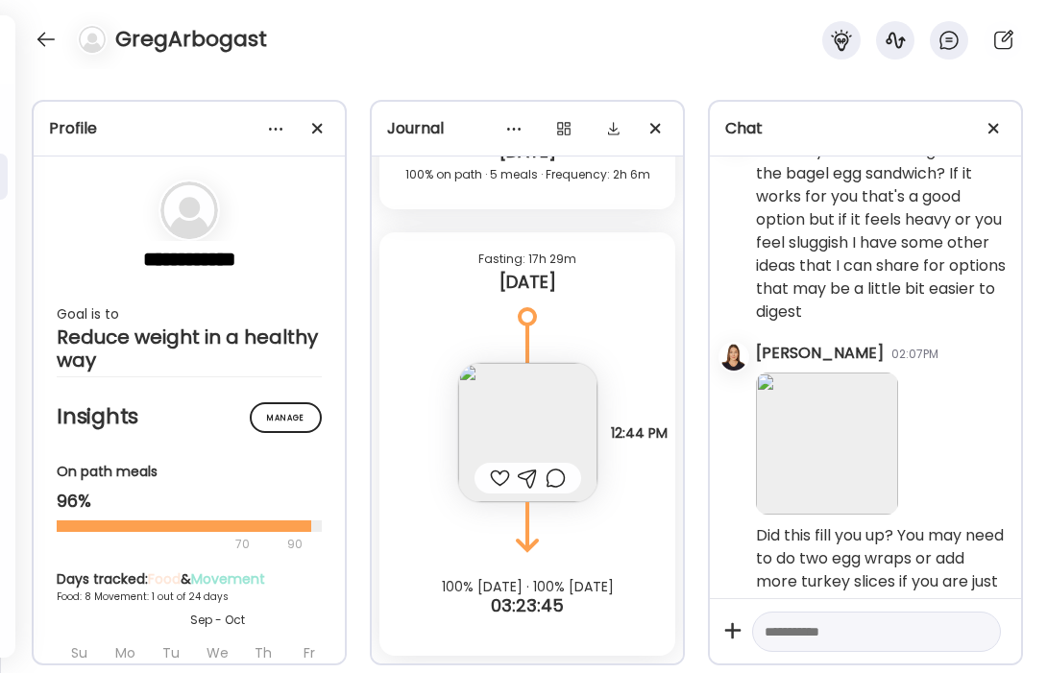
click at [525, 407] on img at bounding box center [527, 432] width 139 height 139
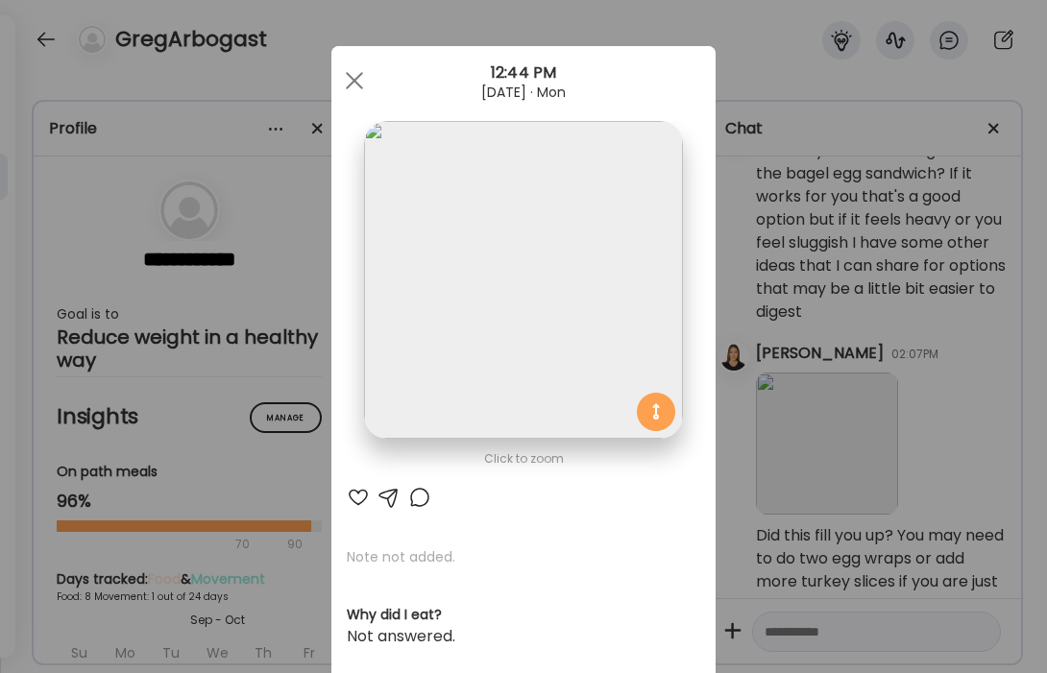
click at [352, 506] on div at bounding box center [358, 497] width 23 height 23
click at [350, 84] on span at bounding box center [354, 80] width 17 height 17
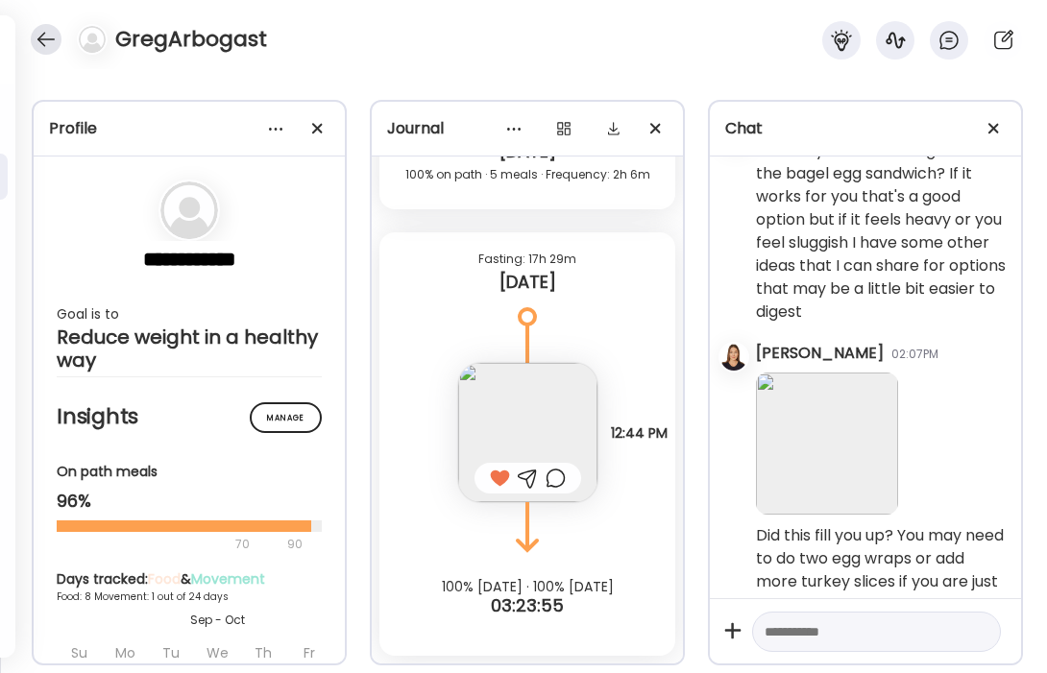
click at [41, 40] on div at bounding box center [46, 39] width 31 height 31
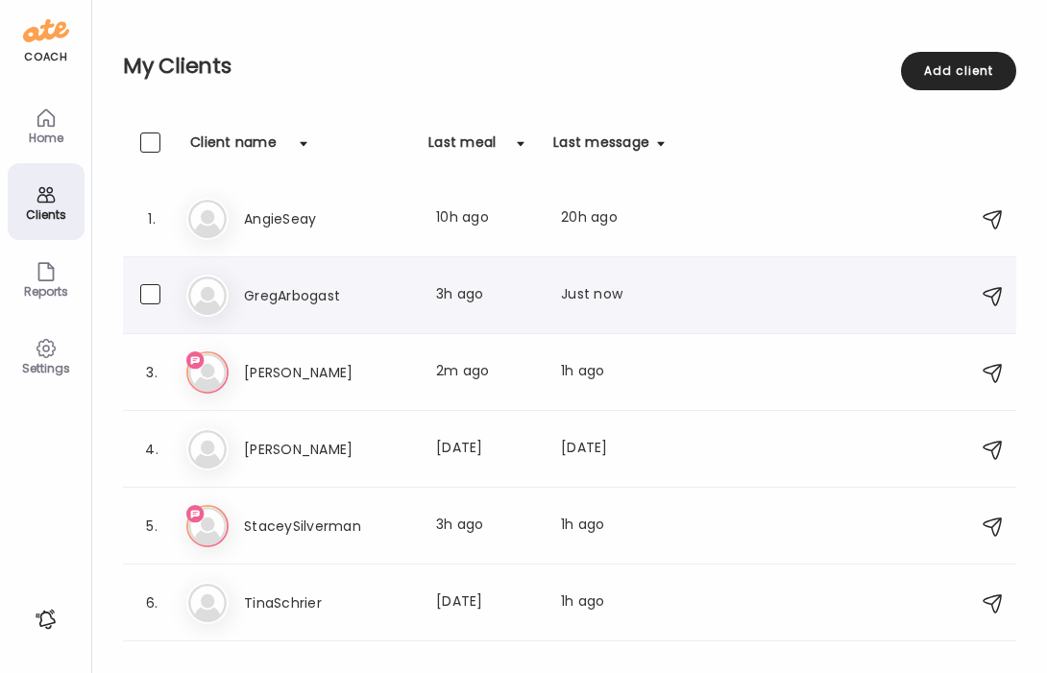
click at [322, 308] on div "Gr [PERSON_NAME] Last meal: 3h ago Last message: Just now You: Did this fill yo…" at bounding box center [572, 296] width 772 height 42
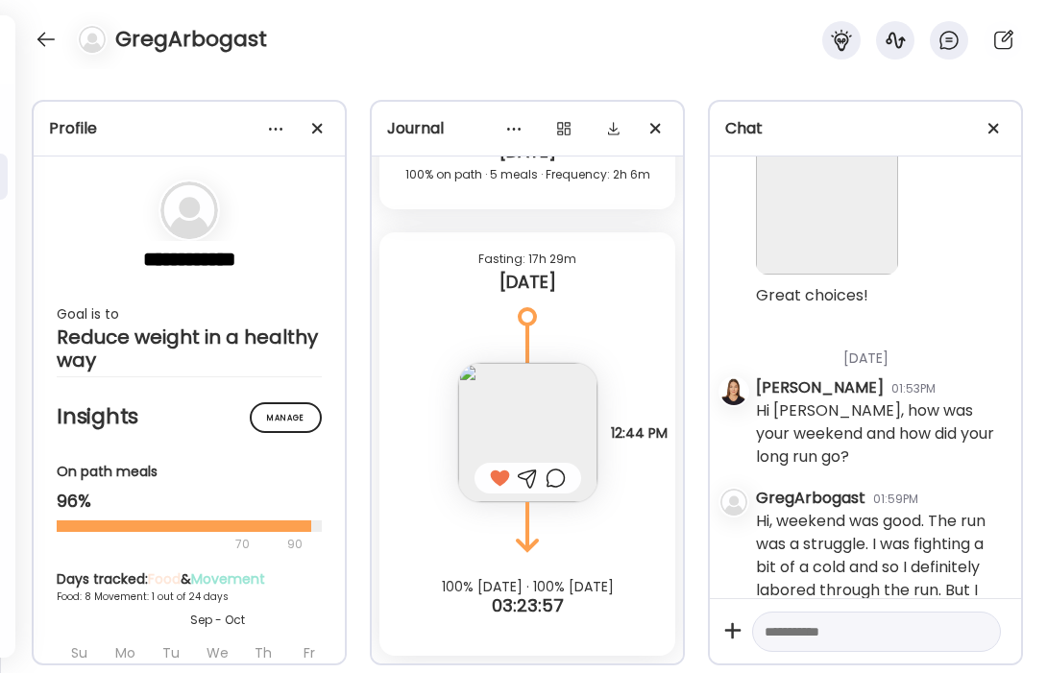
scroll to position [3136, 0]
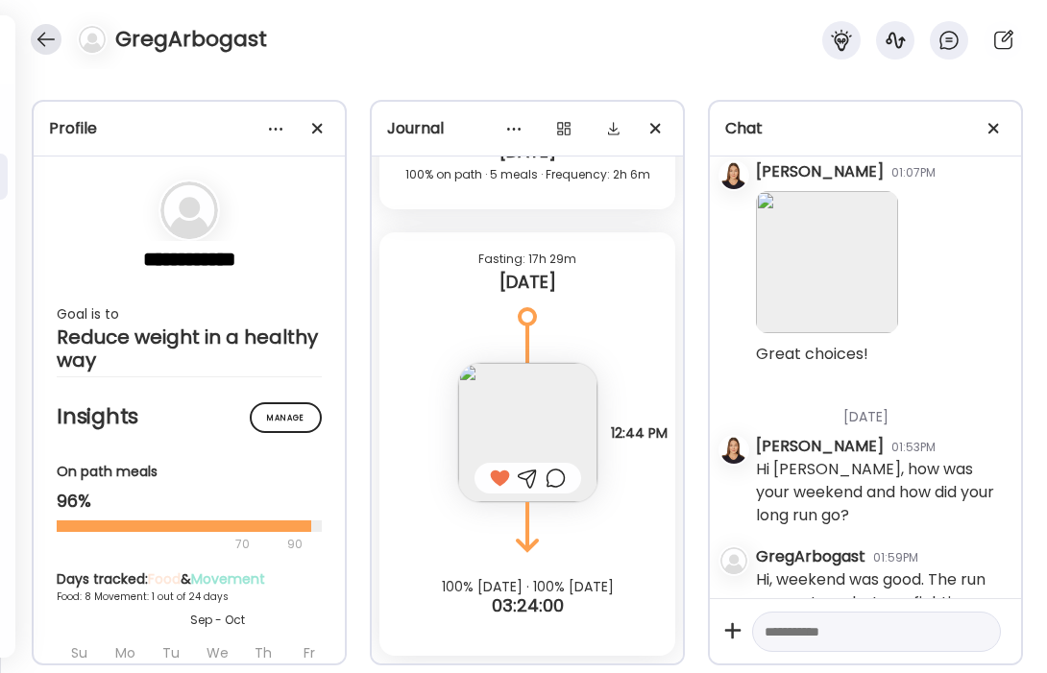
click at [37, 38] on div at bounding box center [46, 39] width 31 height 31
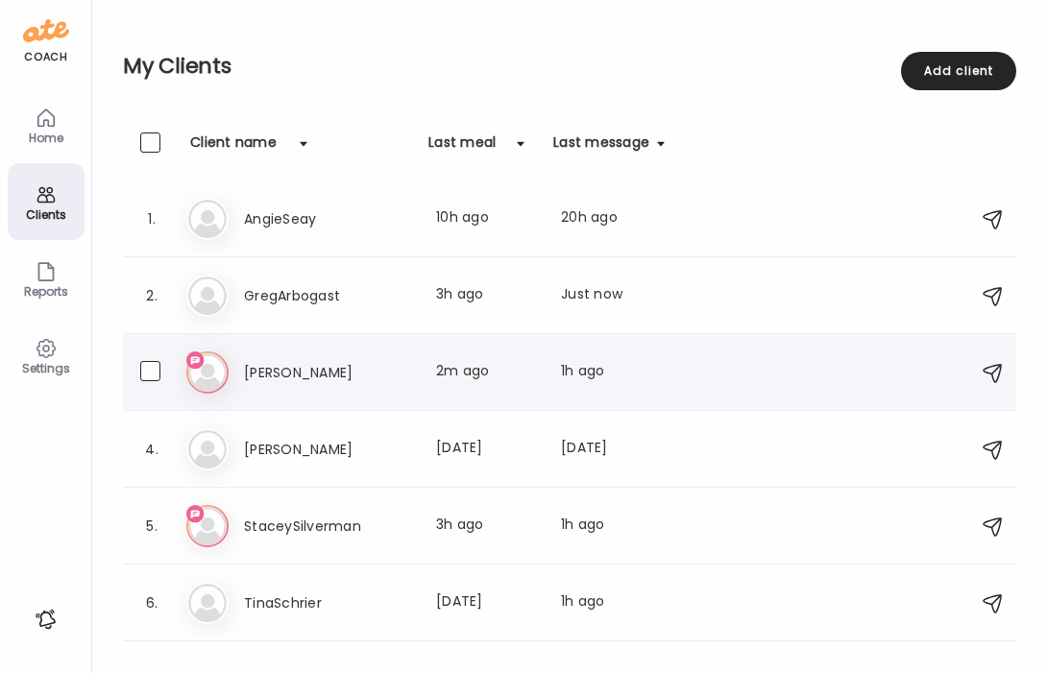
click at [271, 374] on h3 "[PERSON_NAME]" at bounding box center [328, 372] width 169 height 23
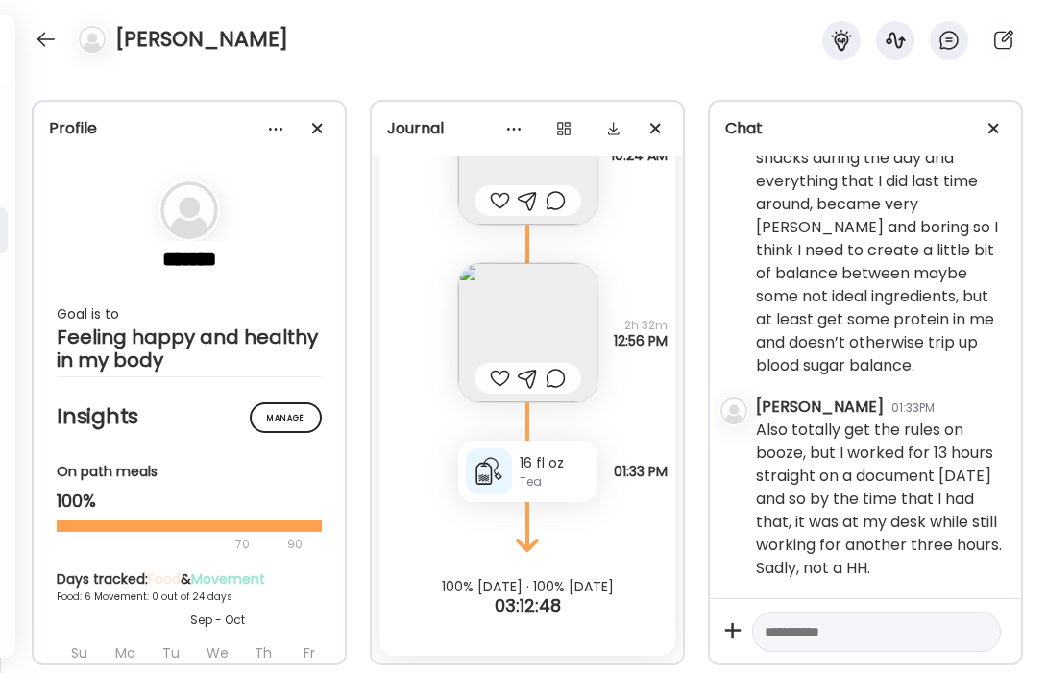
scroll to position [3256, 0]
click at [852, 621] on textarea at bounding box center [859, 632] width 189 height 23
click at [828, 634] on textarea "**********" at bounding box center [859, 621] width 189 height 46
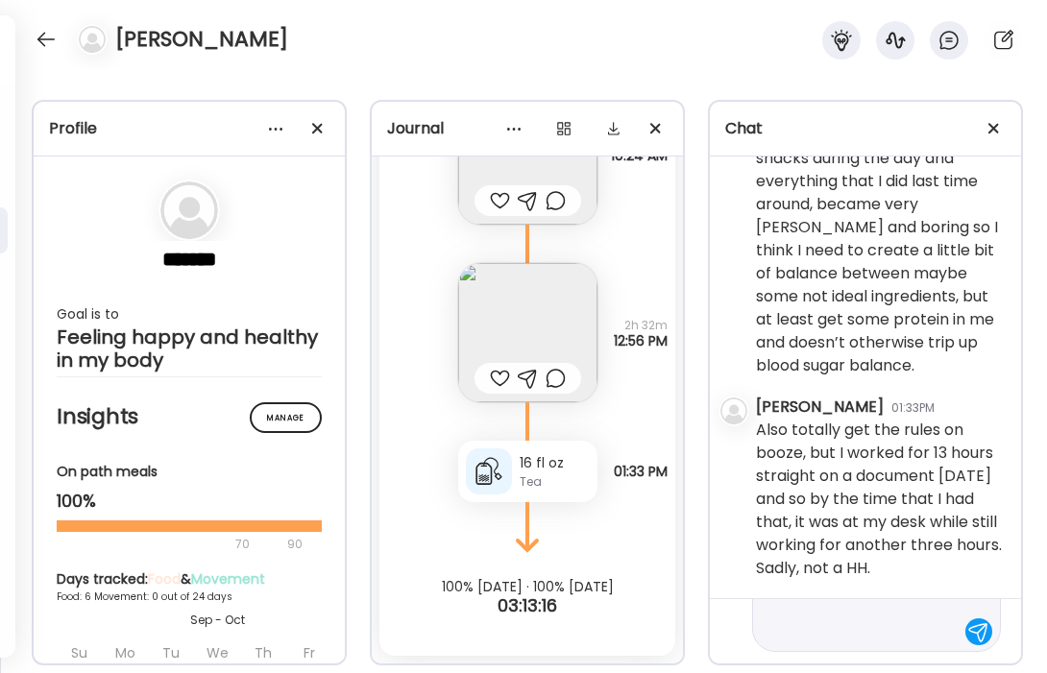
click at [855, 632] on textarea "**********" at bounding box center [859, 597] width 189 height 92
type textarea "**********"
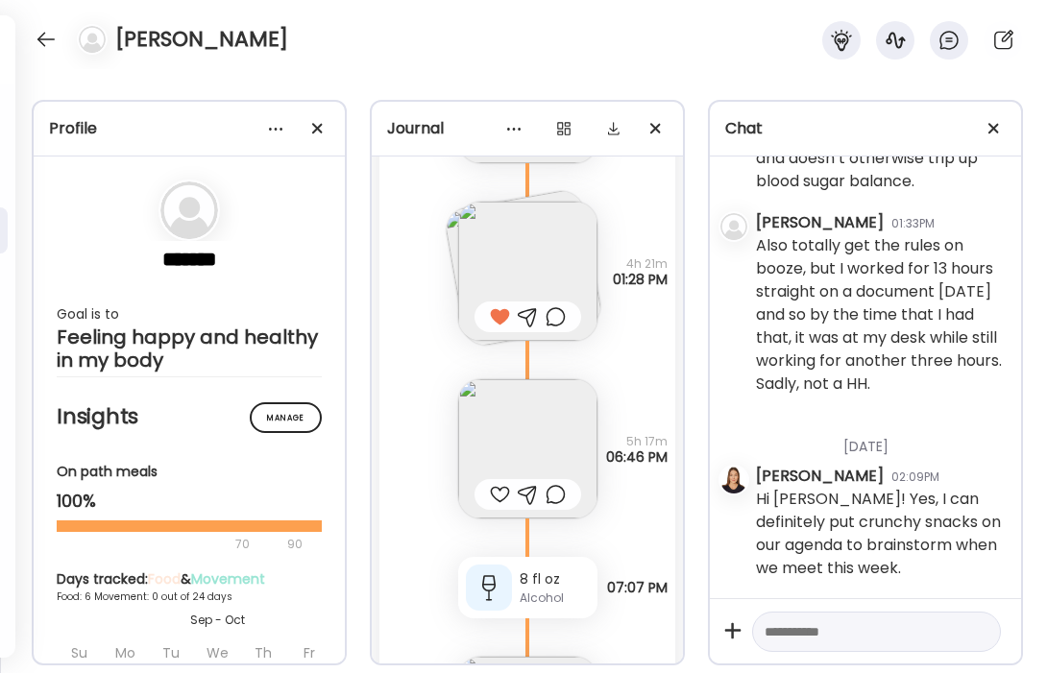
scroll to position [2467, 0]
click at [540, 453] on img at bounding box center [527, 450] width 139 height 139
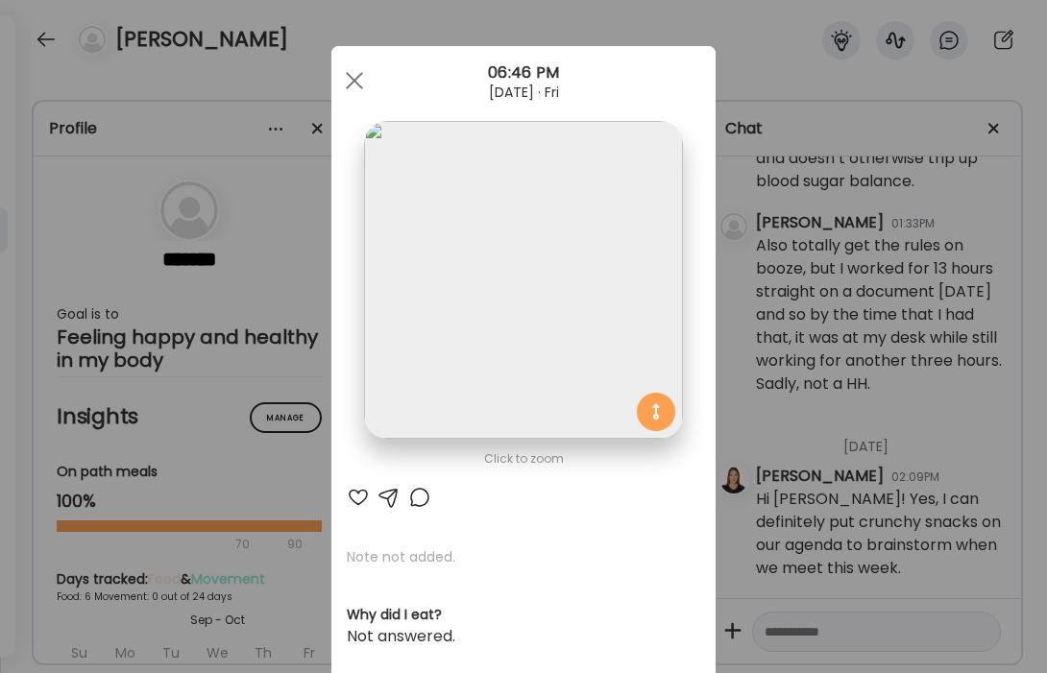
click at [360, 500] on div at bounding box center [358, 497] width 23 height 23
click at [360, 69] on div at bounding box center [354, 80] width 38 height 38
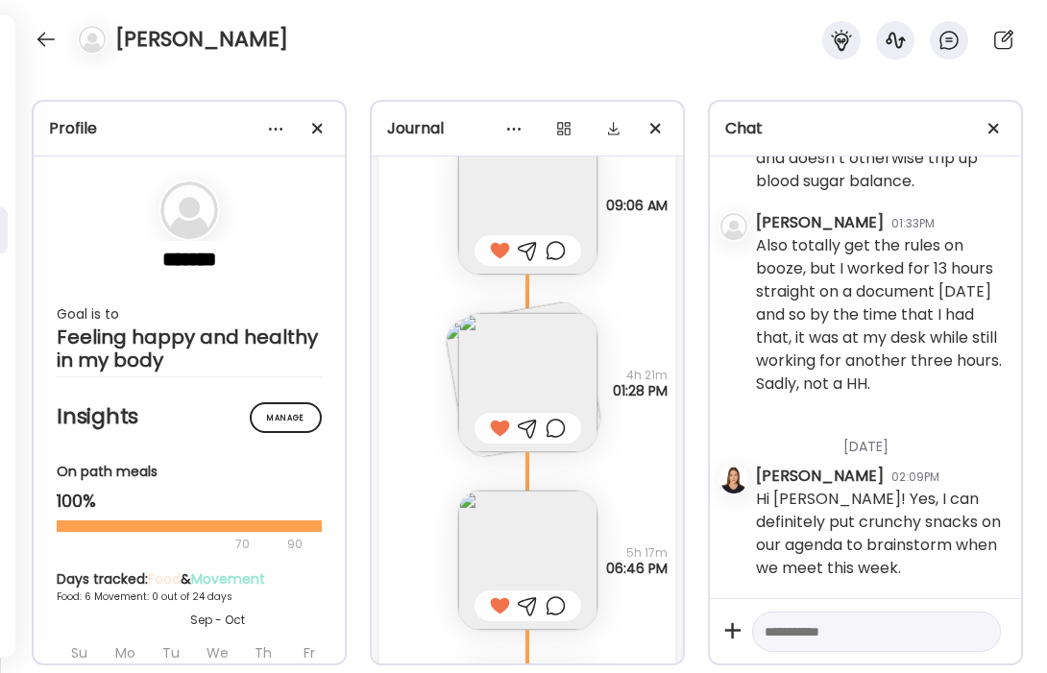
scroll to position [2382, 0]
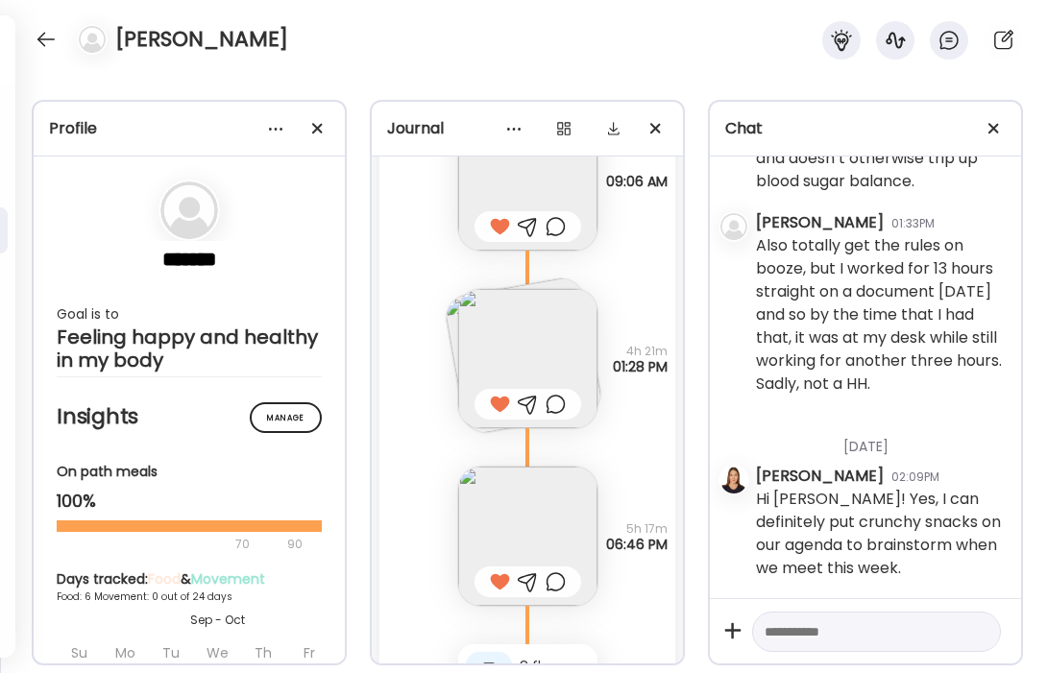
click at [498, 408] on div at bounding box center [500, 404] width 20 height 23
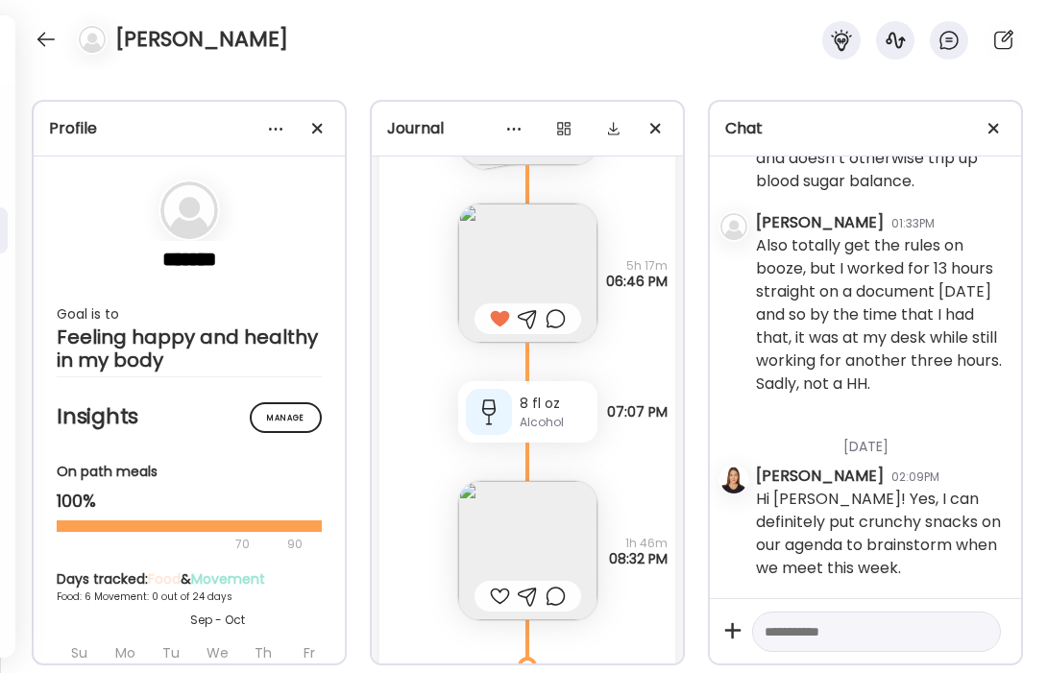
scroll to position [2646, 0]
click at [552, 502] on img at bounding box center [527, 549] width 139 height 139
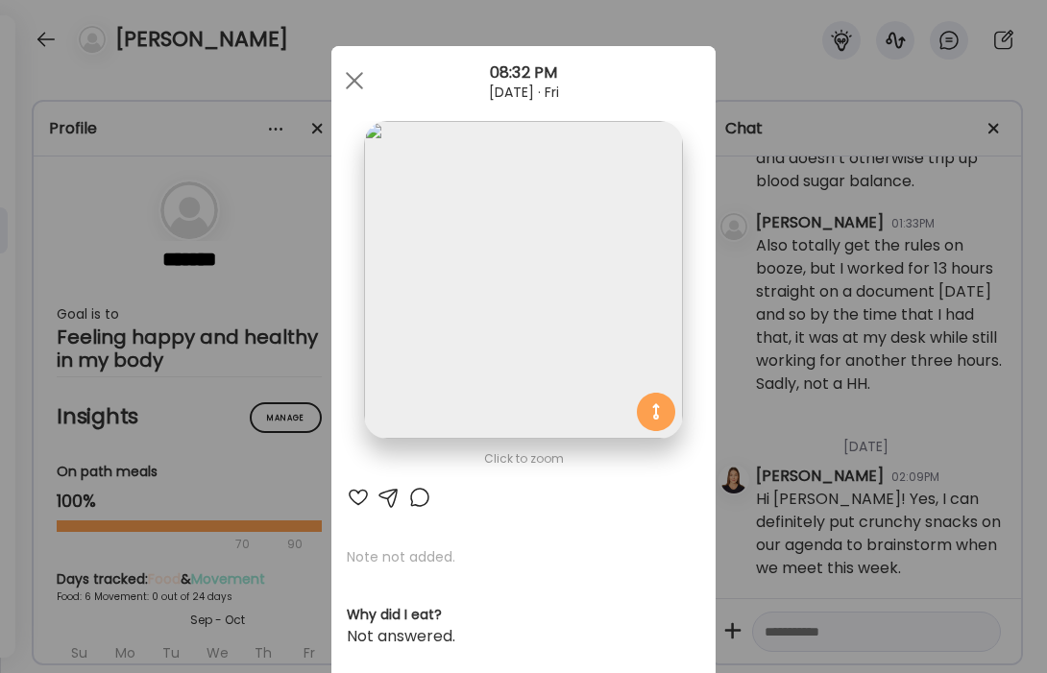
click at [362, 497] on div at bounding box center [358, 497] width 23 height 23
click at [354, 90] on div at bounding box center [354, 80] width 38 height 38
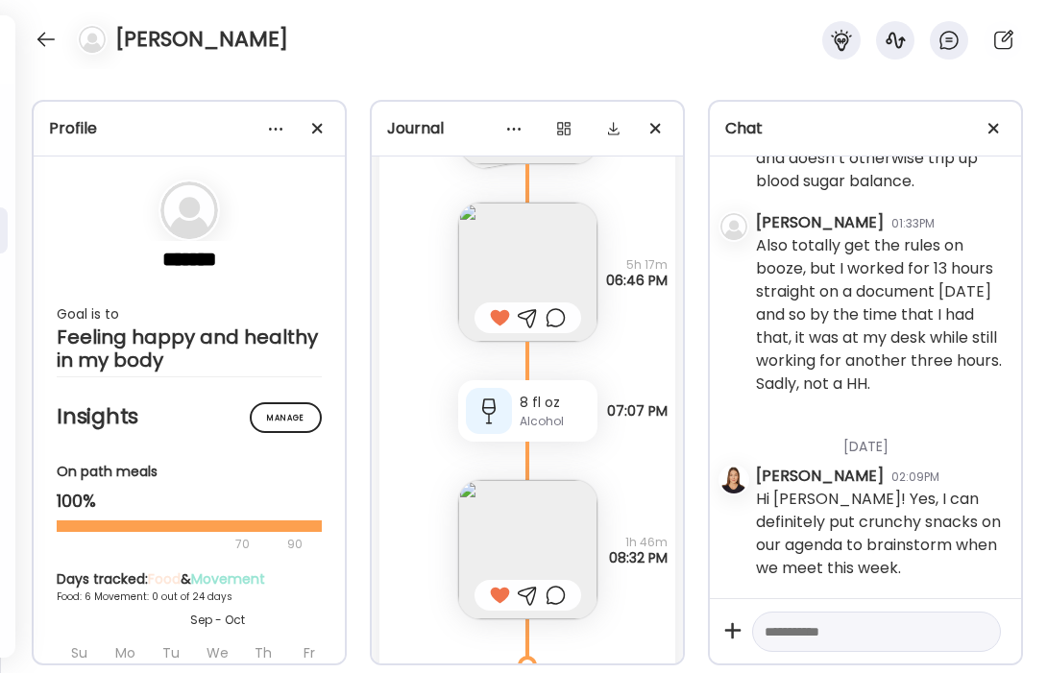
click at [912, 636] on textarea at bounding box center [859, 632] width 189 height 23
type textarea "**********"
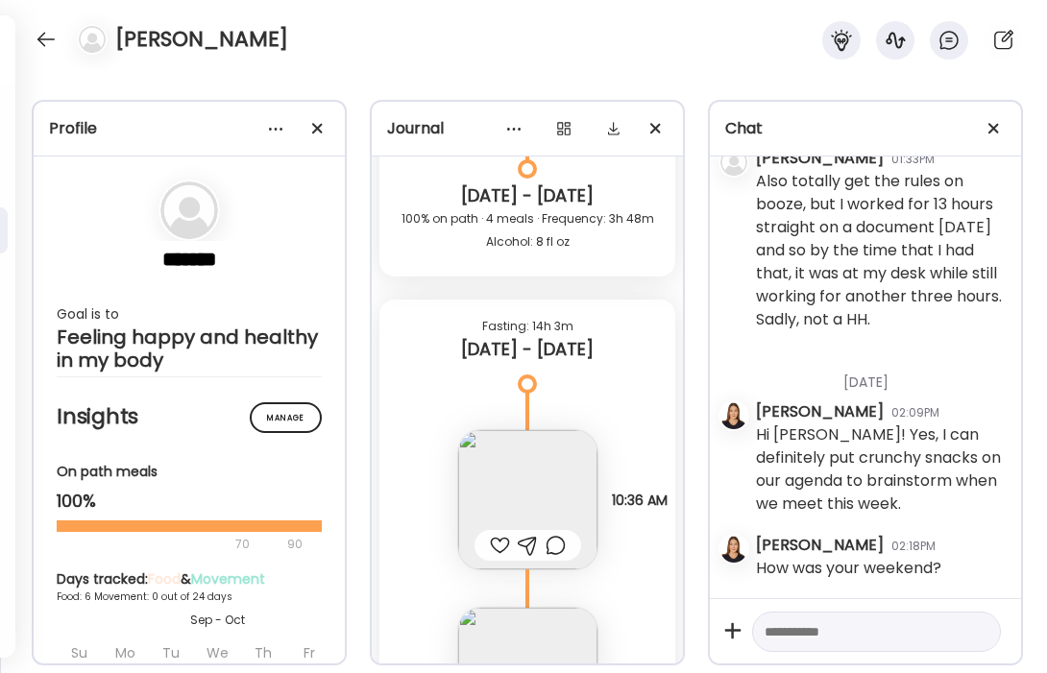
scroll to position [3160, 0]
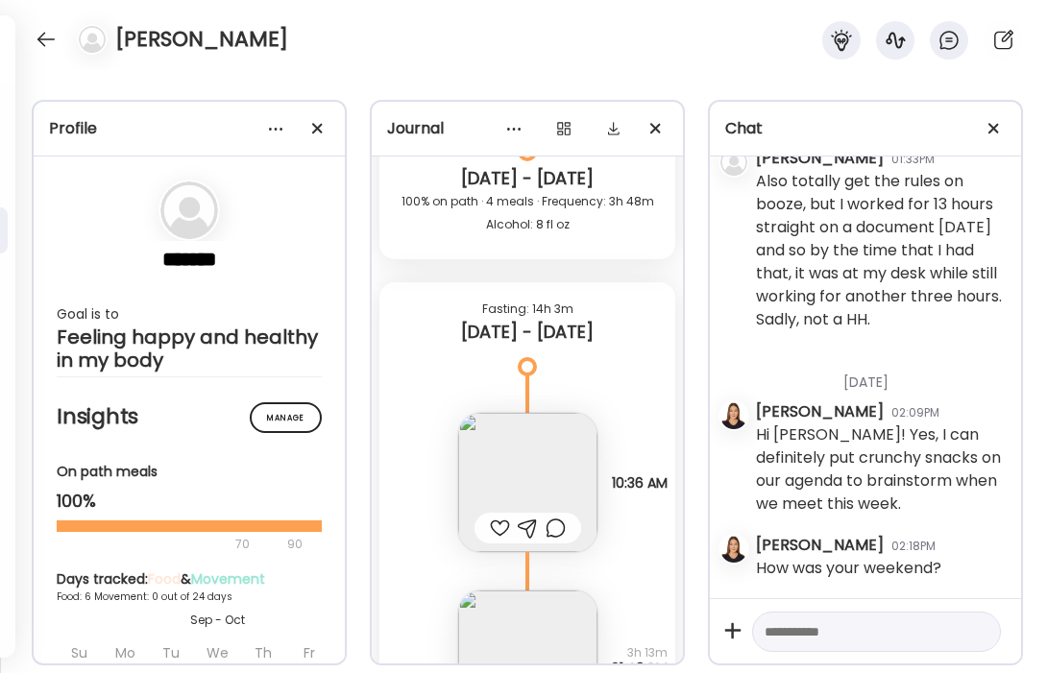
click at [543, 473] on img at bounding box center [527, 482] width 139 height 139
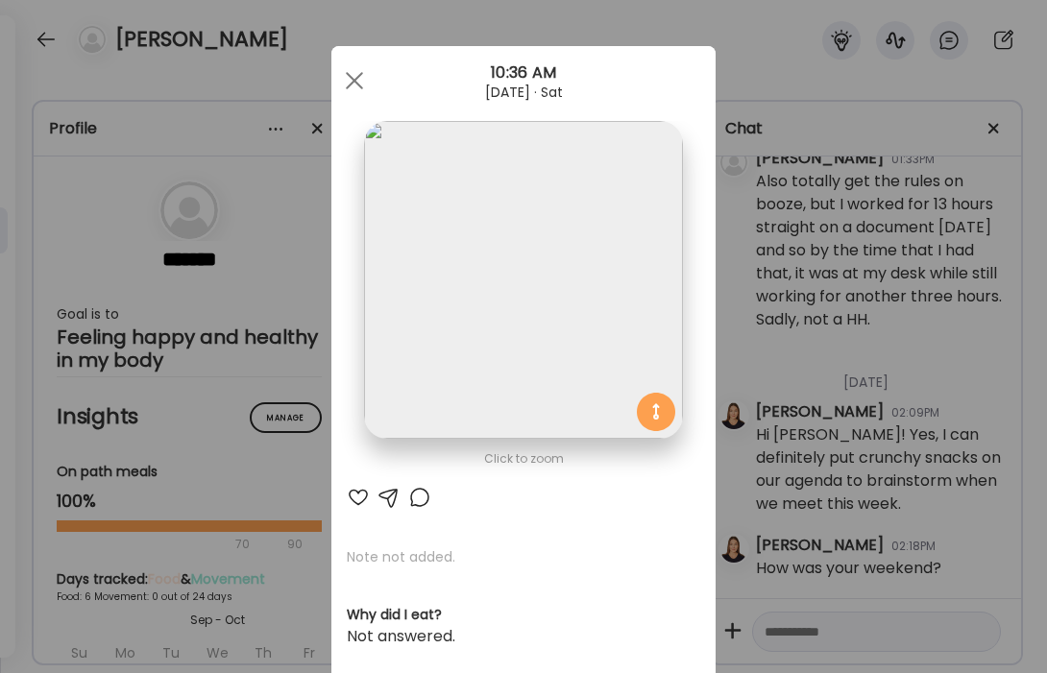
click at [355, 494] on div at bounding box center [358, 497] width 23 height 23
click at [355, 78] on span at bounding box center [354, 80] width 17 height 17
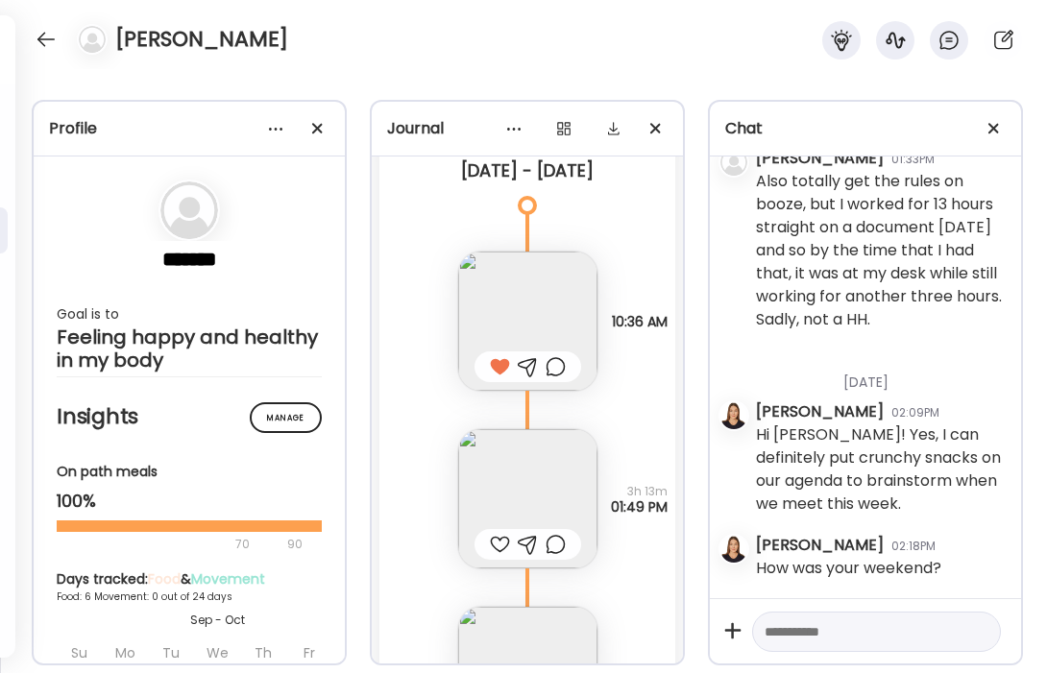
scroll to position [3326, 0]
click at [564, 463] on img at bounding box center [527, 494] width 139 height 139
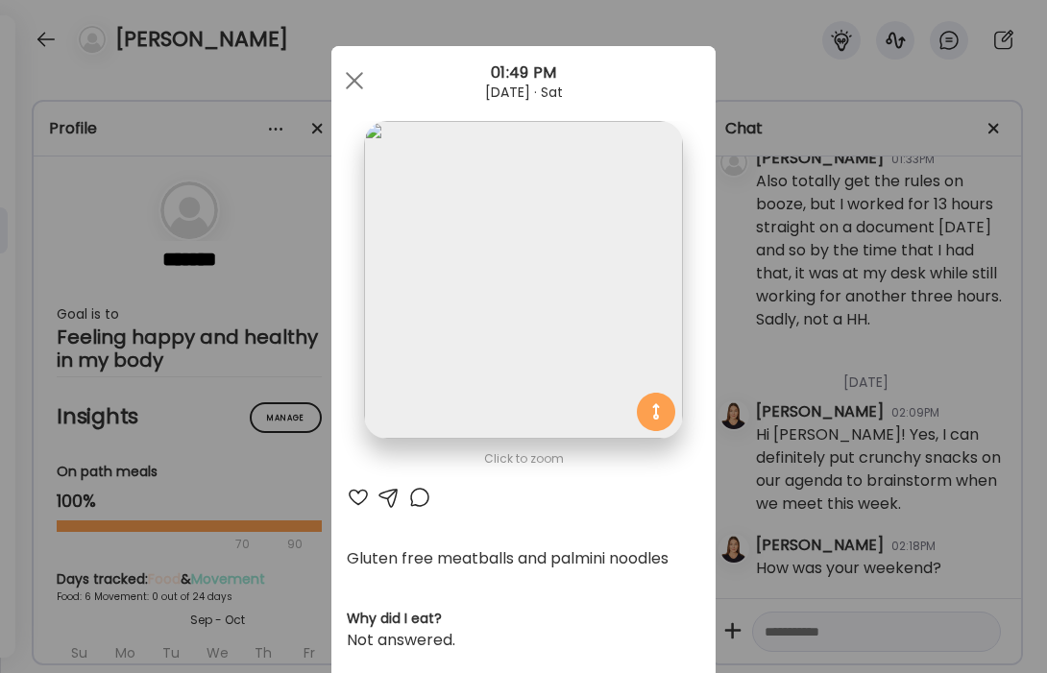
click at [353, 502] on div at bounding box center [358, 497] width 23 height 23
click at [352, 85] on div at bounding box center [354, 80] width 38 height 38
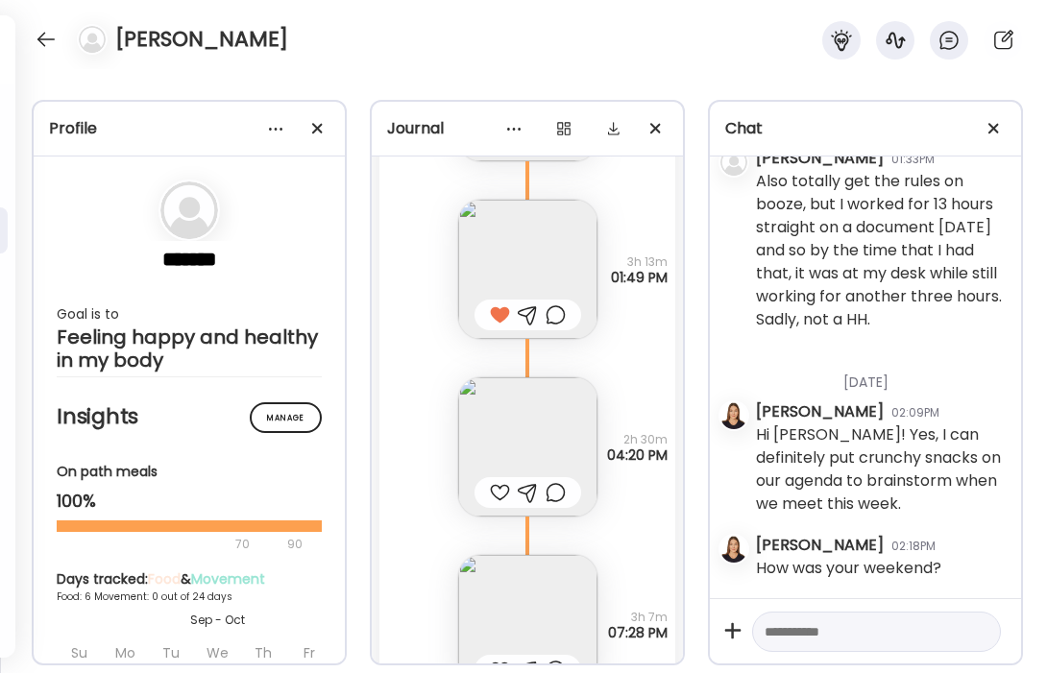
scroll to position [3579, 0]
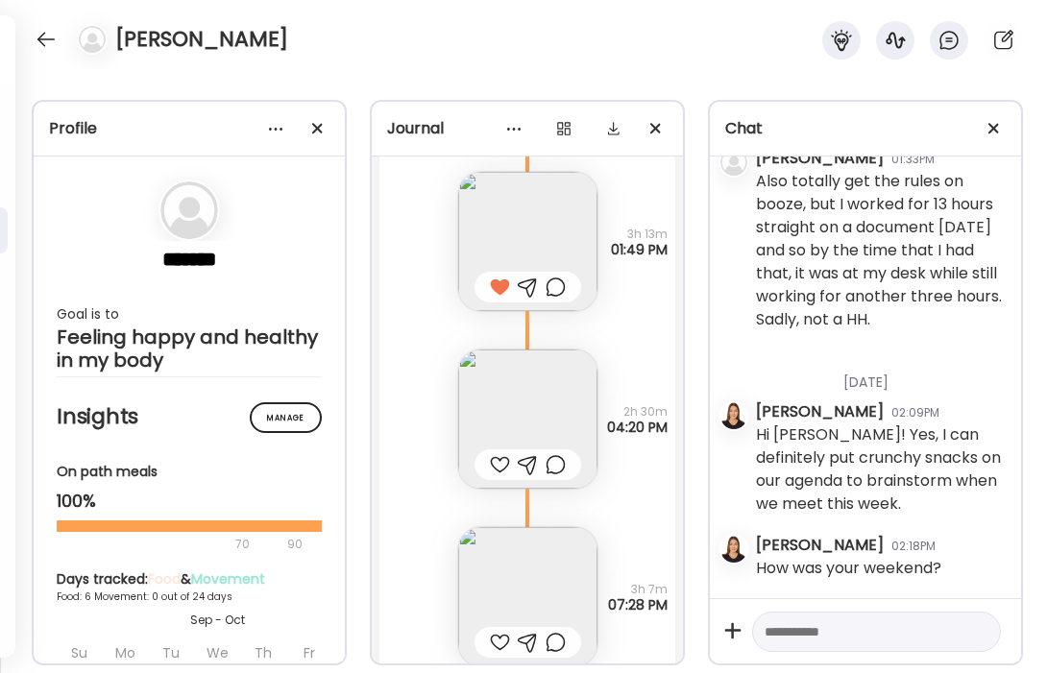
click at [541, 413] on img at bounding box center [527, 419] width 139 height 139
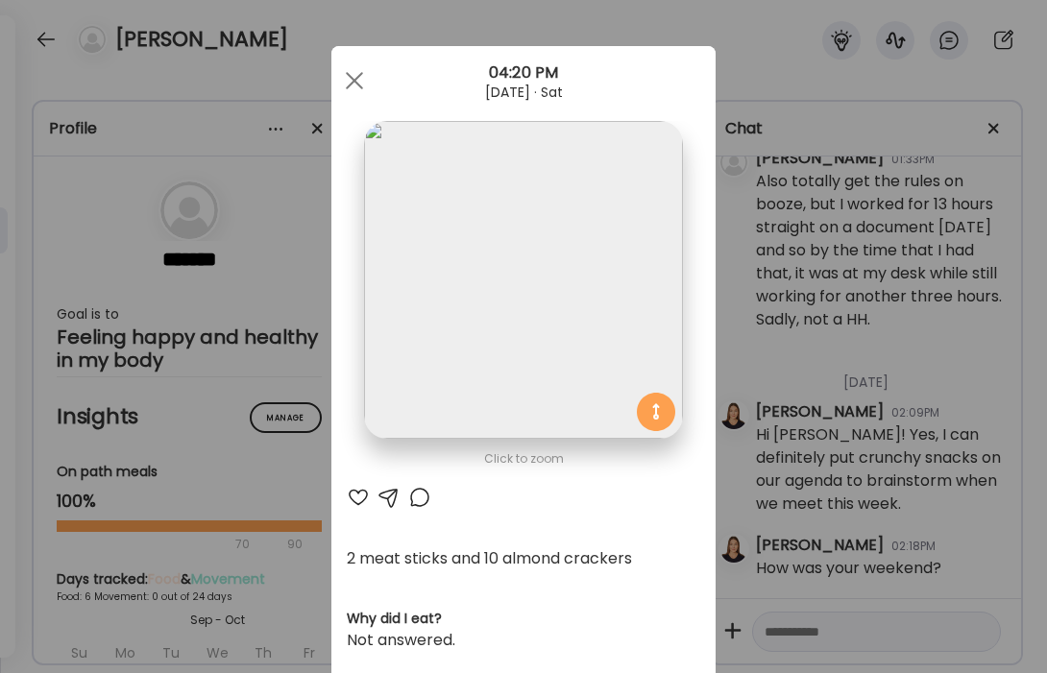
click at [355, 498] on div at bounding box center [358, 497] width 23 height 23
click at [358, 86] on span at bounding box center [354, 80] width 17 height 17
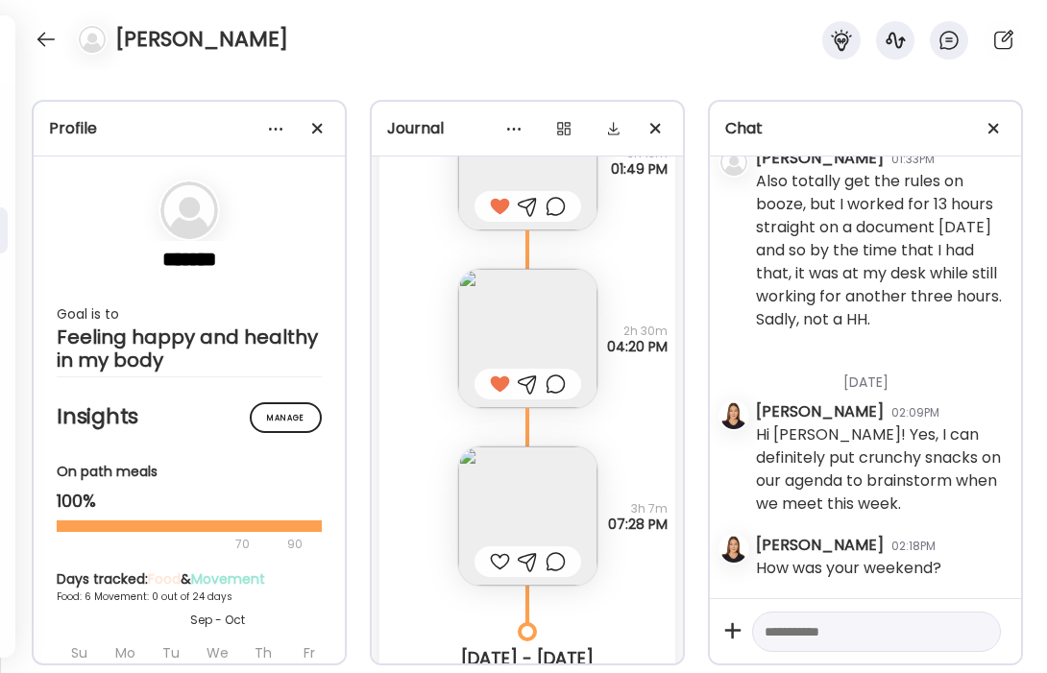
scroll to position [3661, 0]
click at [551, 482] on img at bounding box center [527, 515] width 139 height 139
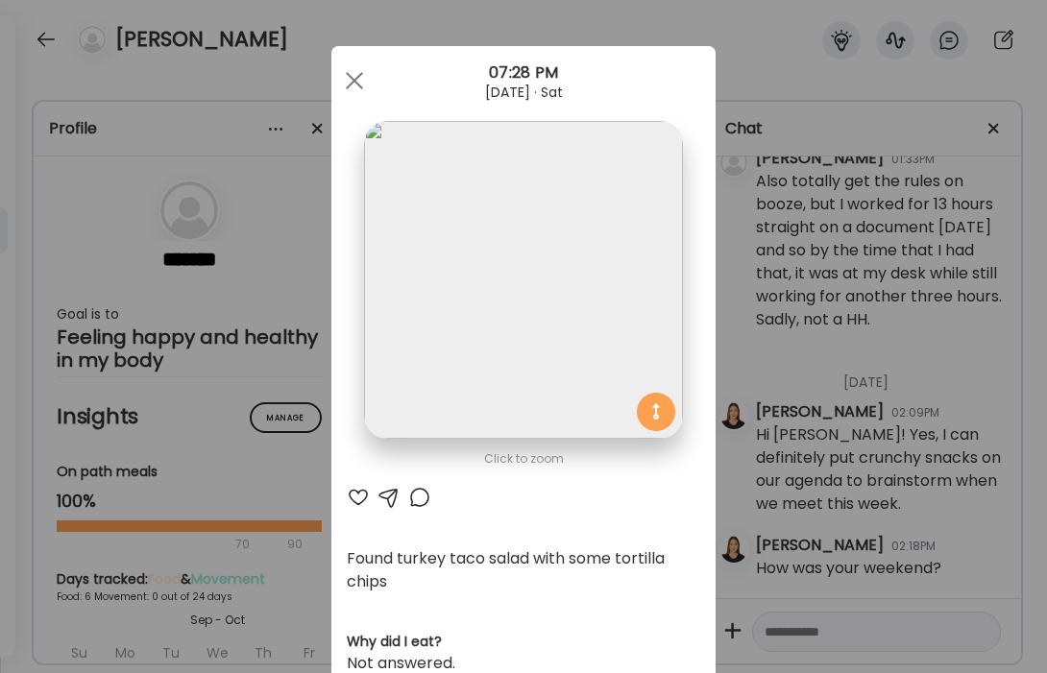
click at [361, 501] on div at bounding box center [358, 497] width 23 height 23
click at [348, 86] on span at bounding box center [354, 80] width 17 height 17
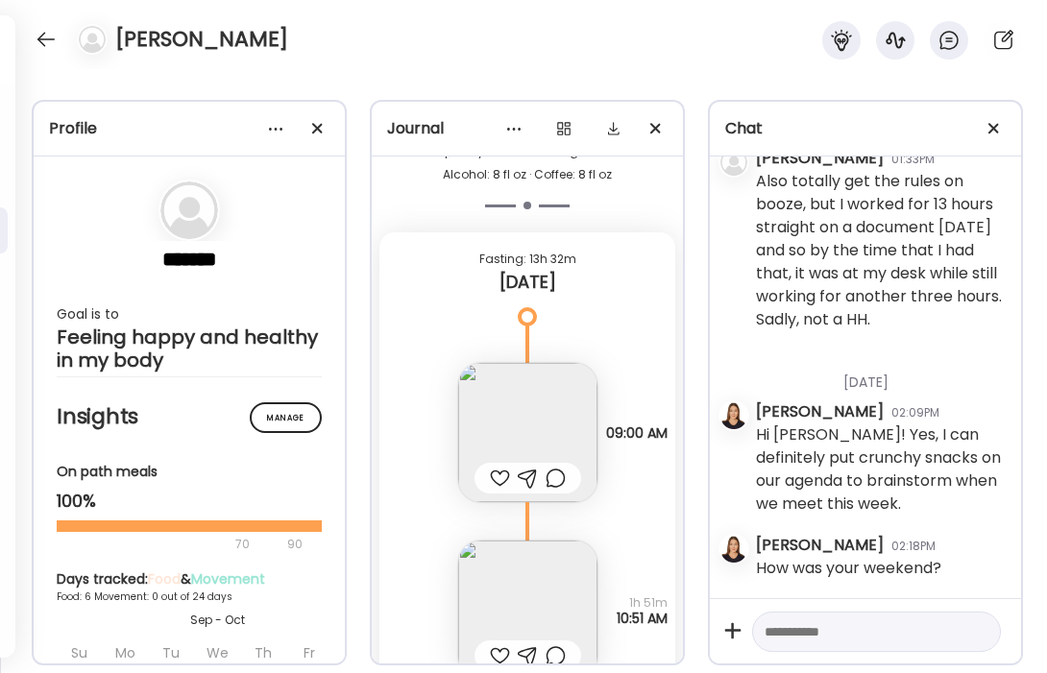
scroll to position [4325, 0]
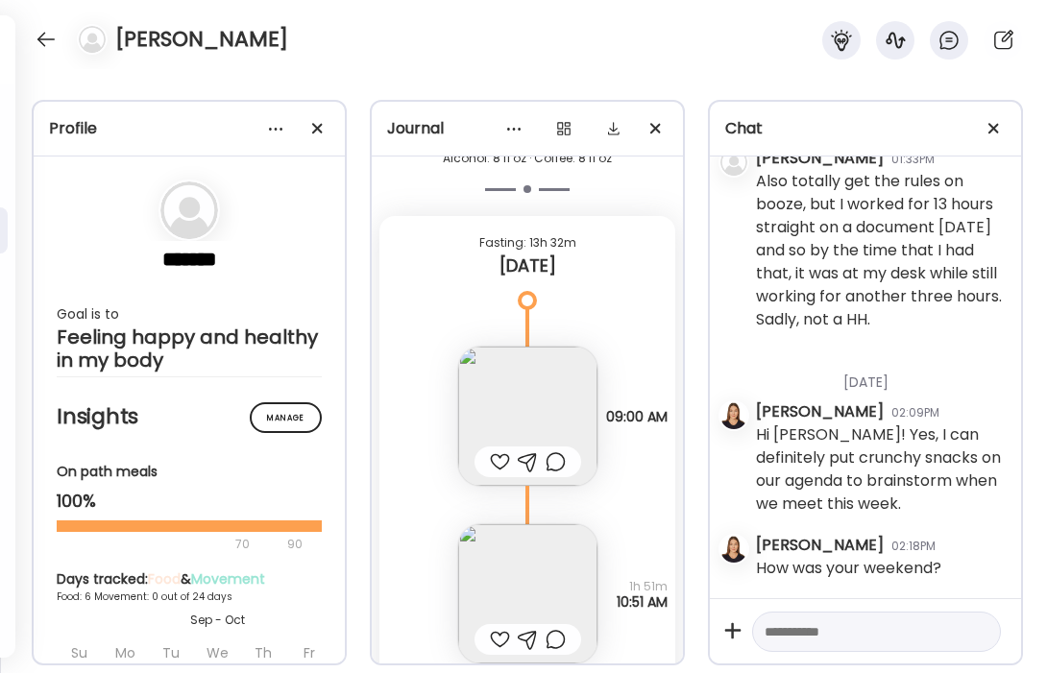
click at [561, 400] on img at bounding box center [527, 416] width 139 height 139
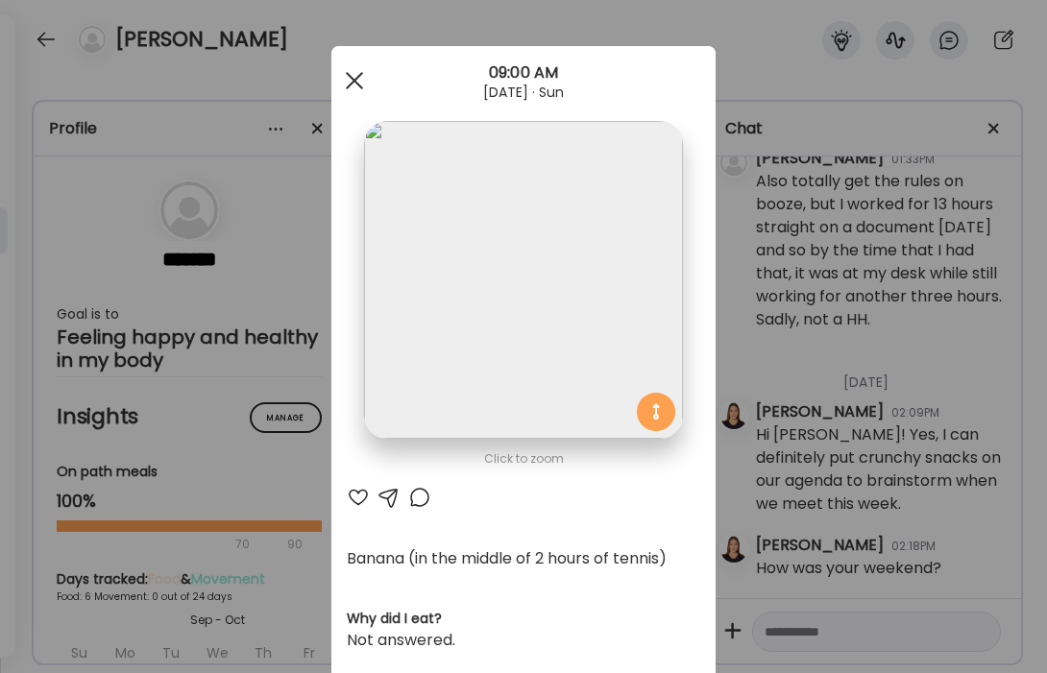
click at [353, 86] on div at bounding box center [354, 80] width 38 height 38
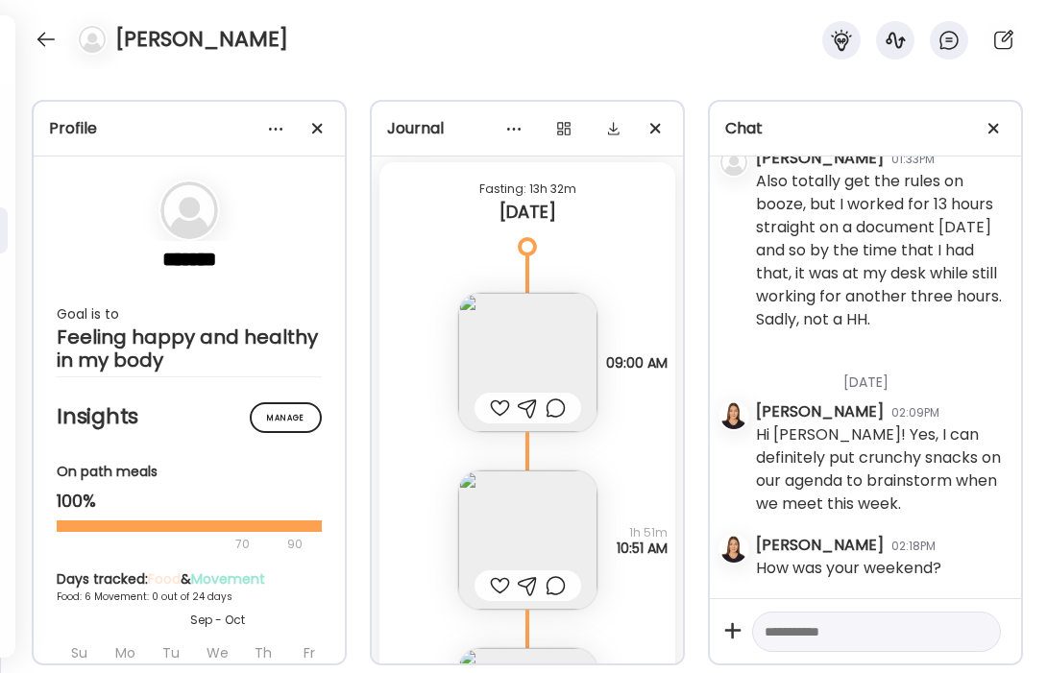
scroll to position [4384, 0]
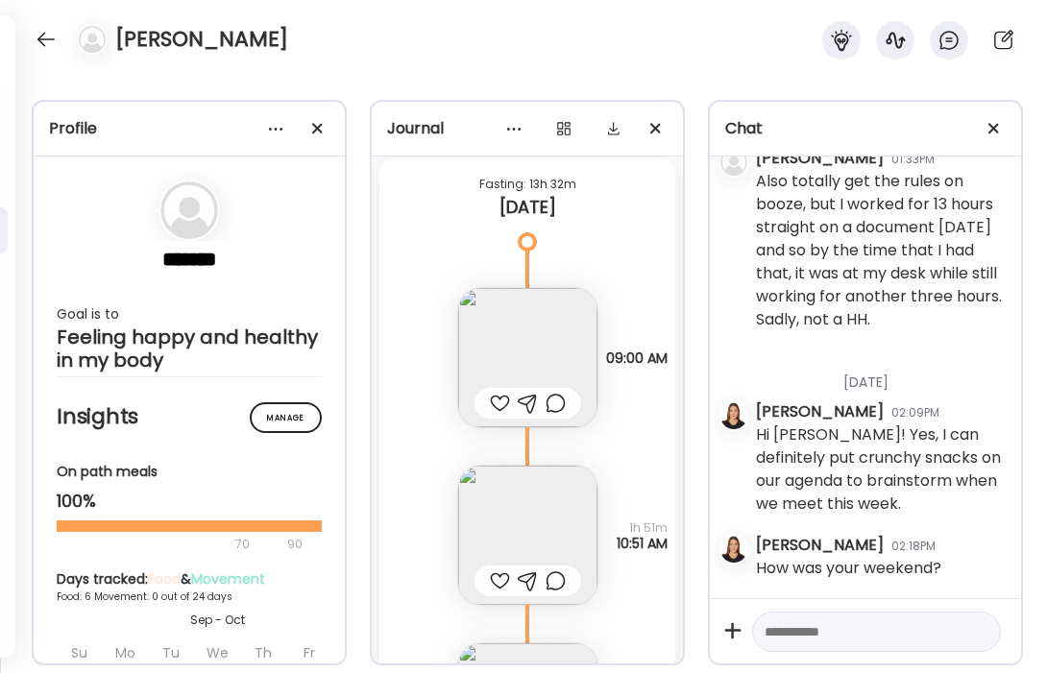
click at [524, 506] on img at bounding box center [527, 535] width 139 height 139
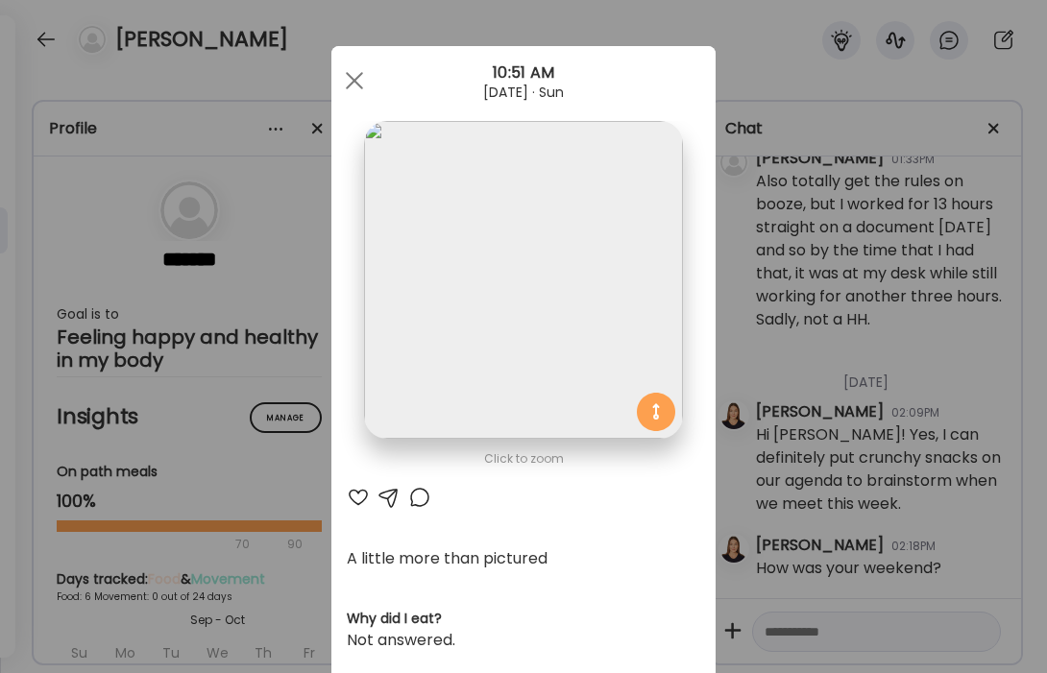
click at [363, 501] on div at bounding box center [358, 497] width 23 height 23
click at [356, 86] on div at bounding box center [354, 80] width 38 height 38
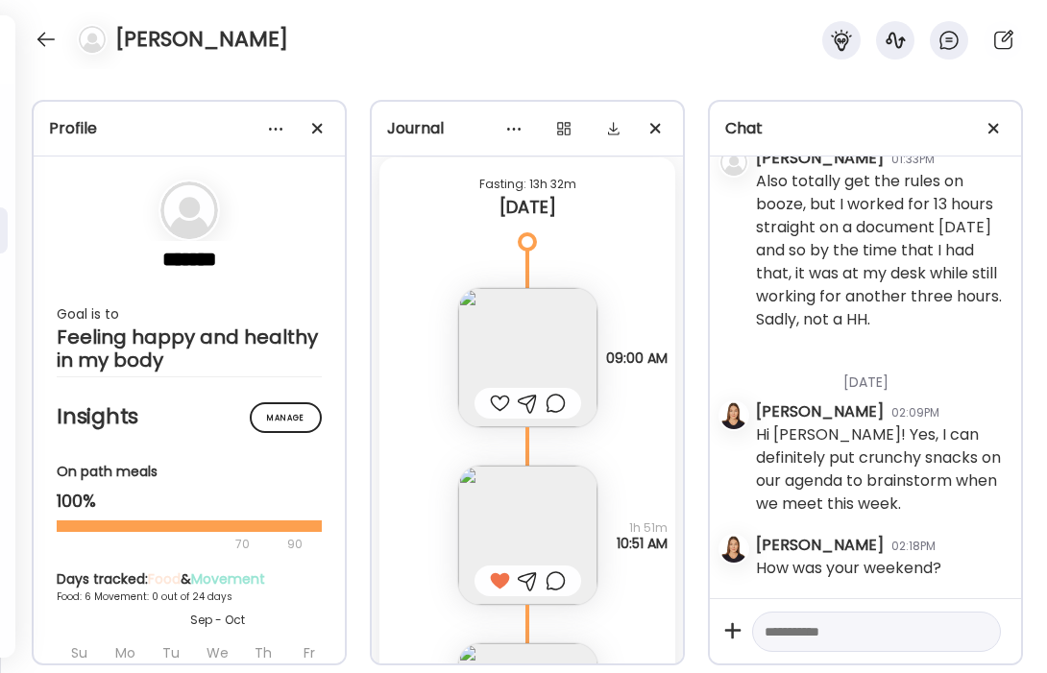
click at [505, 404] on div at bounding box center [500, 403] width 20 height 23
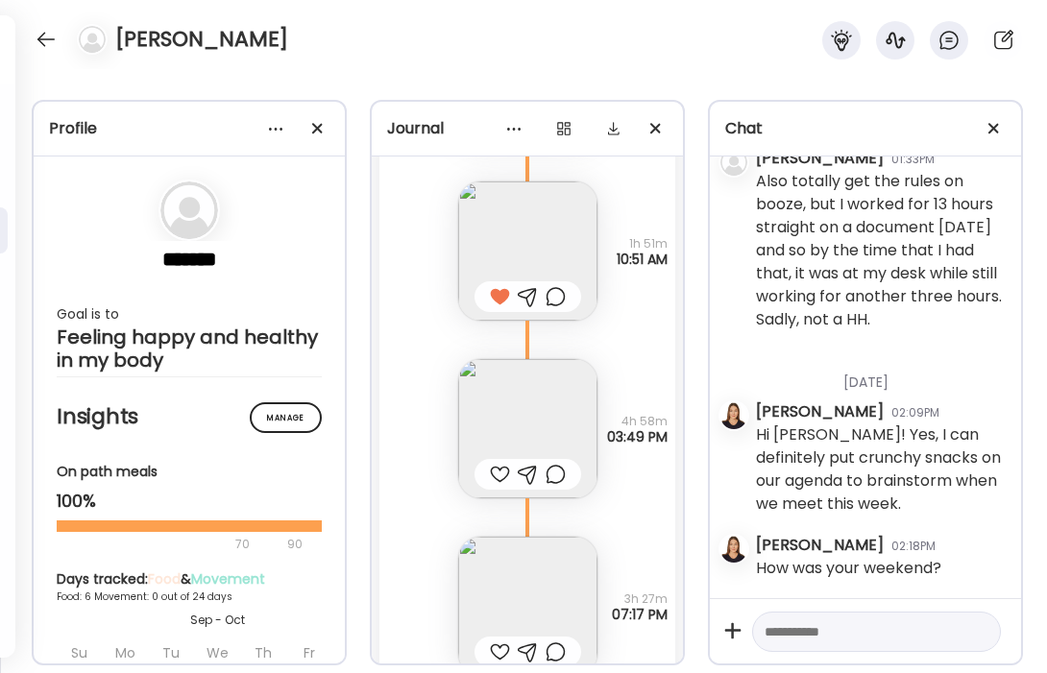
scroll to position [4676, 0]
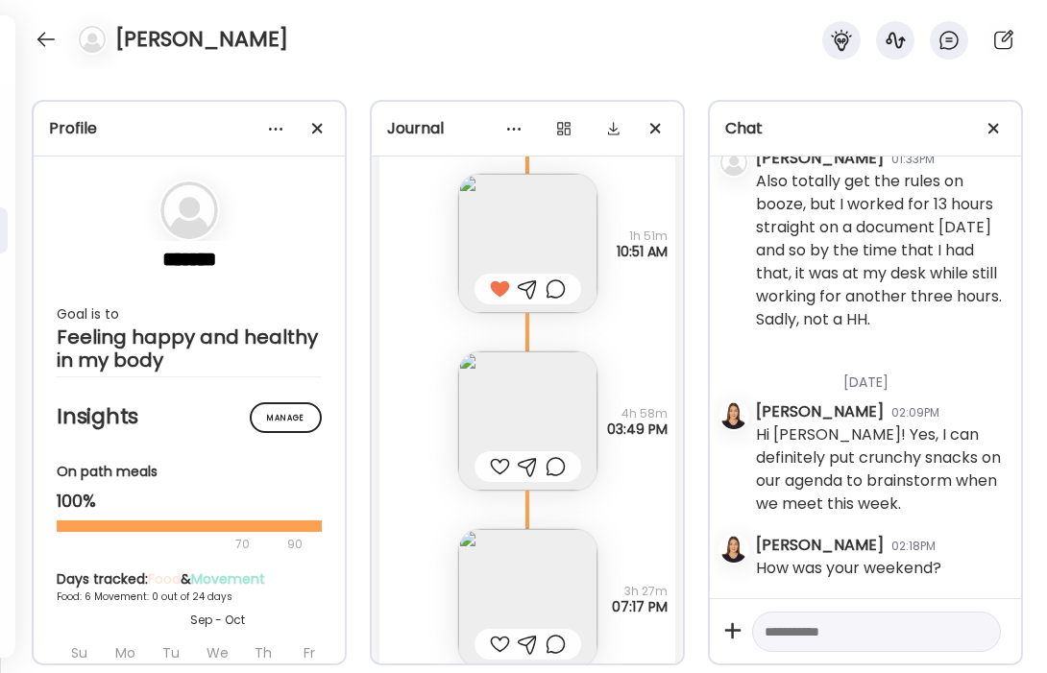
click at [505, 404] on img at bounding box center [527, 421] width 139 height 139
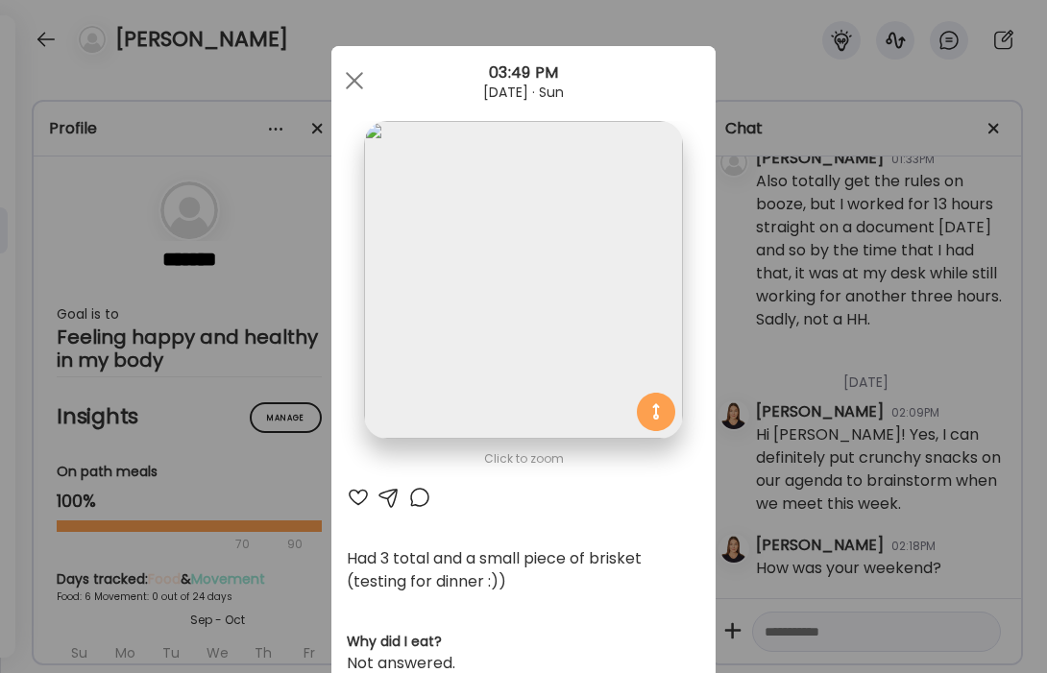
click at [360, 498] on div at bounding box center [358, 497] width 23 height 23
click at [355, 84] on div at bounding box center [354, 80] width 38 height 38
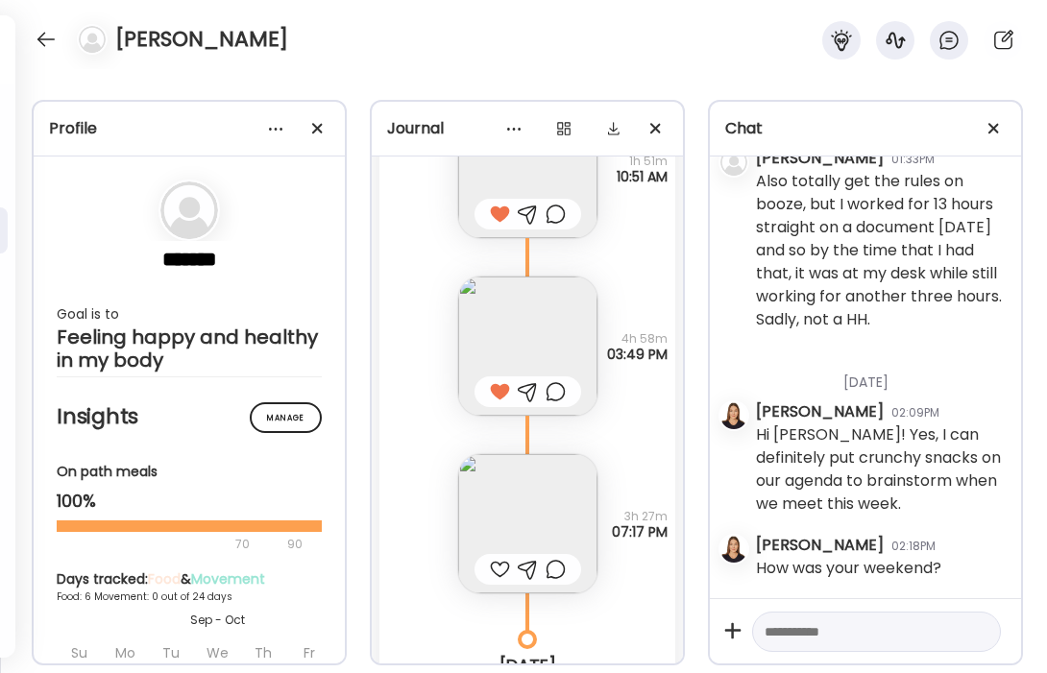
scroll to position [4794, 0]
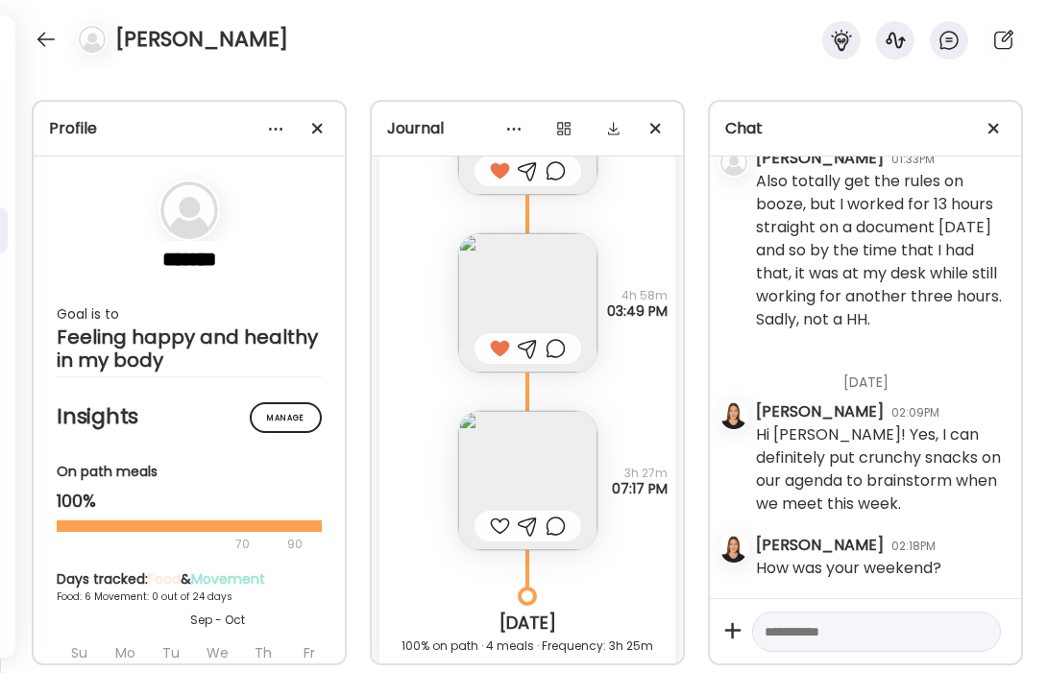
click at [497, 520] on div at bounding box center [500, 526] width 20 height 23
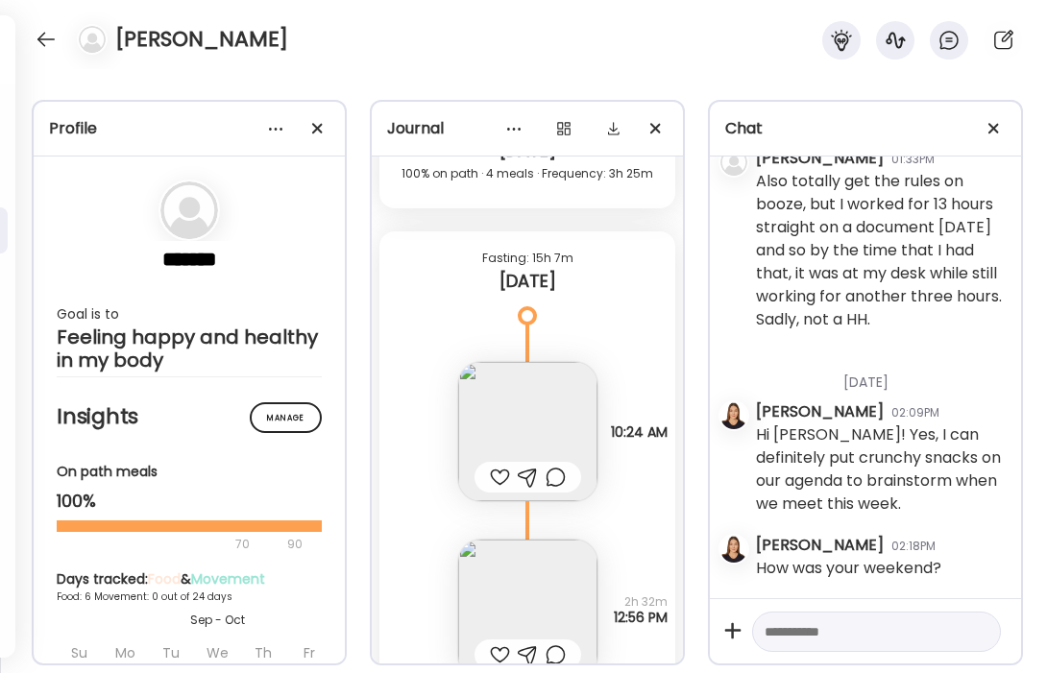
scroll to position [5277, 0]
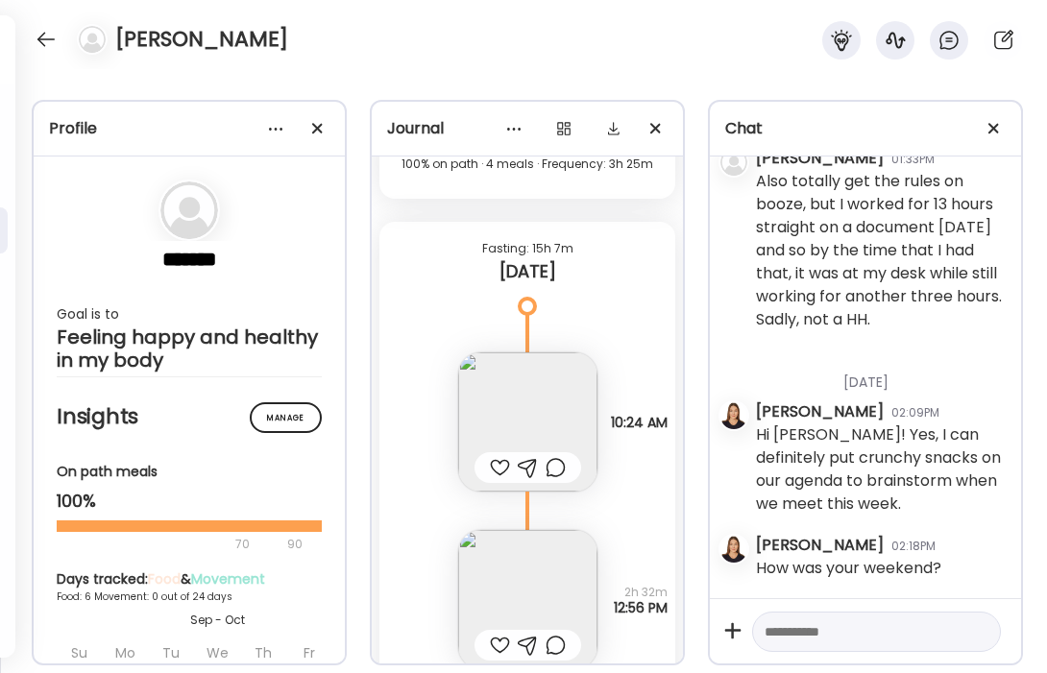
click at [496, 467] on div at bounding box center [500, 467] width 20 height 23
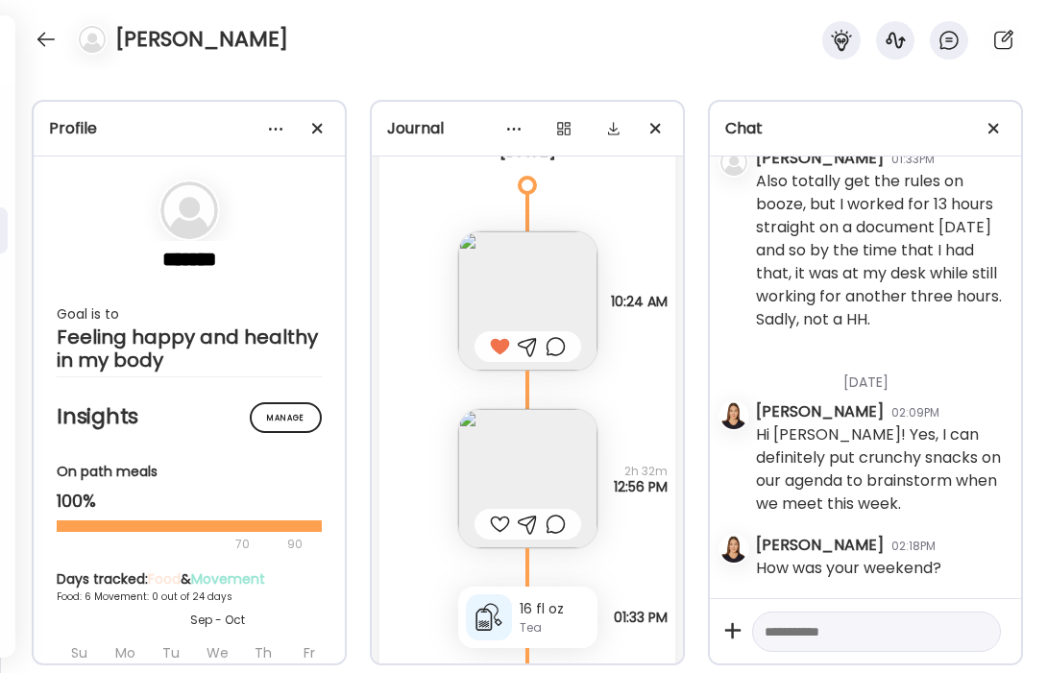
scroll to position [5400, 0]
click at [496, 467] on img at bounding box center [527, 476] width 139 height 139
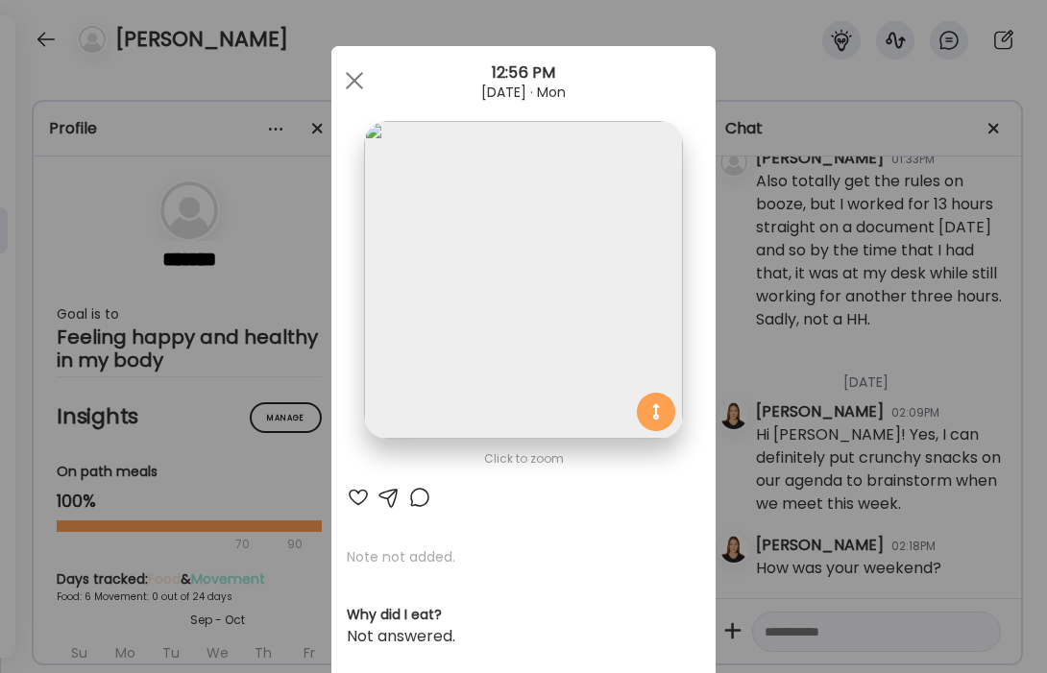
click at [359, 498] on div at bounding box center [358, 497] width 23 height 23
click at [358, 82] on div at bounding box center [354, 80] width 38 height 38
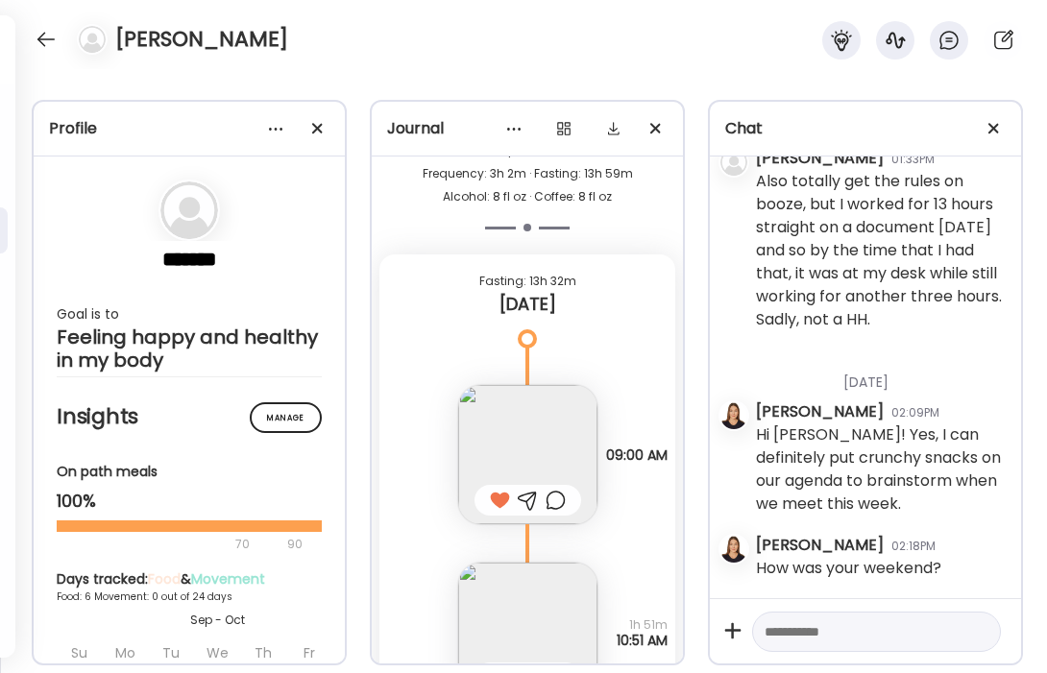
scroll to position [3556, 0]
click at [861, 635] on textarea at bounding box center [859, 632] width 189 height 23
type textarea "**********"
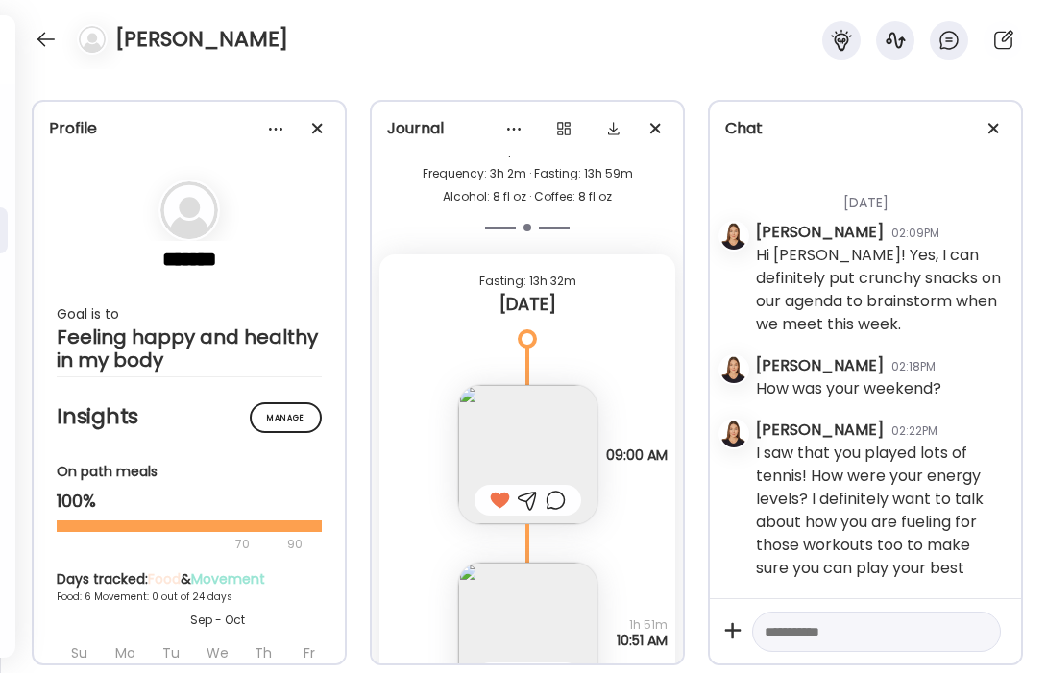
scroll to position [3735, 0]
click at [56, 34] on div at bounding box center [46, 39] width 31 height 31
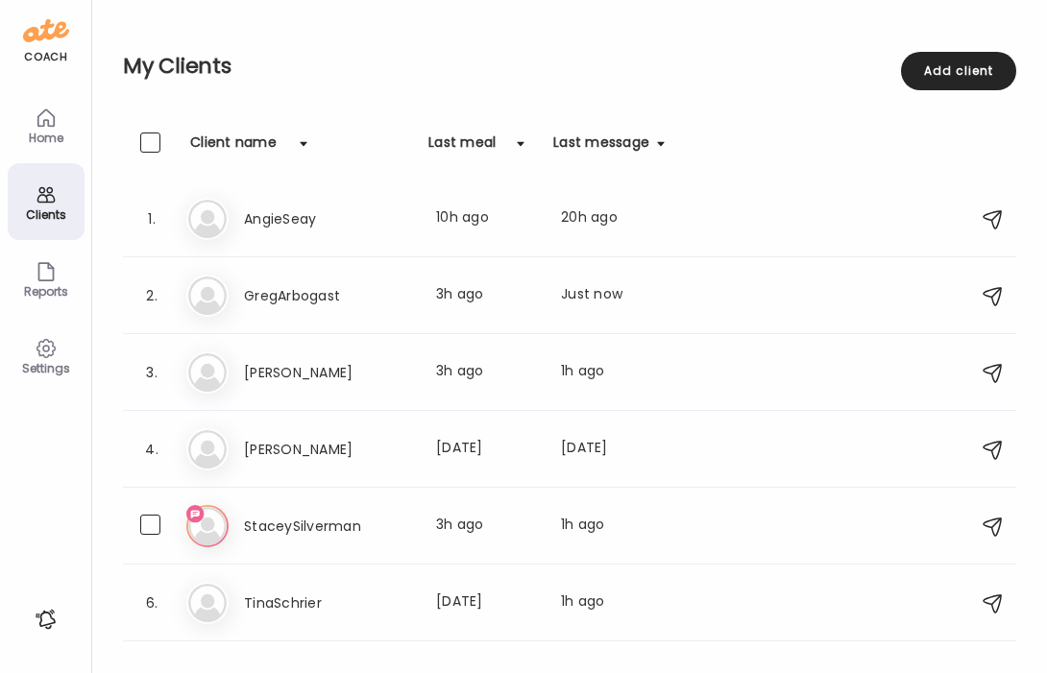
click at [328, 519] on h3 "StaceySilverman" at bounding box center [328, 526] width 169 height 23
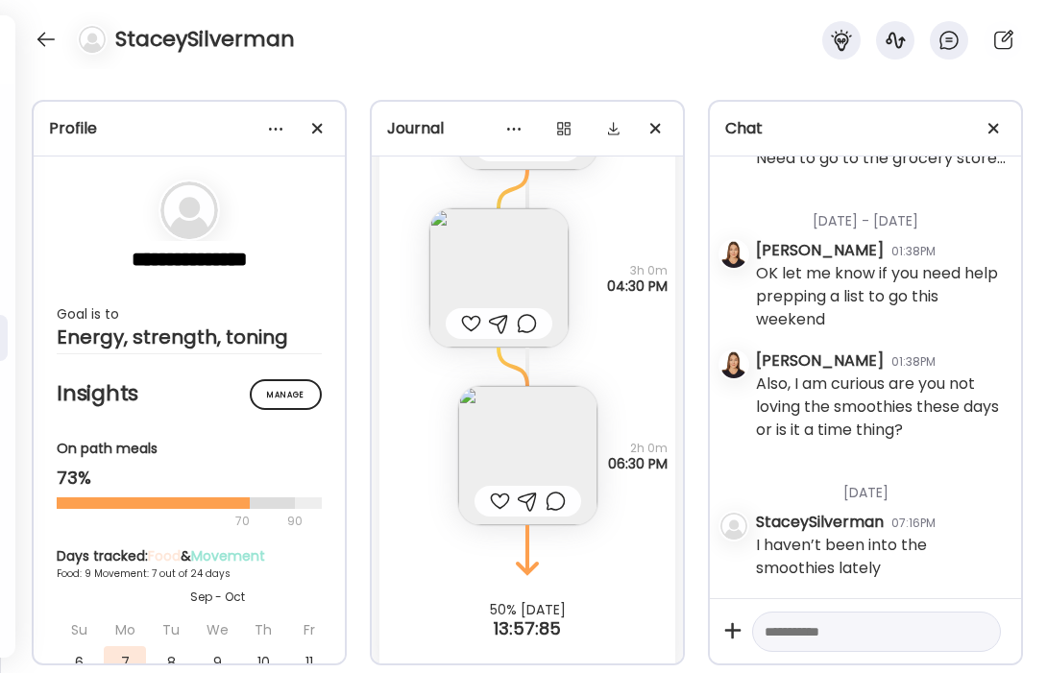
scroll to position [74733, 0]
click at [864, 627] on textarea at bounding box center [859, 632] width 189 height 23
type textarea "**********"
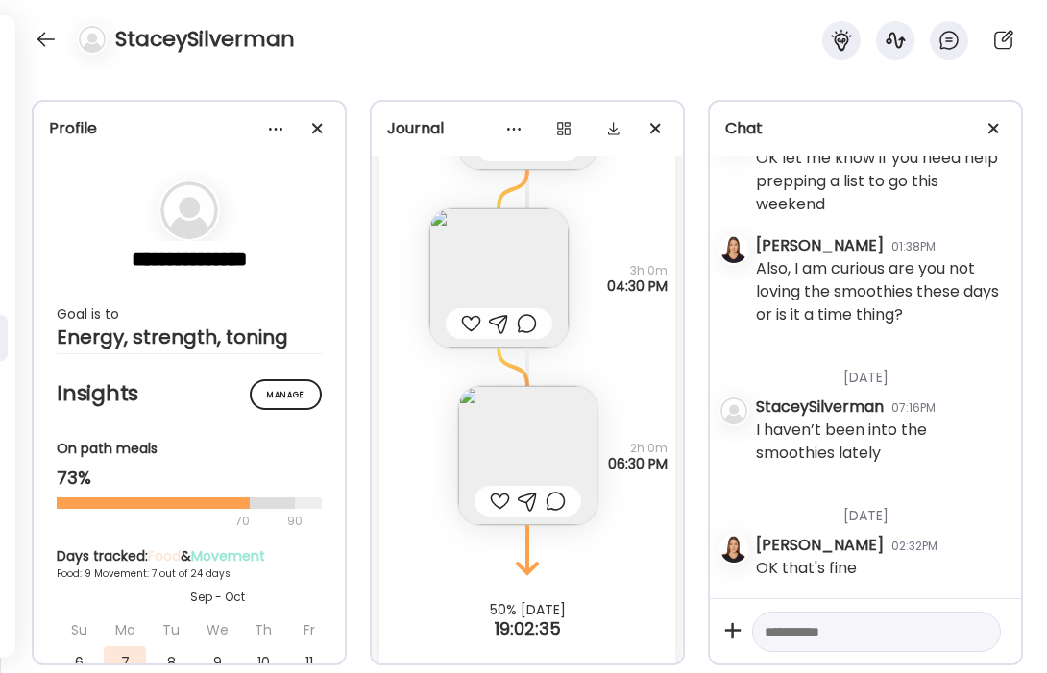
scroll to position [74850, 0]
click at [845, 628] on textarea at bounding box center [859, 632] width 189 height 23
type textarea "*"
type textarea "**********"
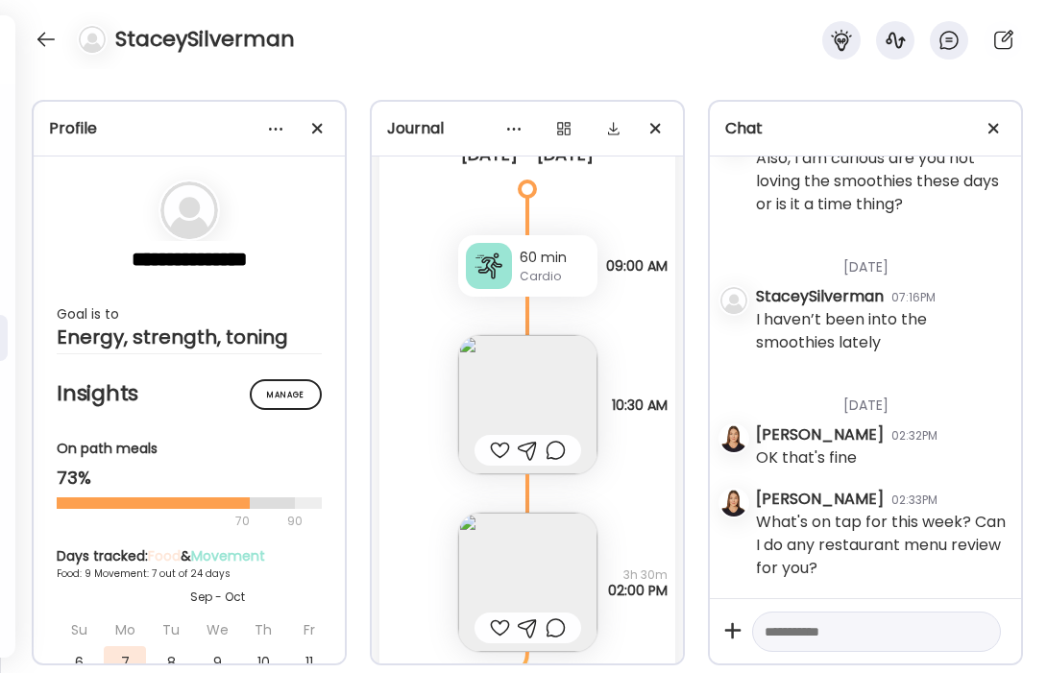
scroll to position [11836, 0]
click at [503, 436] on div at bounding box center [500, 447] width 20 height 23
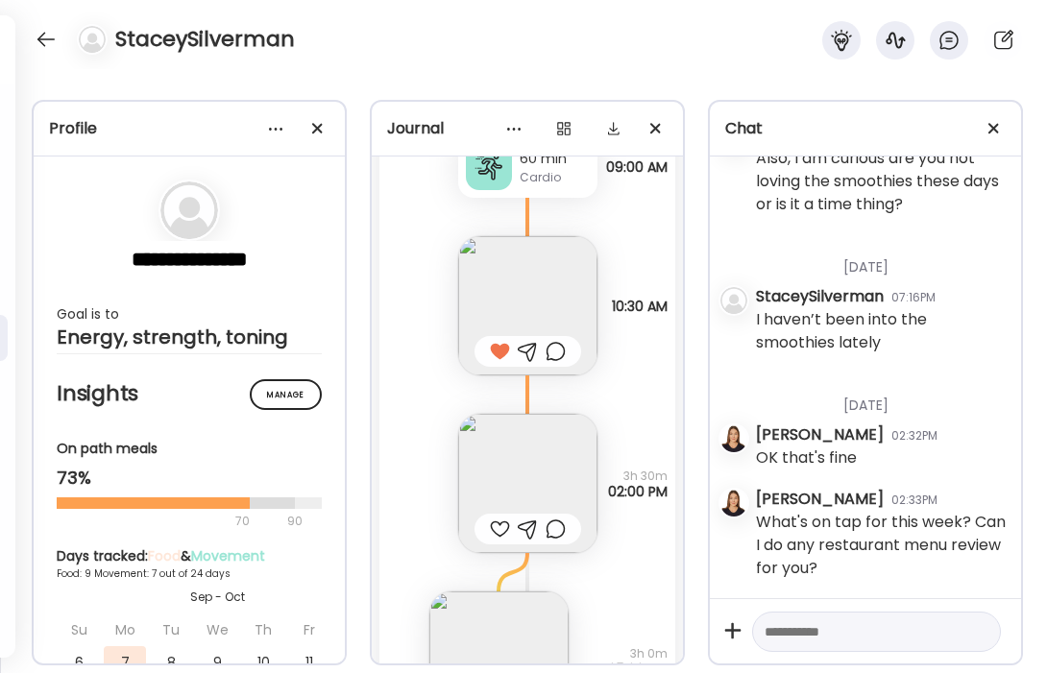
scroll to position [11945, 0]
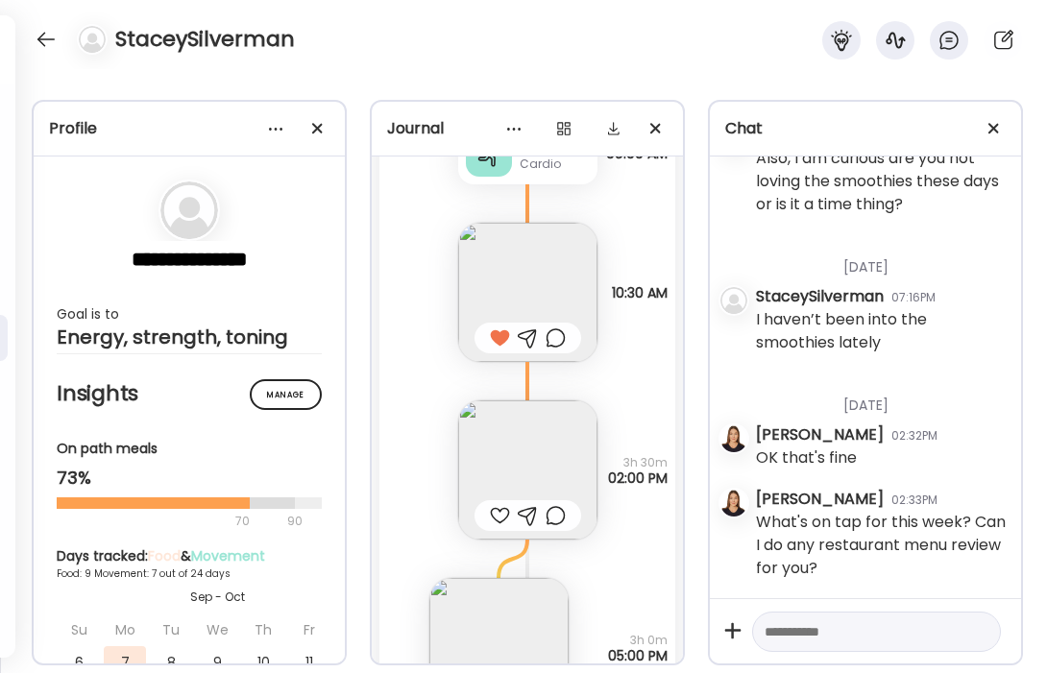
click at [517, 463] on img at bounding box center [527, 470] width 139 height 139
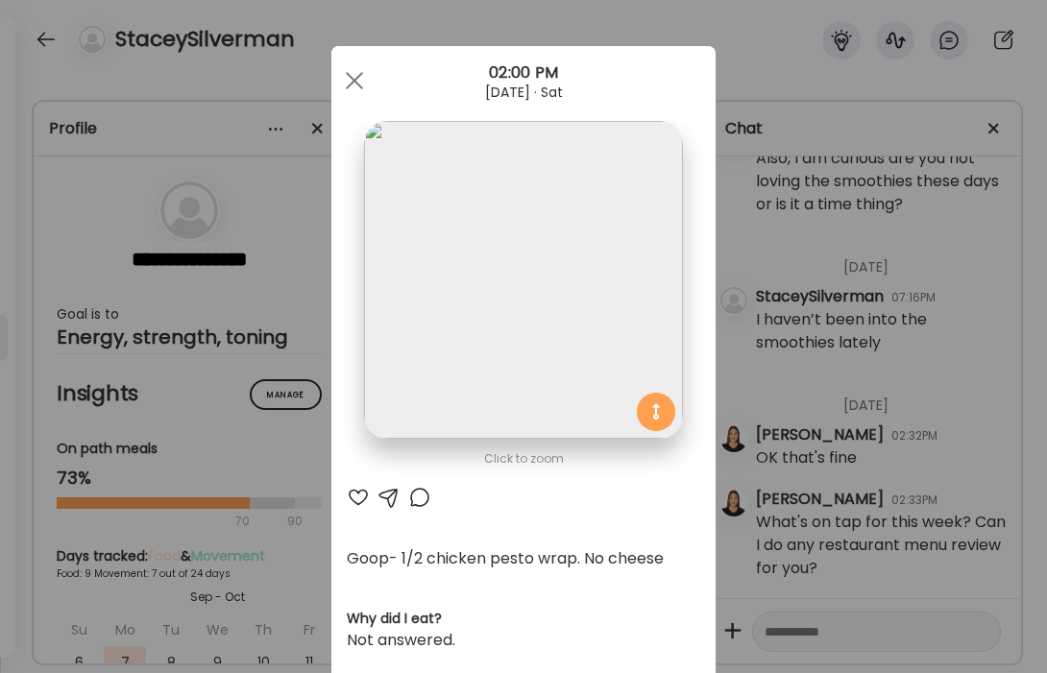
click at [353, 505] on div at bounding box center [358, 497] width 23 height 23
click at [358, 86] on div at bounding box center [354, 80] width 38 height 38
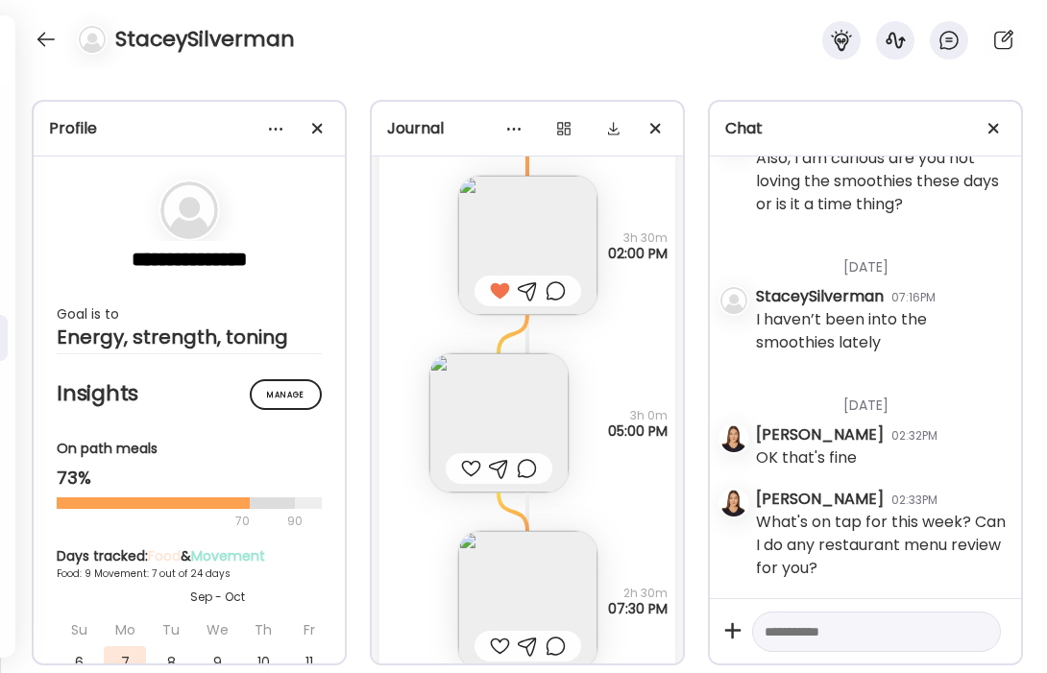
scroll to position [12171, 0]
click at [527, 566] on img at bounding box center [527, 599] width 139 height 139
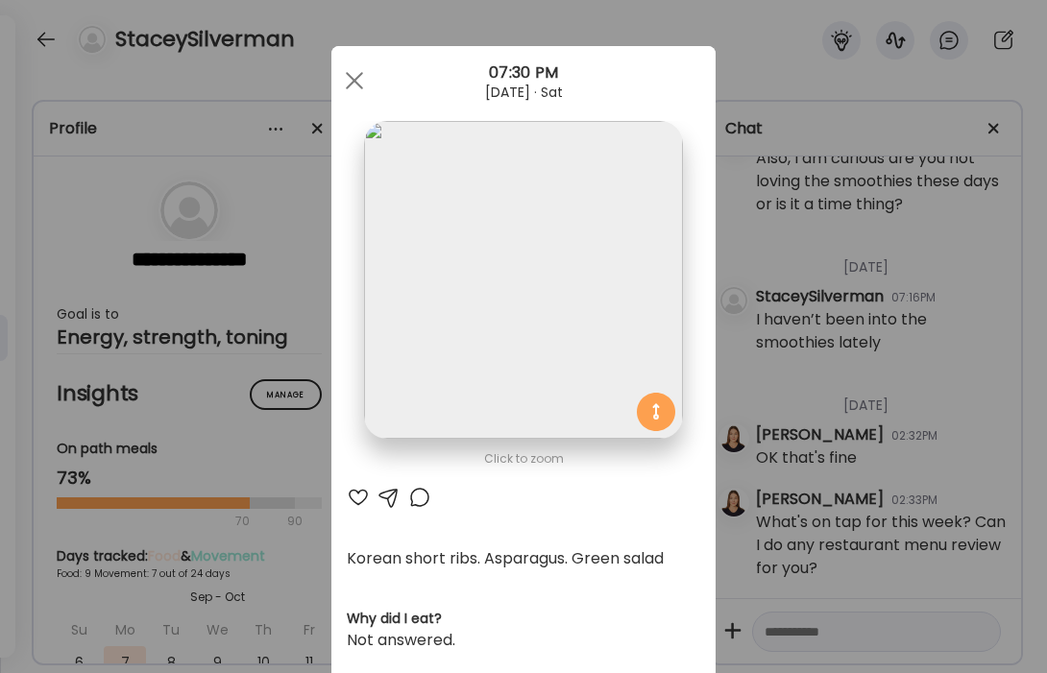
click at [358, 502] on div at bounding box center [358, 497] width 23 height 23
click at [354, 86] on div at bounding box center [354, 80] width 38 height 38
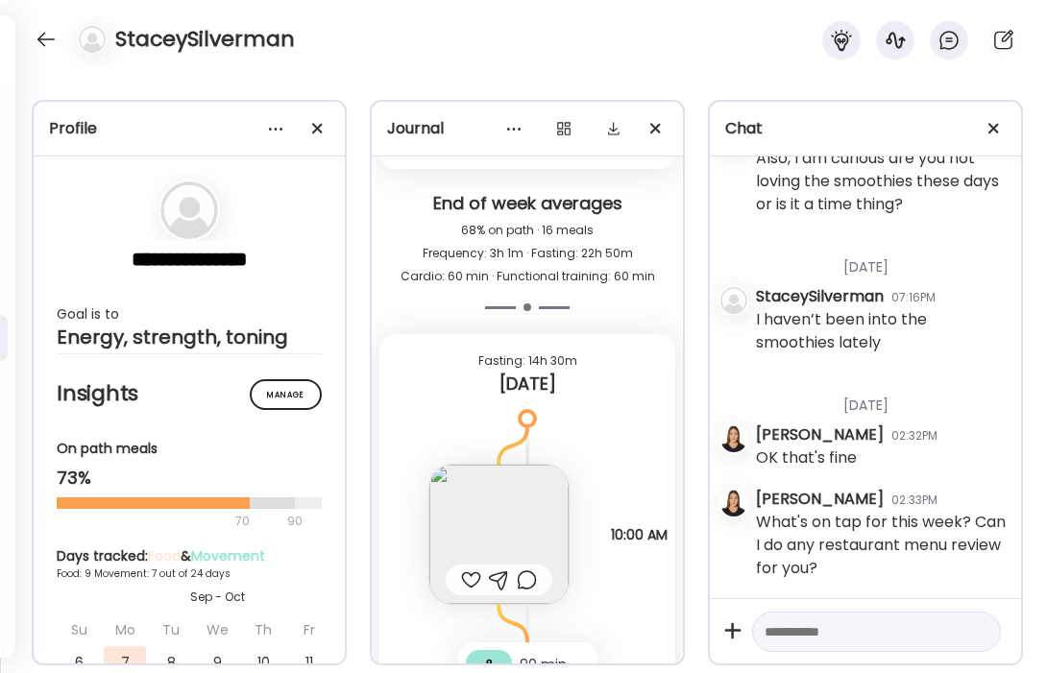
scroll to position [12835, 0]
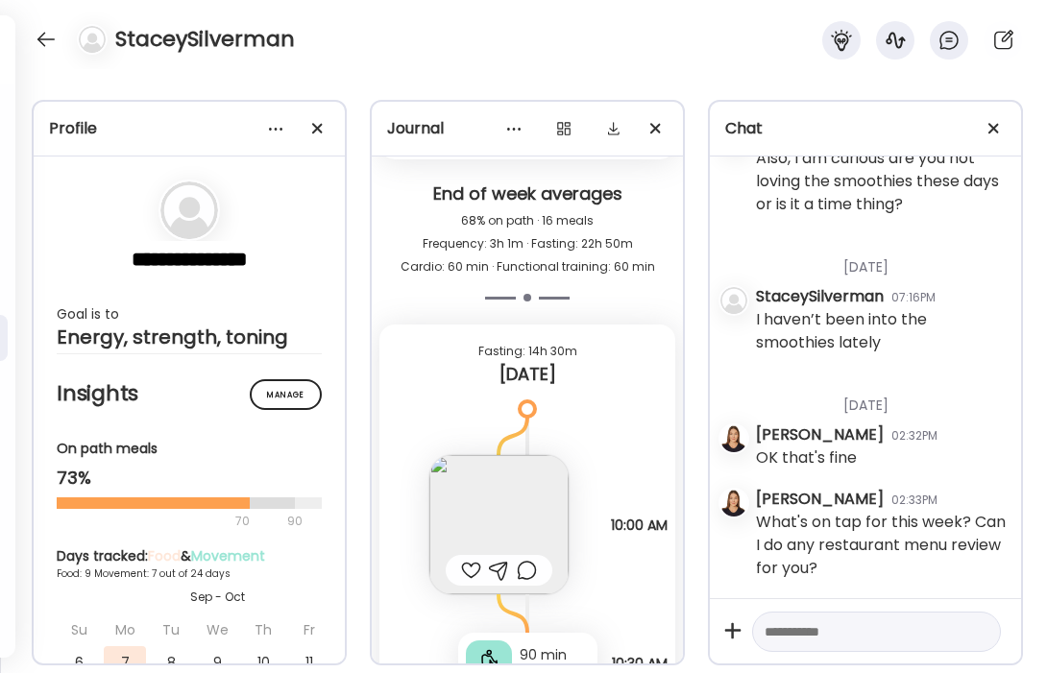
click at [501, 485] on img at bounding box center [498, 524] width 139 height 139
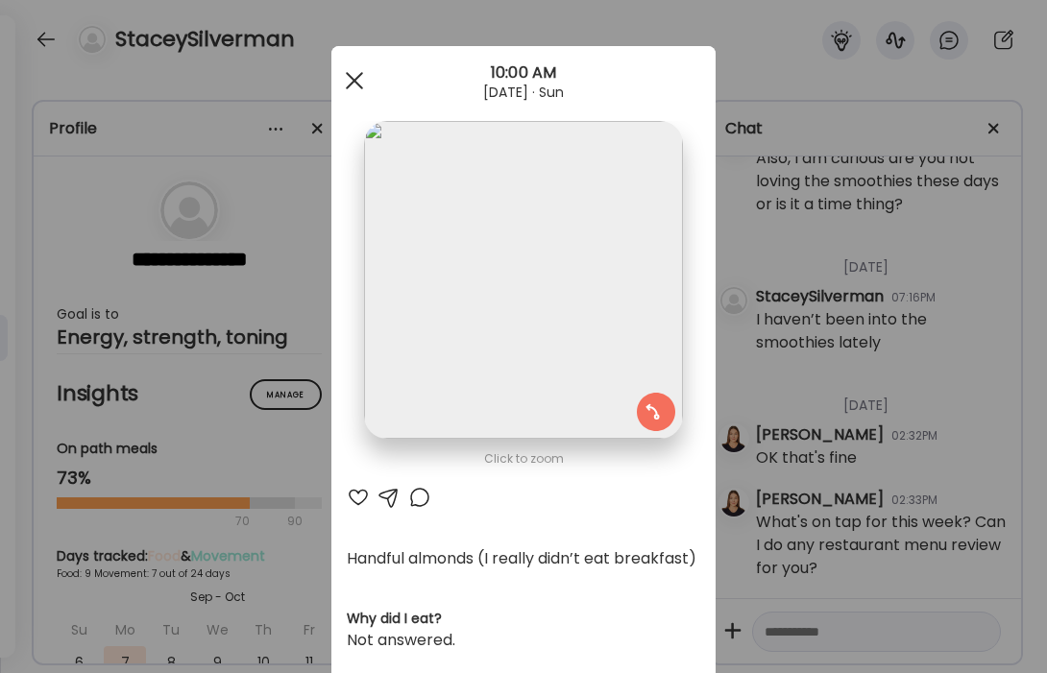
click at [355, 80] on span at bounding box center [354, 80] width 17 height 17
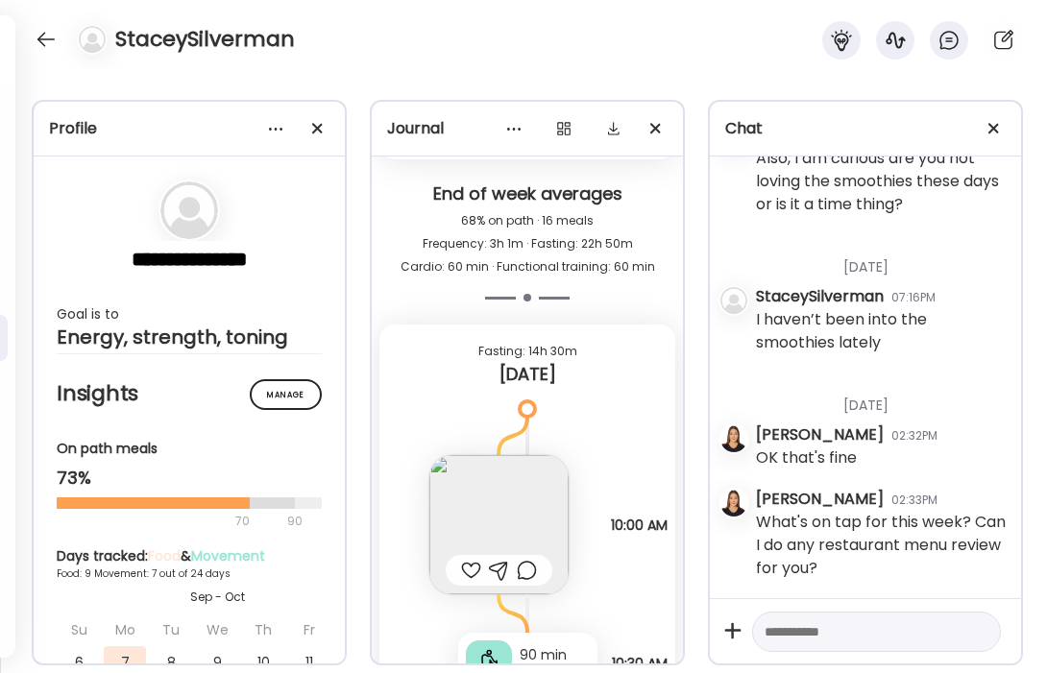
click at [470, 559] on div at bounding box center [471, 570] width 20 height 23
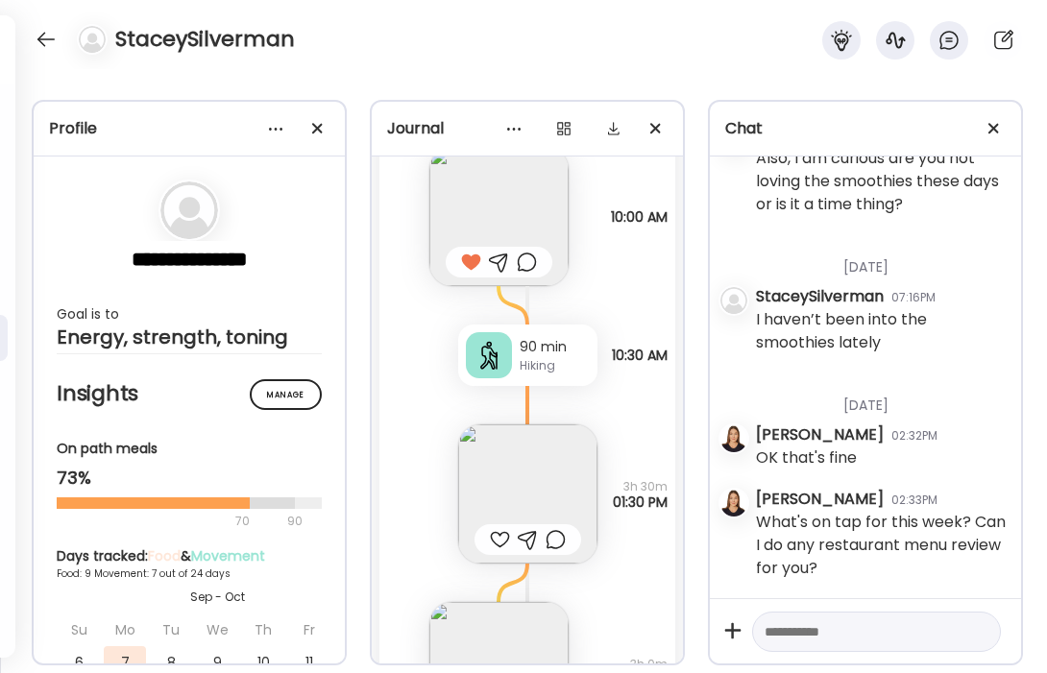
scroll to position [13151, 0]
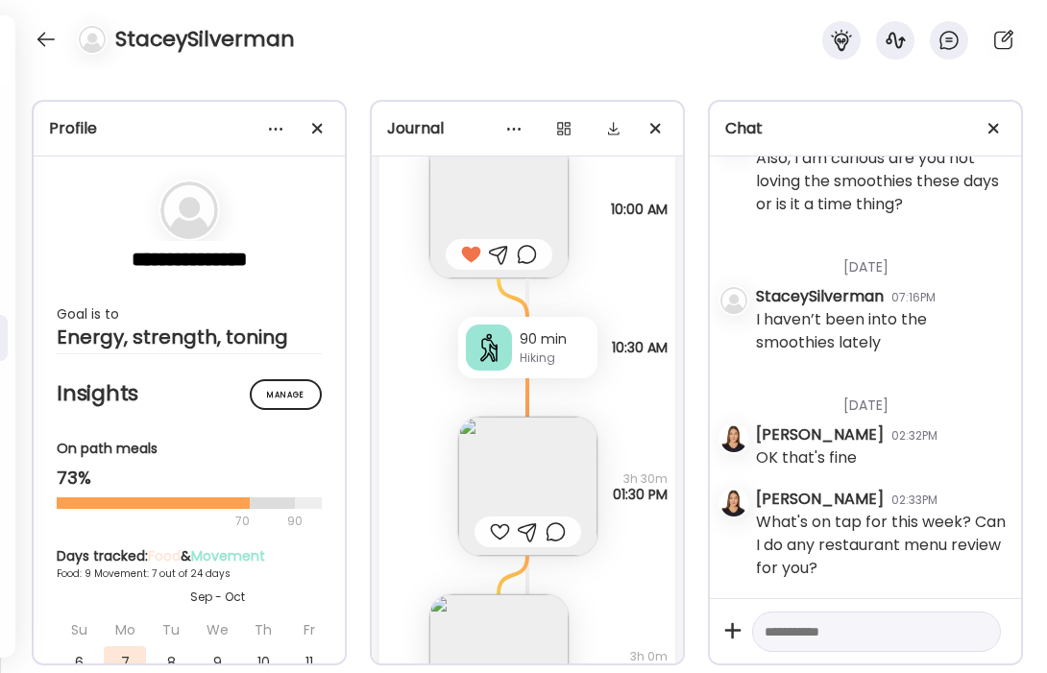
click at [500, 521] on div at bounding box center [500, 532] width 20 height 23
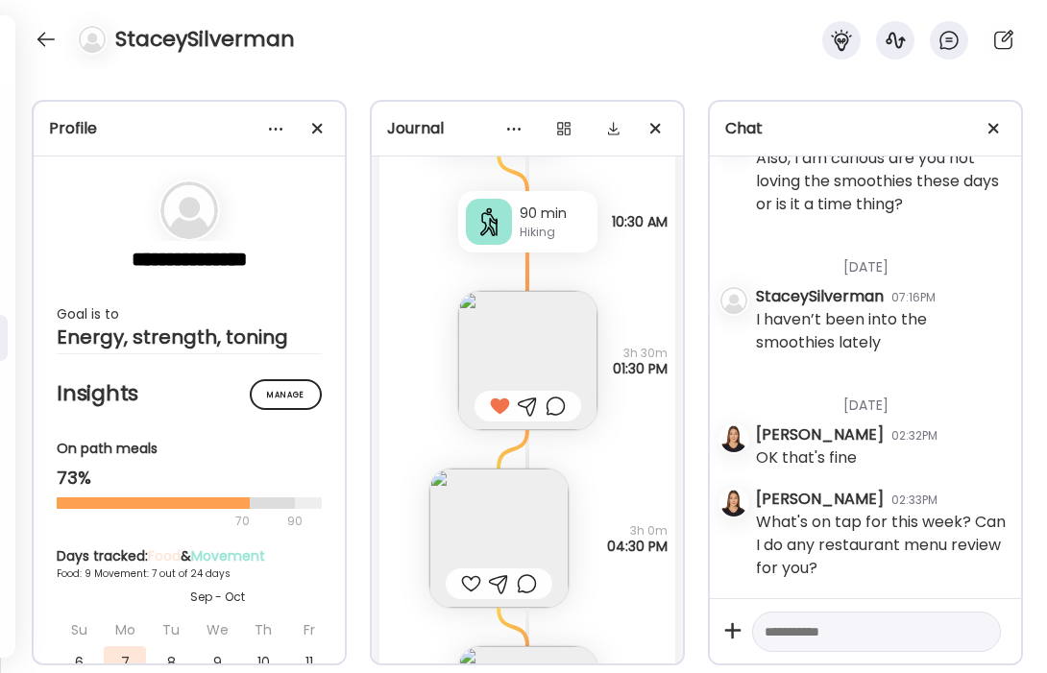
scroll to position [13283, 0]
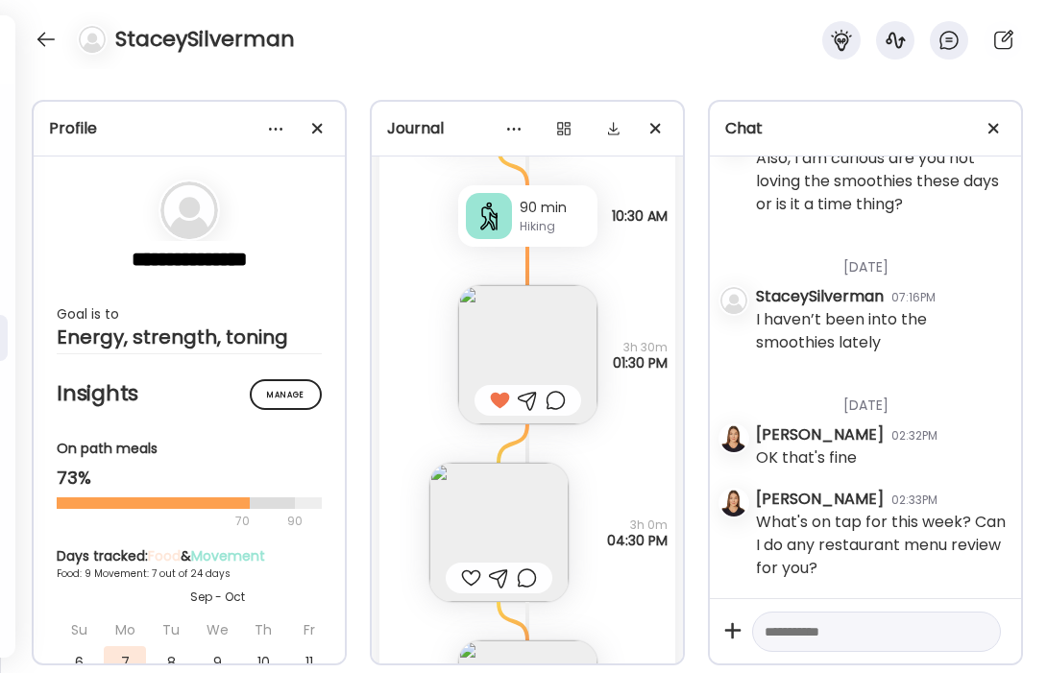
click at [466, 567] on div at bounding box center [471, 578] width 20 height 23
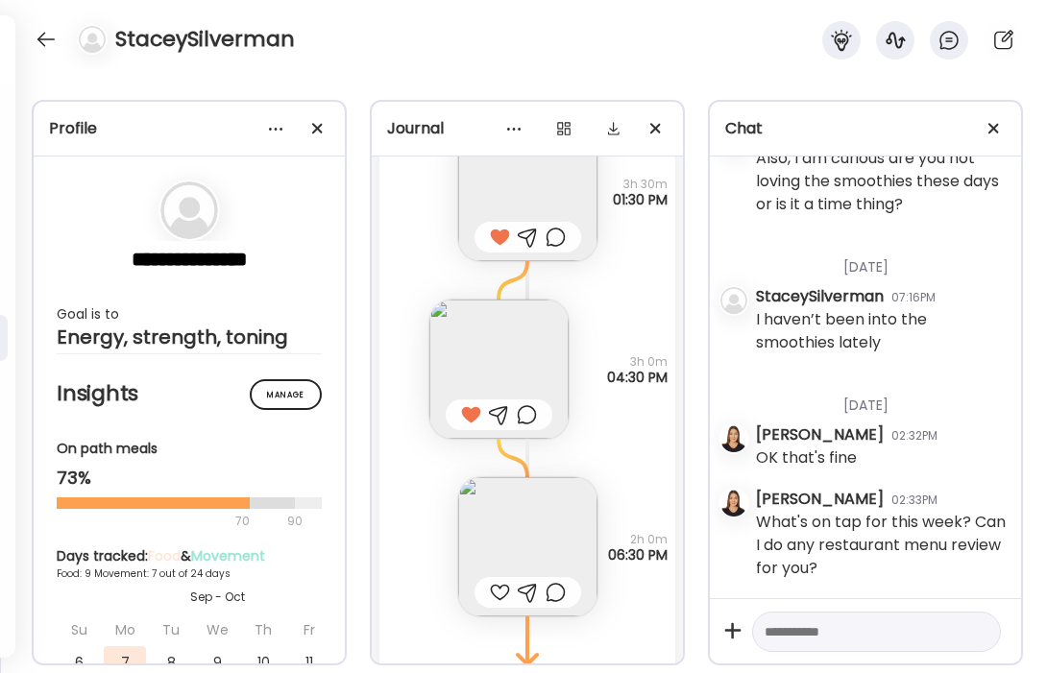
scroll to position [13449, 0]
click at [533, 535] on img at bounding box center [527, 544] width 139 height 139
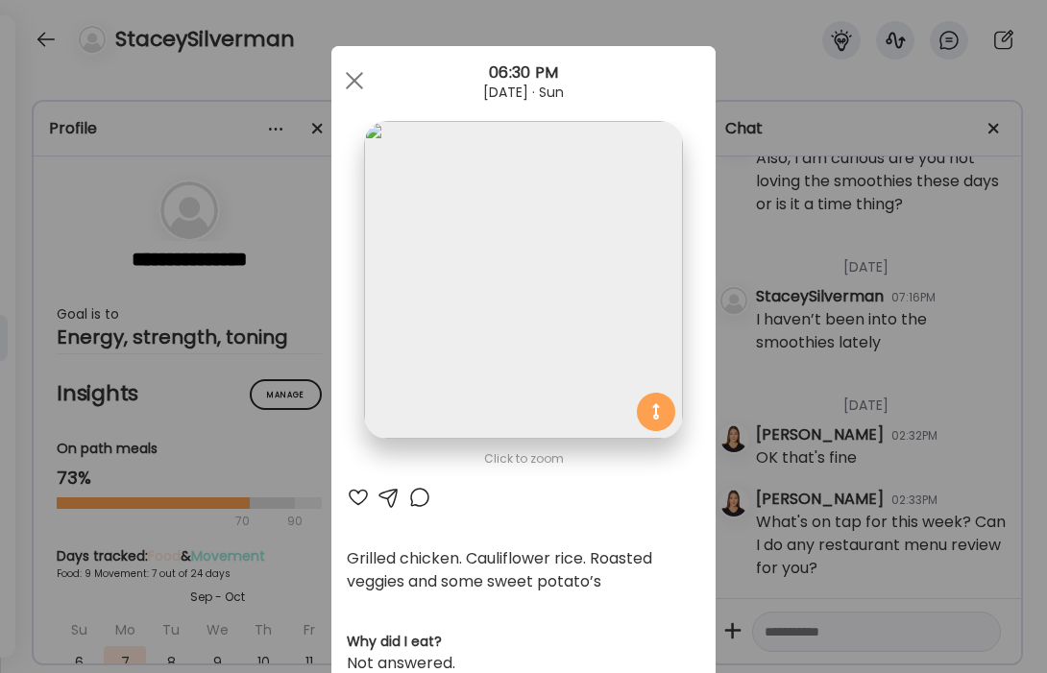
click at [358, 497] on div at bounding box center [358, 497] width 23 height 23
click at [360, 84] on div at bounding box center [354, 80] width 38 height 38
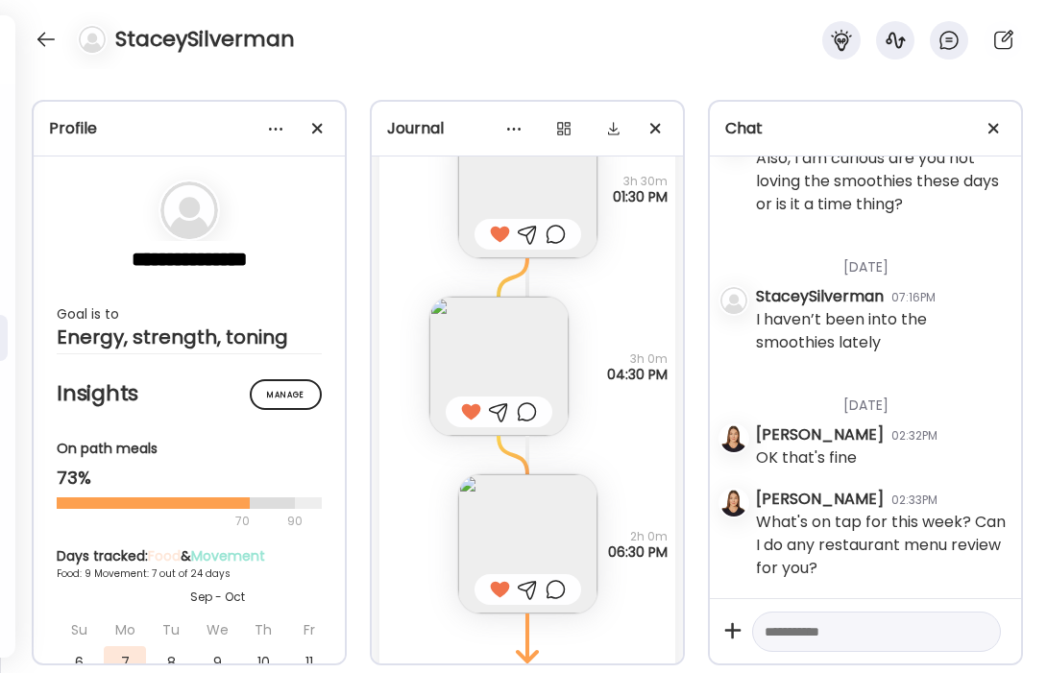
scroll to position [13537, 0]
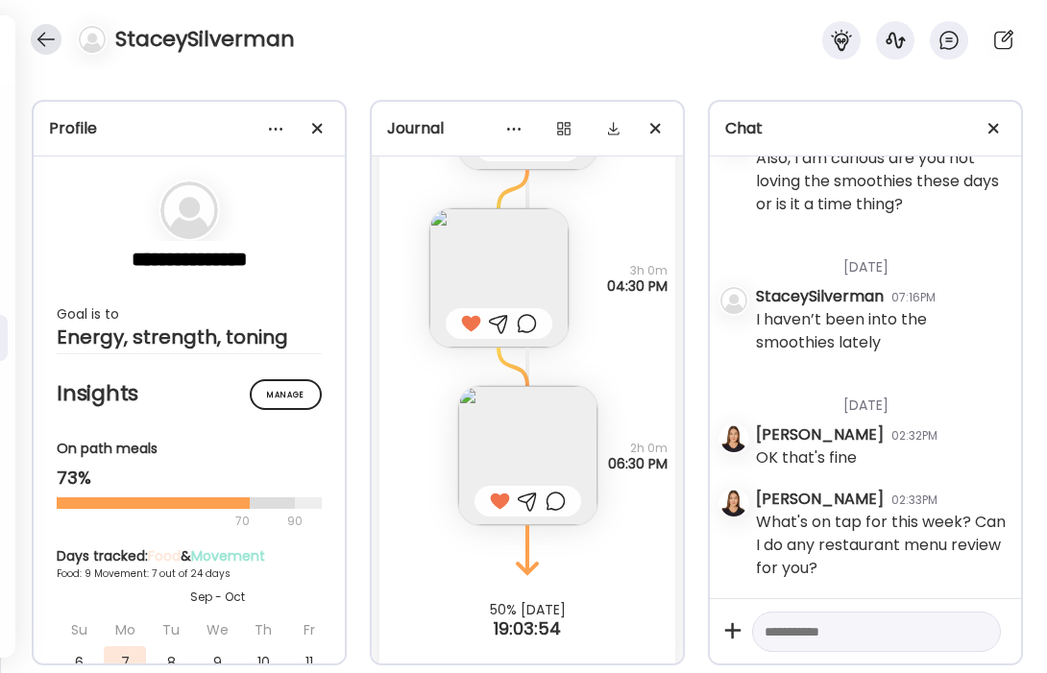
click at [50, 38] on div at bounding box center [46, 39] width 31 height 31
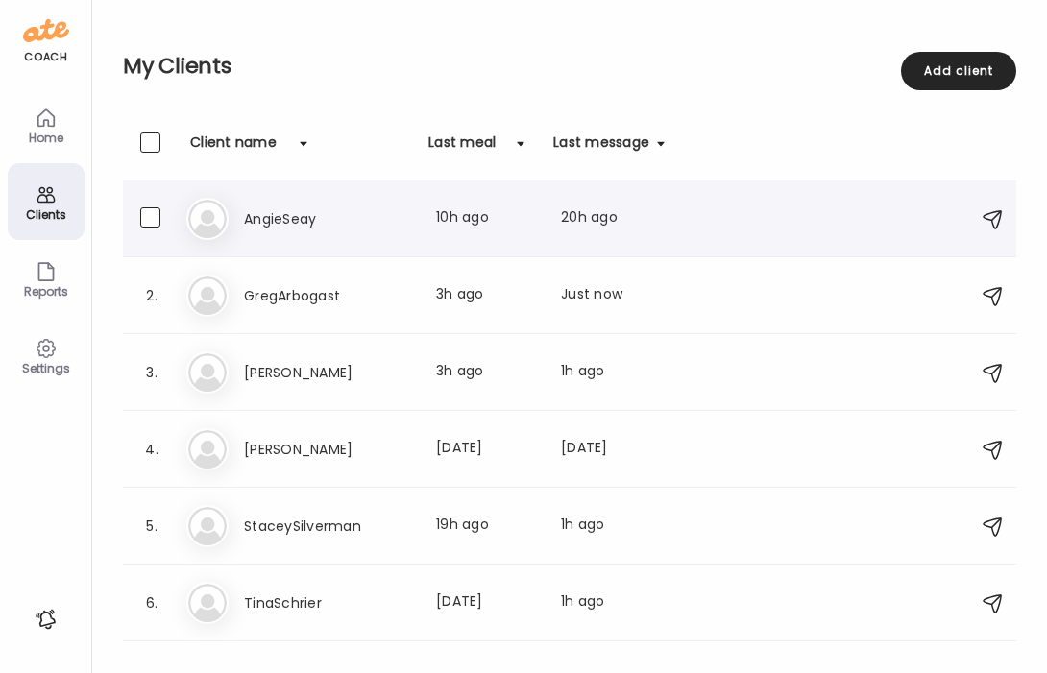
click at [304, 233] on div "An AngieSeay Last meal: 10h ago Last message: 20h ago You: Great, have a wonder…" at bounding box center [572, 219] width 772 height 42
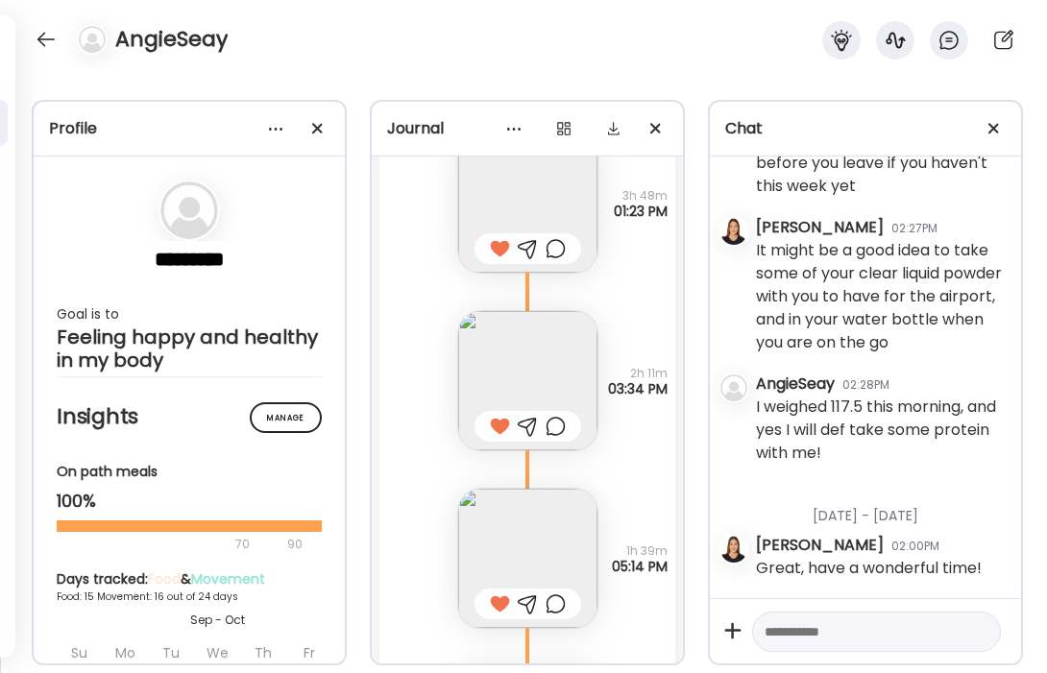
scroll to position [25918, 0]
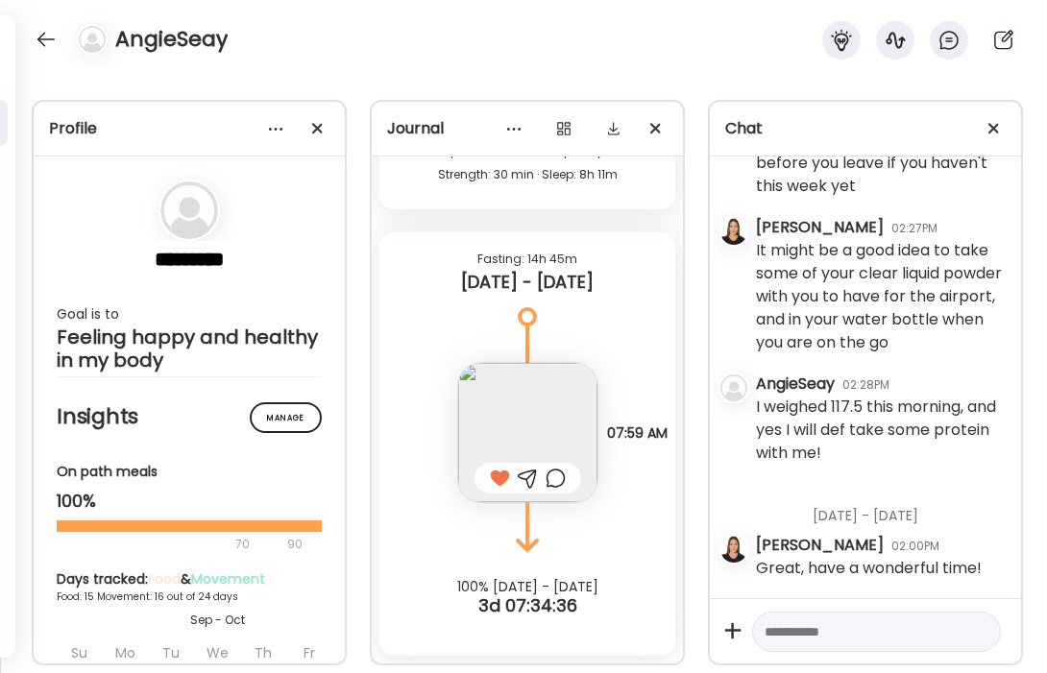
click at [845, 637] on textarea at bounding box center [859, 632] width 189 height 23
type textarea "**********"
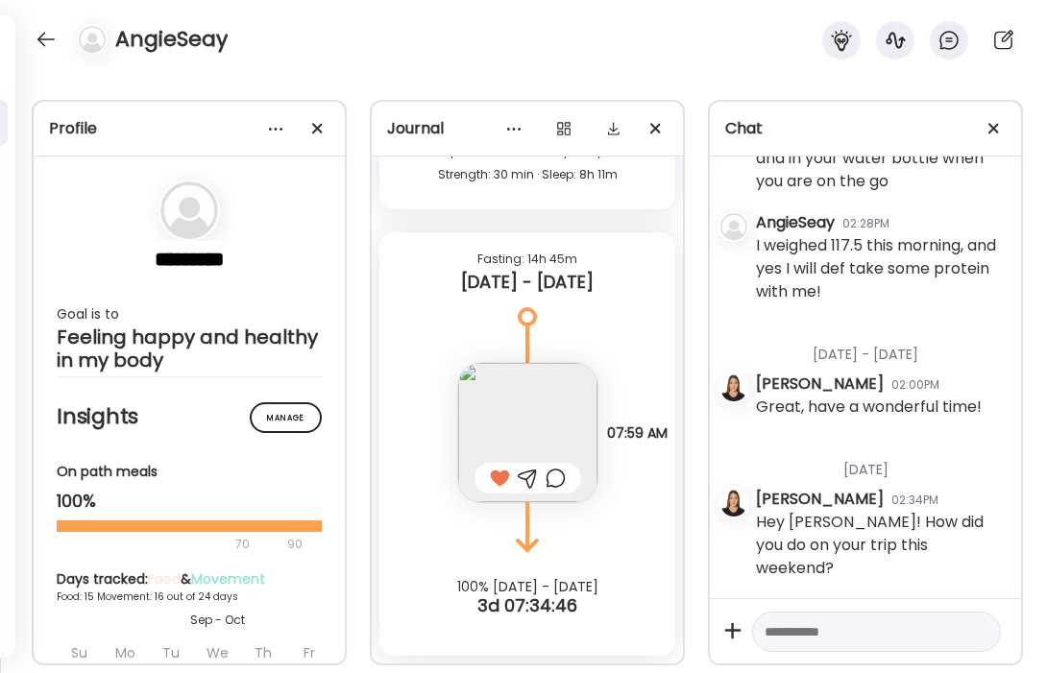
scroll to position [234217, 0]
click at [38, 22] on div "AngieSeay" at bounding box center [523, 34] width 1047 height 69
click at [40, 30] on div at bounding box center [46, 39] width 31 height 31
